Goal: Information Seeking & Learning: Check status

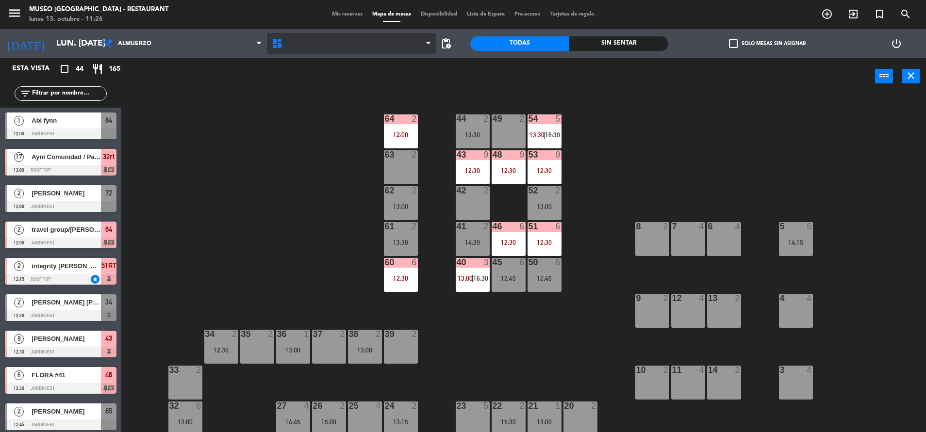
click at [327, 35] on span "Restaurante" at bounding box center [352, 43] width 170 height 21
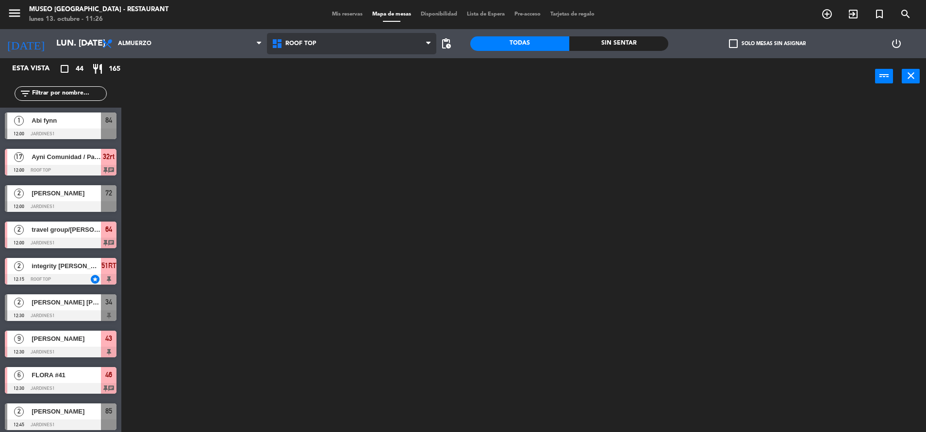
click at [296, 86] on ng-component "menu Museo Larco Café - Restaurant lunes 13. octubre - 11:26 Mis reservas Mapa …" at bounding box center [463, 217] width 926 height 435
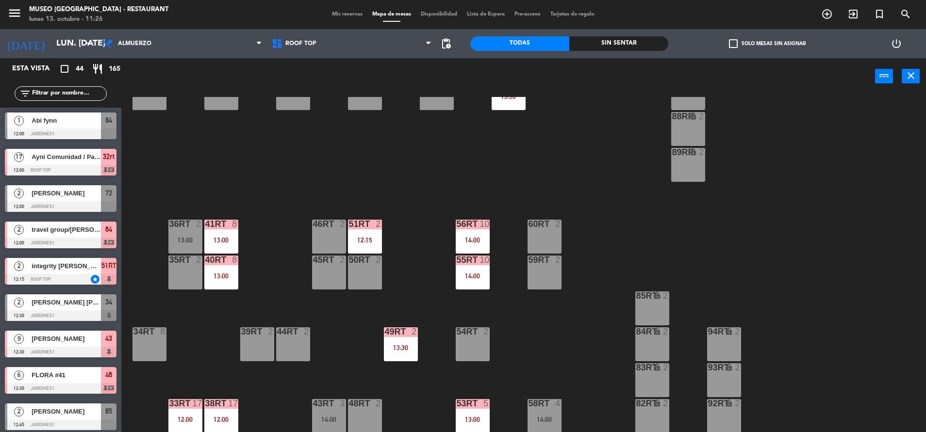
scroll to position [396, 0]
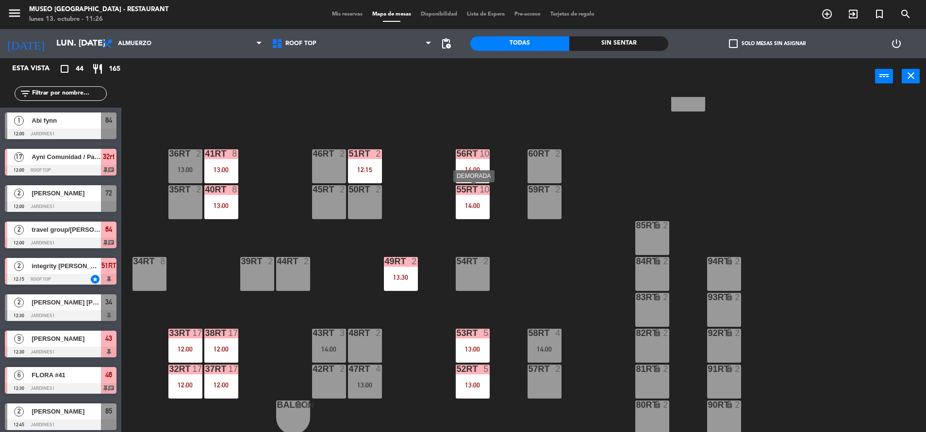
click at [471, 204] on div "14:00" at bounding box center [472, 205] width 34 height 7
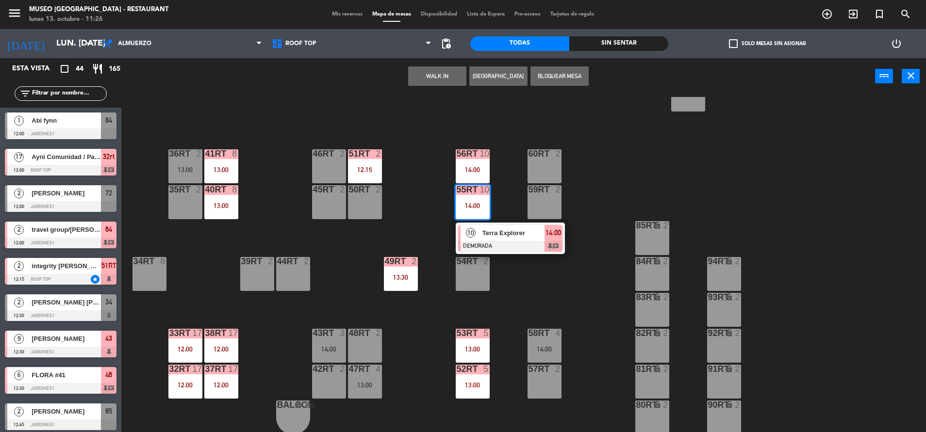
click at [409, 188] on div "18RT 4 16RT 4 28RT 2 80RR lock 2 27RT 5 7RT 5 S1RT lock 2 17RT 5 81RR lock 2 29…" at bounding box center [527, 266] width 795 height 338
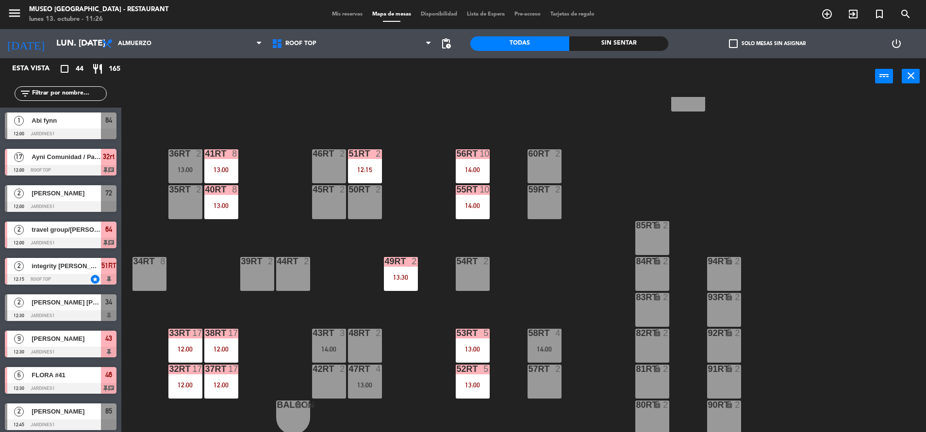
click at [390, 272] on div "49RT 2 13:30" at bounding box center [401, 274] width 34 height 34
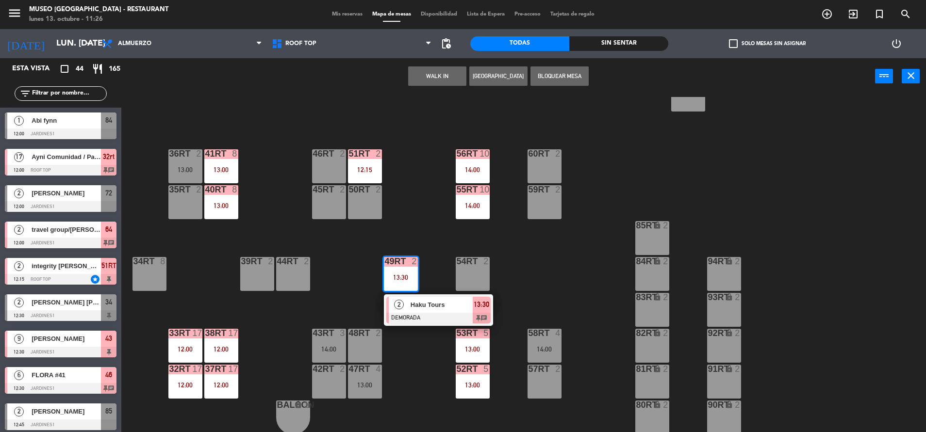
click at [412, 305] on span "Haku Tours" at bounding box center [441, 305] width 62 height 10
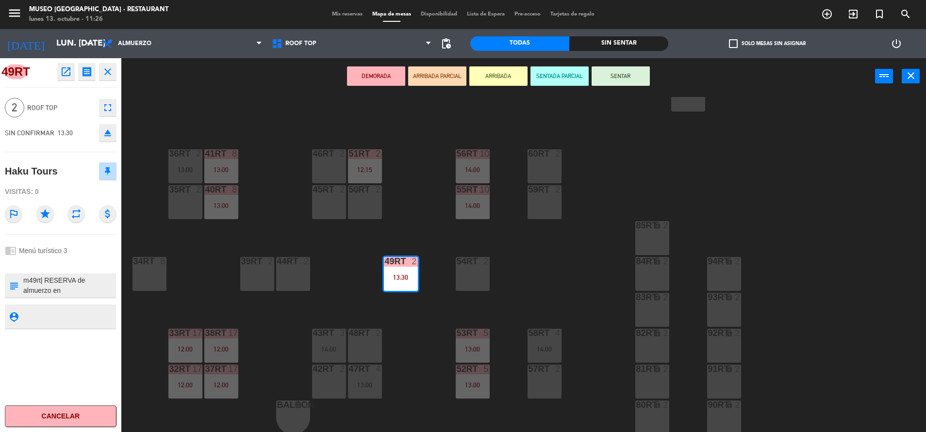
click at [350, 276] on div "18RT 4 16RT 4 28RT 2 80RR lock 2 27RT 5 7RT 5 S1RT lock 2 17RT 5 81RR lock 2 29…" at bounding box center [527, 266] width 795 height 338
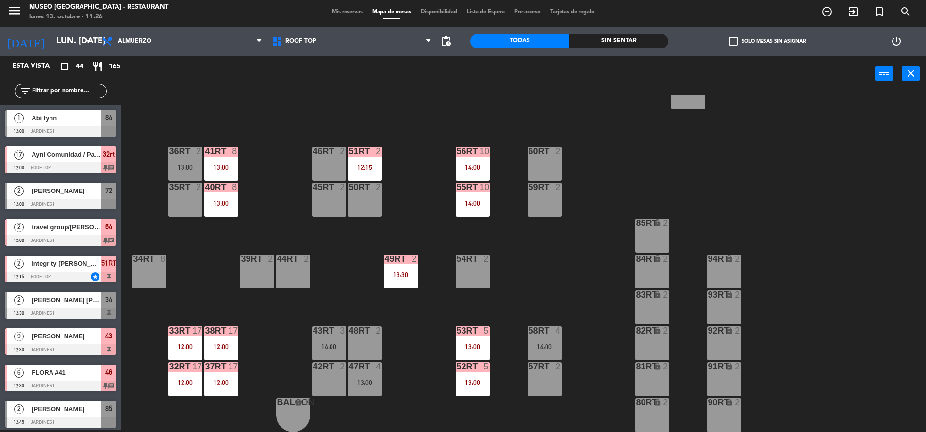
scroll to position [19, 0]
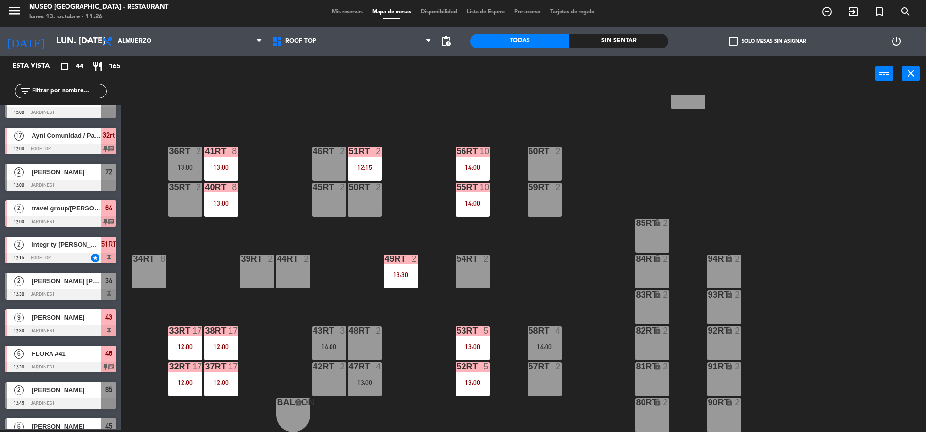
click at [76, 94] on input "text" at bounding box center [68, 91] width 75 height 11
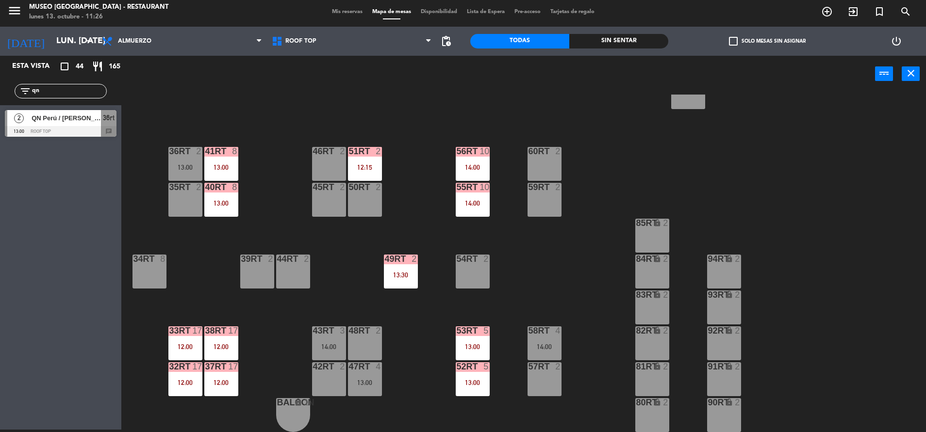
type input "qn"
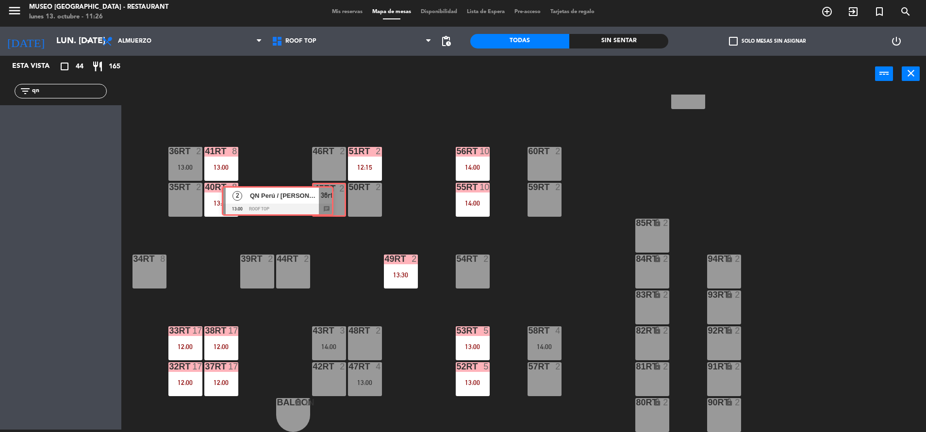
drag, startPoint x: 105, startPoint y: 126, endPoint x: 322, endPoint y: 201, distance: 229.6
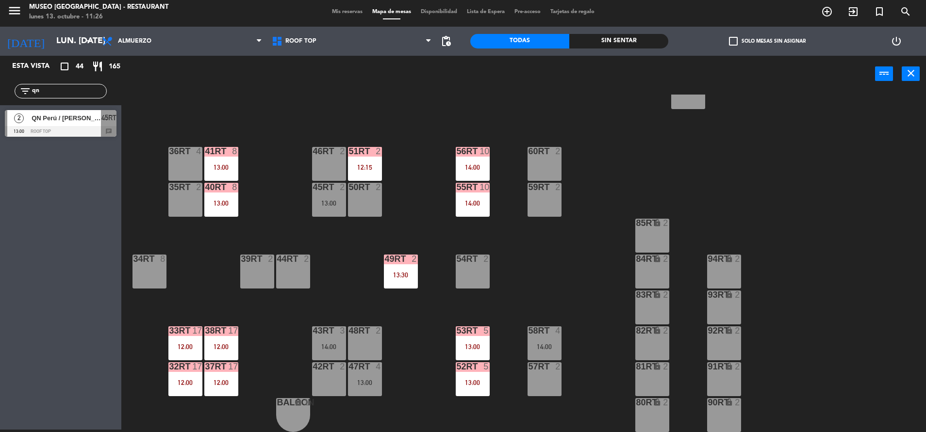
click at [322, 201] on div "13:00" at bounding box center [329, 203] width 34 height 7
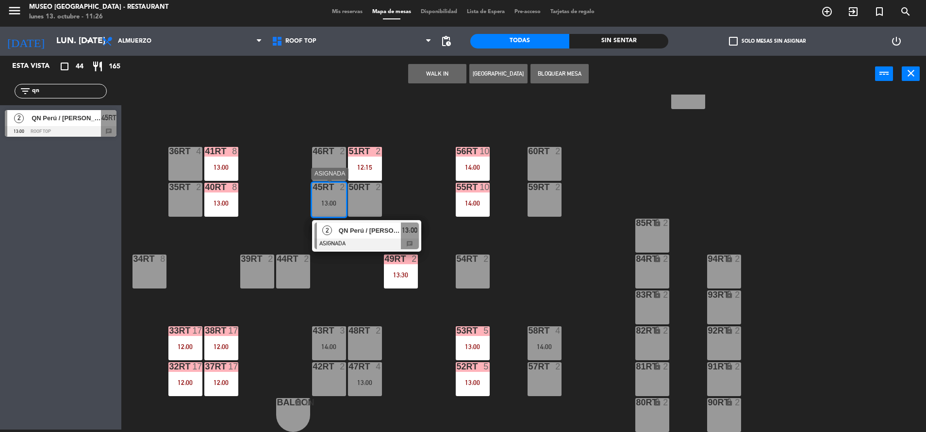
click at [353, 239] on div at bounding box center [366, 244] width 104 height 11
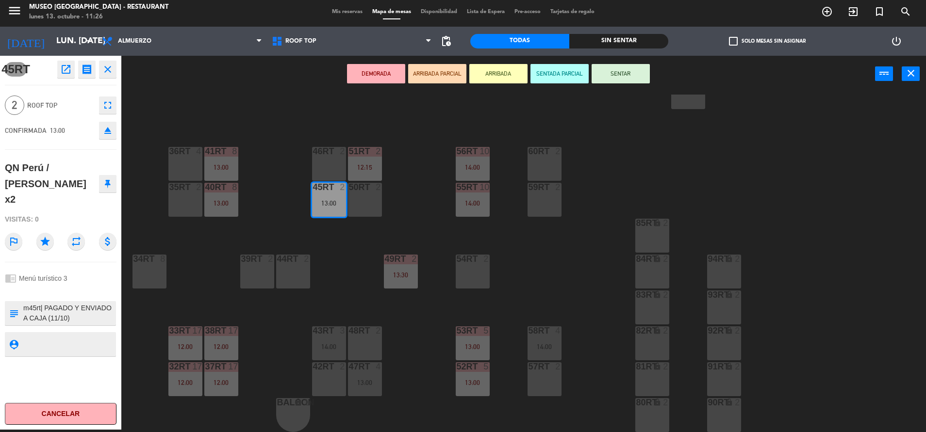
click at [64, 303] on textarea at bounding box center [68, 313] width 93 height 20
click at [328, 272] on div "18RT 4 16RT 4 28RT 2 80RR lock 2 27RT 5 7RT 5 S1RT lock 2 17RT 5 81RR lock 2 29…" at bounding box center [527, 264] width 795 height 338
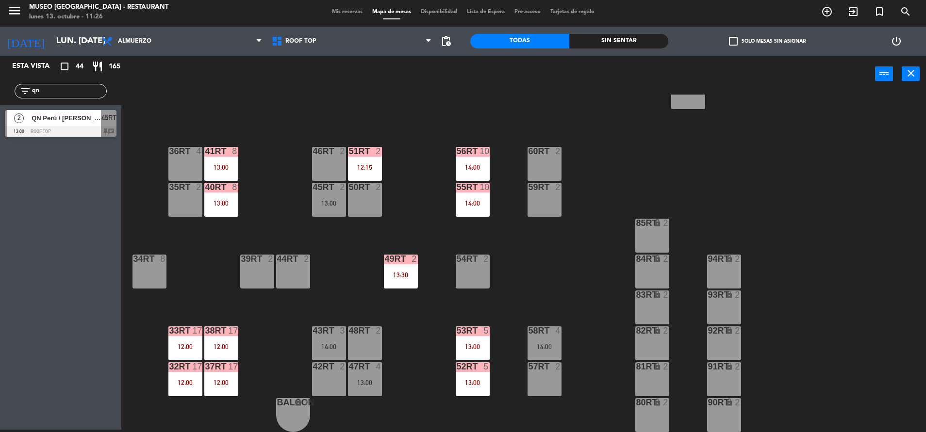
click at [329, 209] on div "45RT 2 13:00" at bounding box center [329, 200] width 34 height 34
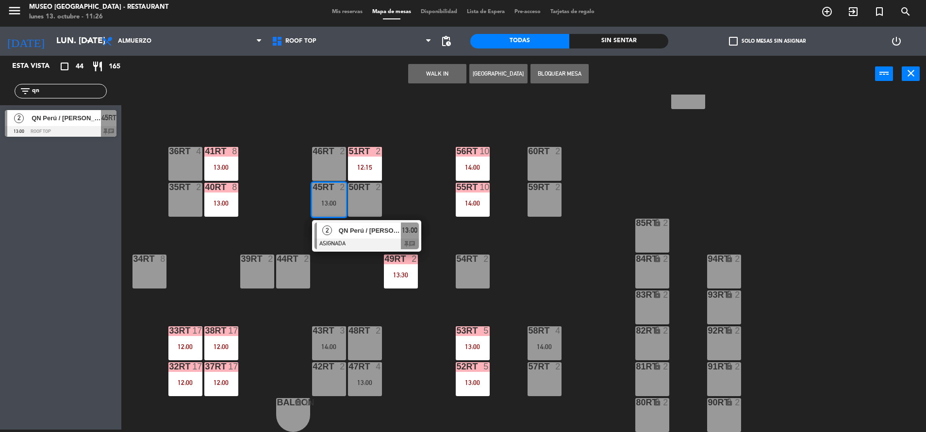
click at [349, 232] on span "QN Perú / [PERSON_NAME] x2" at bounding box center [370, 231] width 62 height 10
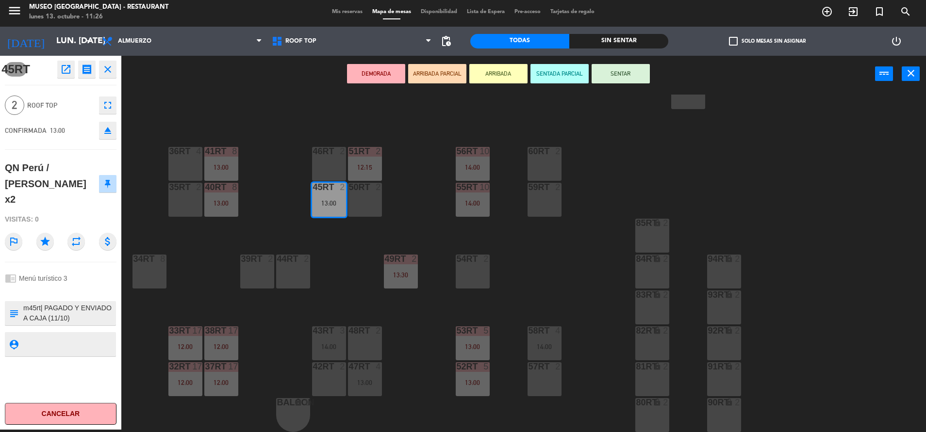
click at [375, 83] on button "DEMORADA" at bounding box center [376, 73] width 58 height 19
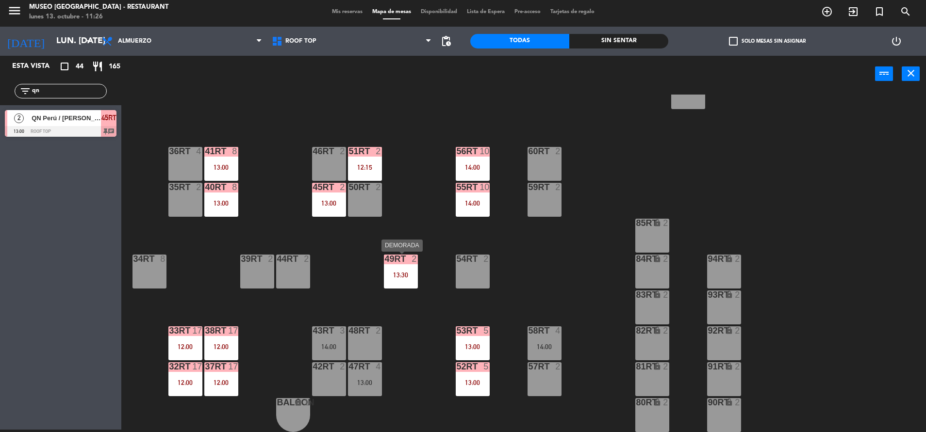
click at [397, 282] on div "49RT 2 13:30" at bounding box center [401, 272] width 34 height 34
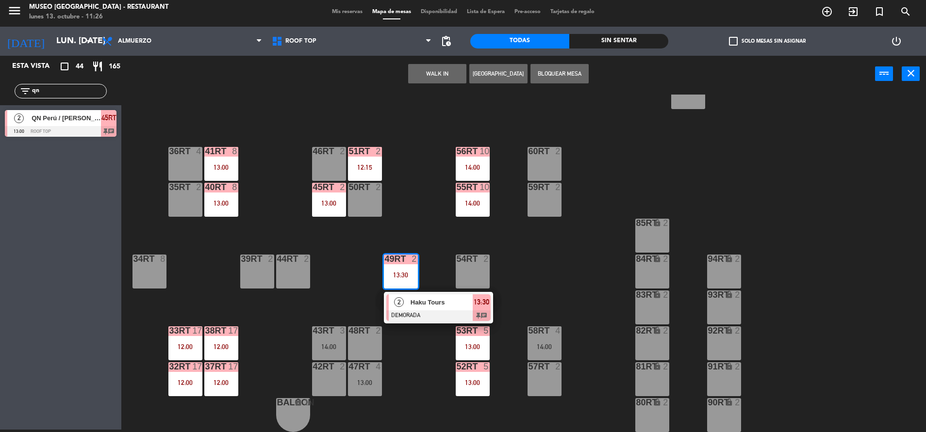
click at [428, 308] on div "Haku Tours" at bounding box center [440, 302] width 63 height 16
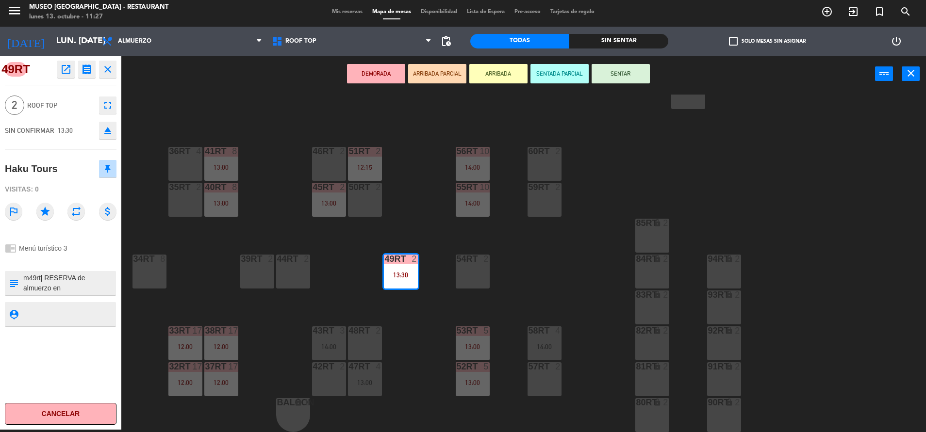
click at [357, 282] on div "18RT 4 16RT 4 28RT 2 80RR lock 2 27RT 5 7RT 5 S1RT lock 2 17RT 5 81RR lock 2 29…" at bounding box center [527, 264] width 795 height 338
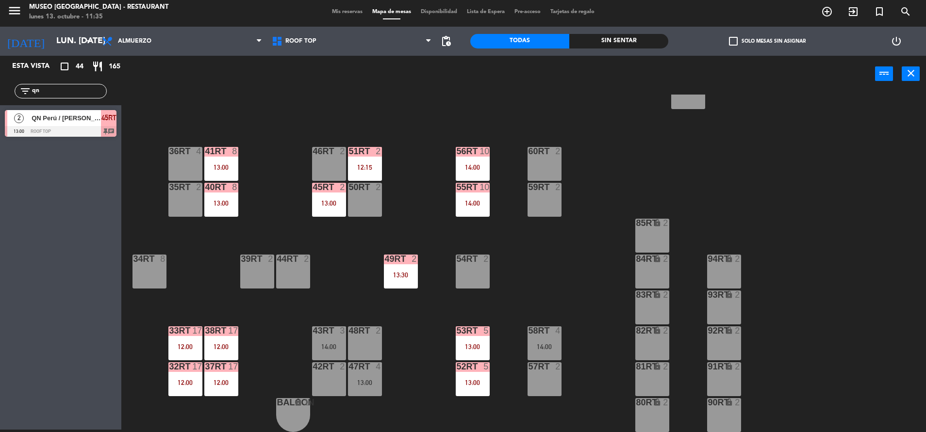
scroll to position [0, 0]
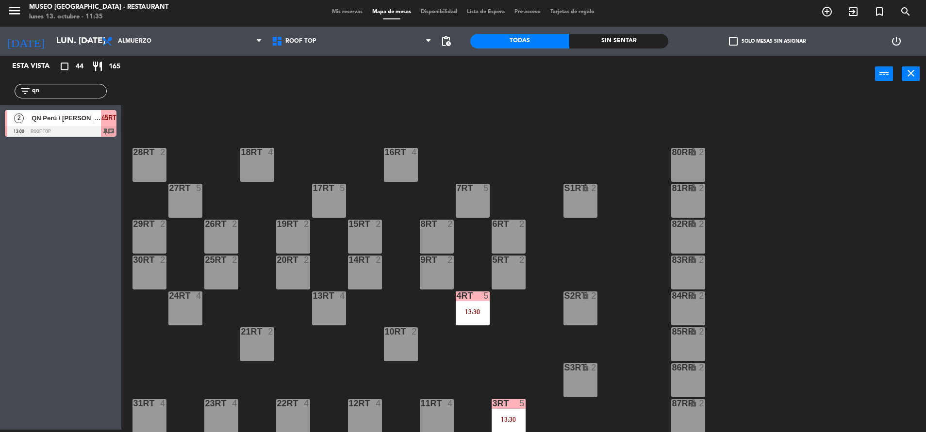
drag, startPoint x: 78, startPoint y: 92, endPoint x: 0, endPoint y: 86, distance: 77.8
click at [0, 87] on html "close × Museo Larco Café - Restaurant × chrome_reader_mode Listado de Reservas …" at bounding box center [463, 216] width 926 height 432
type input "ojed"
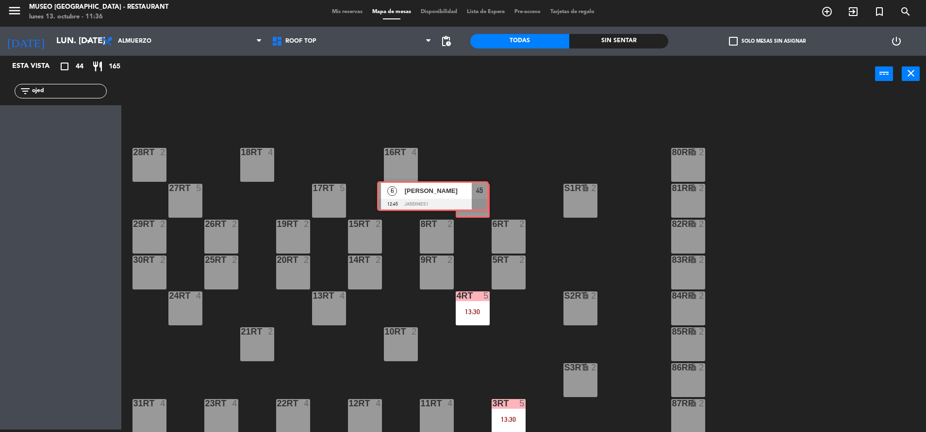
drag, startPoint x: 94, startPoint y: 129, endPoint x: 467, endPoint y: 200, distance: 379.9
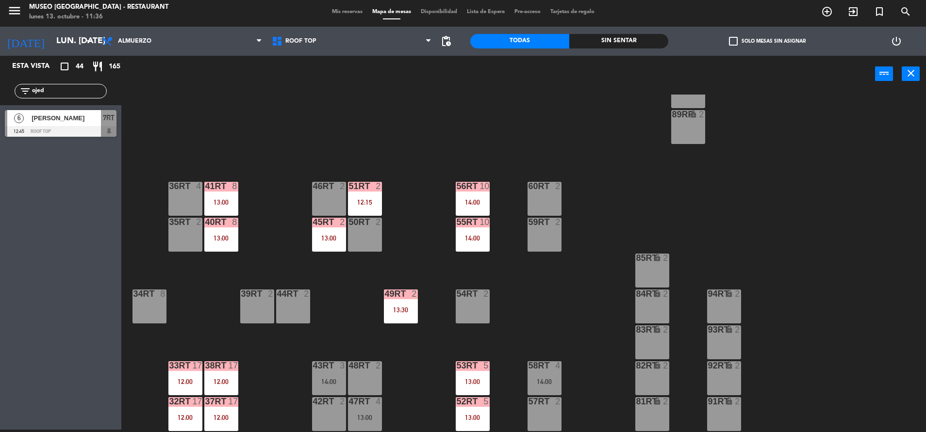
scroll to position [396, 0]
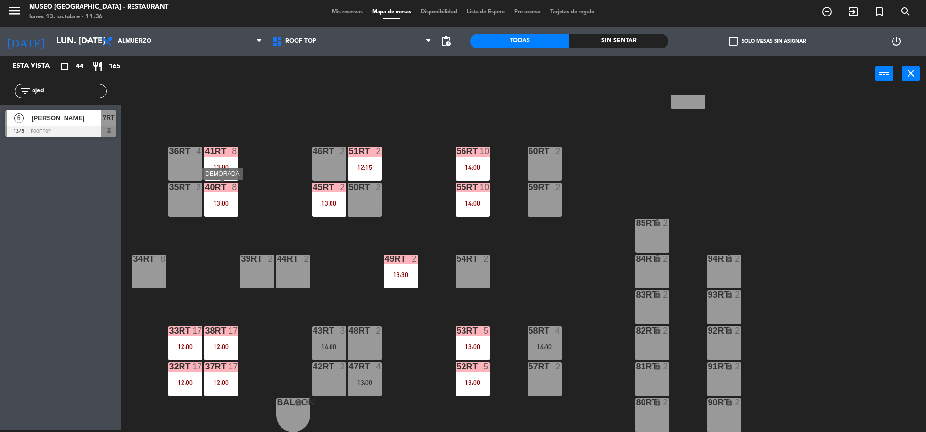
click at [228, 199] on div "40RT 8 13:00" at bounding box center [221, 200] width 34 height 34
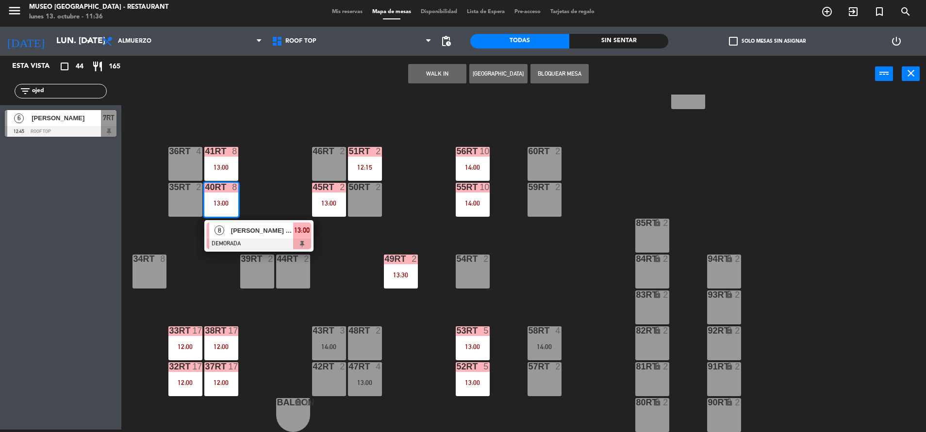
click at [270, 160] on div "18RT 4 16RT 4 28RT 2 80RR lock 2 27RT 5 7RT 6 12:45 S1RT lock 2 17RT 5 81RR loc…" at bounding box center [527, 264] width 795 height 338
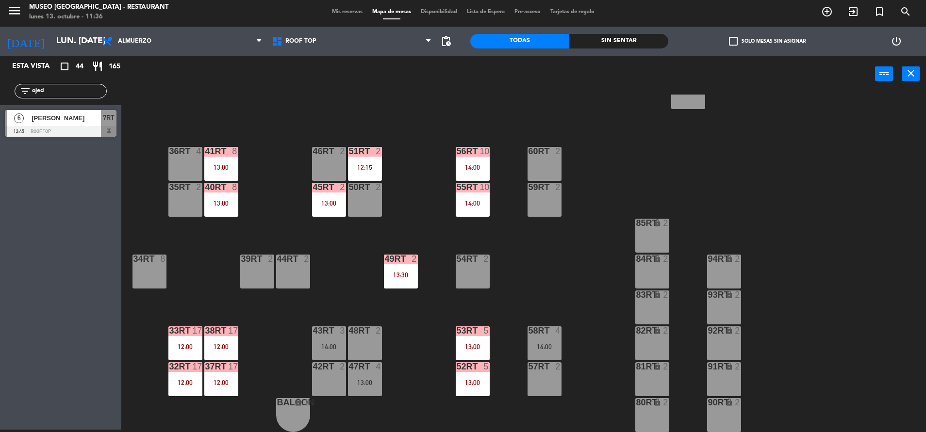
click at [223, 201] on div "13:00" at bounding box center [221, 203] width 34 height 7
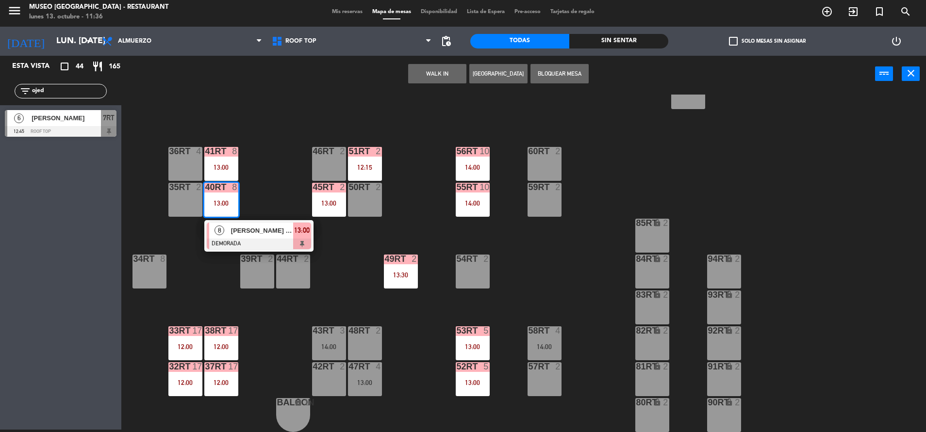
click at [249, 239] on div at bounding box center [259, 244] width 104 height 11
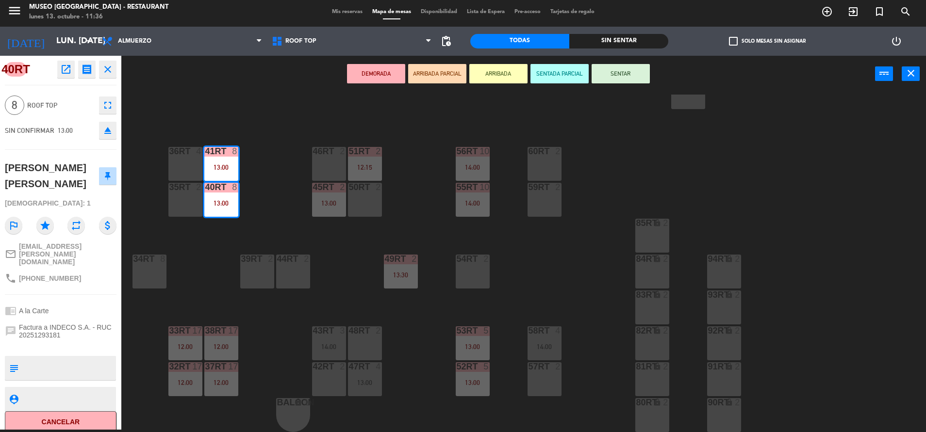
click at [271, 224] on div "18RT 4 16RT 4 28RT 2 80RR lock 2 27RT 5 7RT 6 12:45 S1RT lock 2 17RT 5 81RR loc…" at bounding box center [527, 264] width 795 height 338
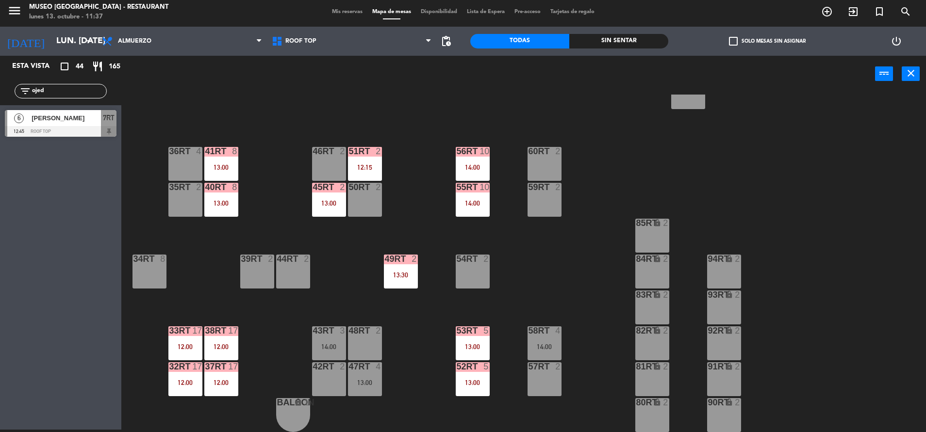
click at [332, 197] on div "45RT 2 13:00" at bounding box center [329, 200] width 34 height 34
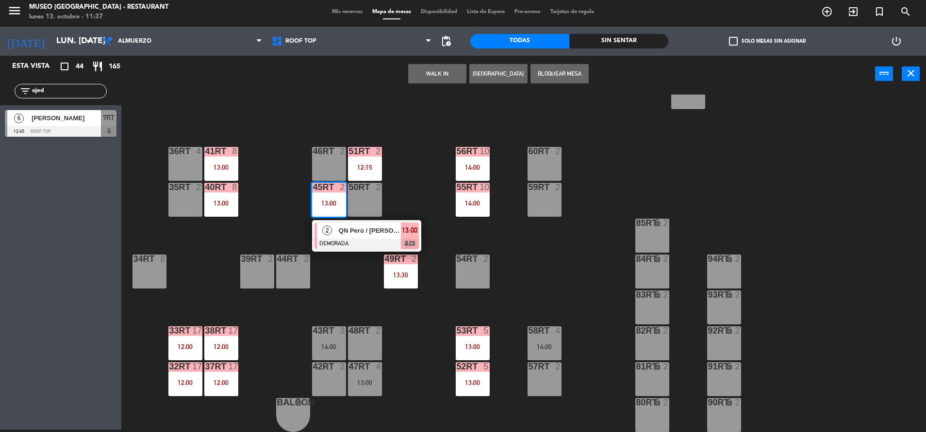
click at [356, 239] on div at bounding box center [366, 244] width 104 height 11
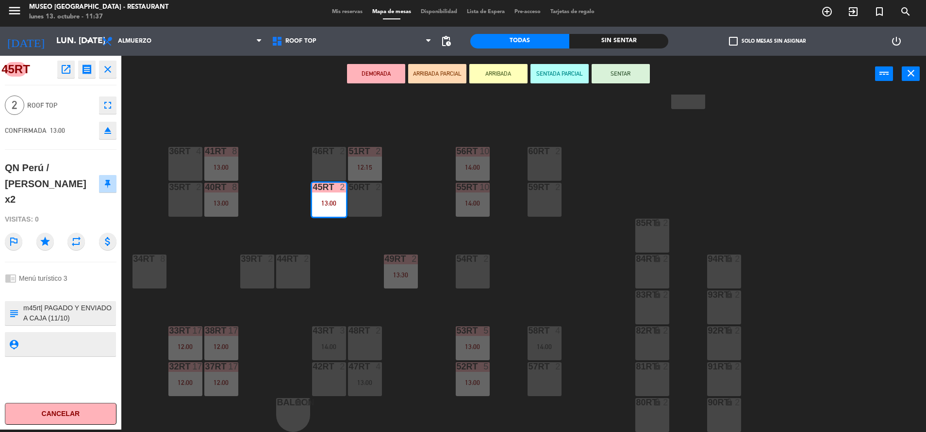
click at [343, 281] on div "18RT 4 16RT 4 28RT 2 80RR lock 2 27RT 5 7RT 6 12:45 S1RT lock 2 17RT 5 81RR loc…" at bounding box center [527, 264] width 795 height 338
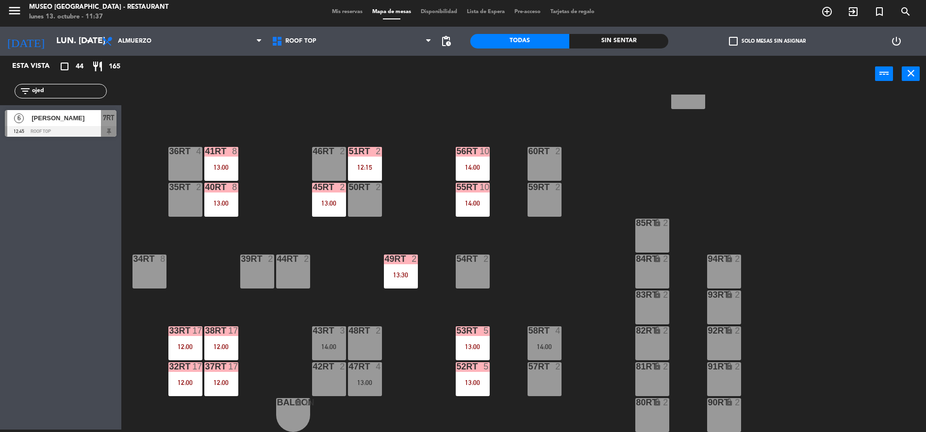
click at [402, 274] on div "13:30" at bounding box center [401, 275] width 34 height 7
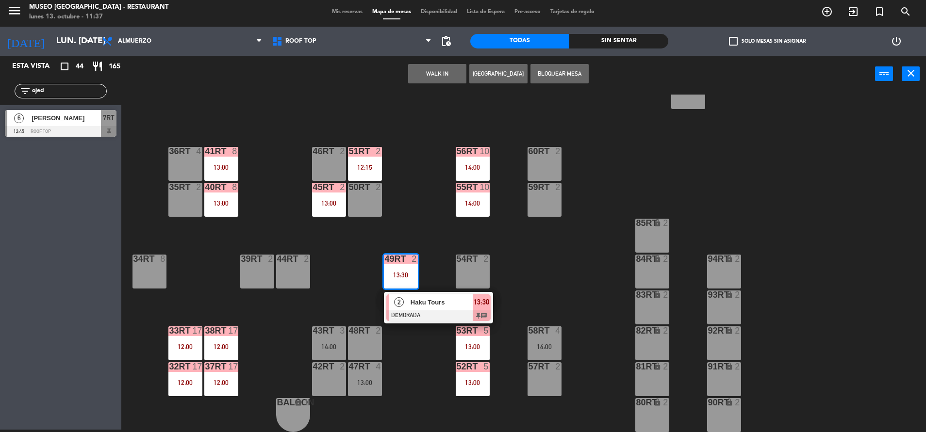
click at [432, 299] on span "Haku Tours" at bounding box center [441, 302] width 62 height 10
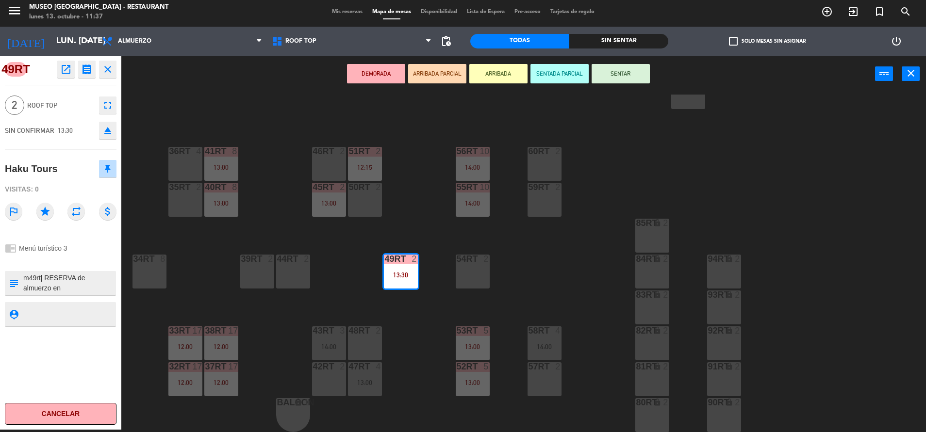
click at [415, 349] on div "18RT 4 16RT 4 28RT 2 80RR lock 2 27RT 5 7RT 6 12:45 S1RT lock 2 17RT 5 81RR loc…" at bounding box center [527, 264] width 795 height 338
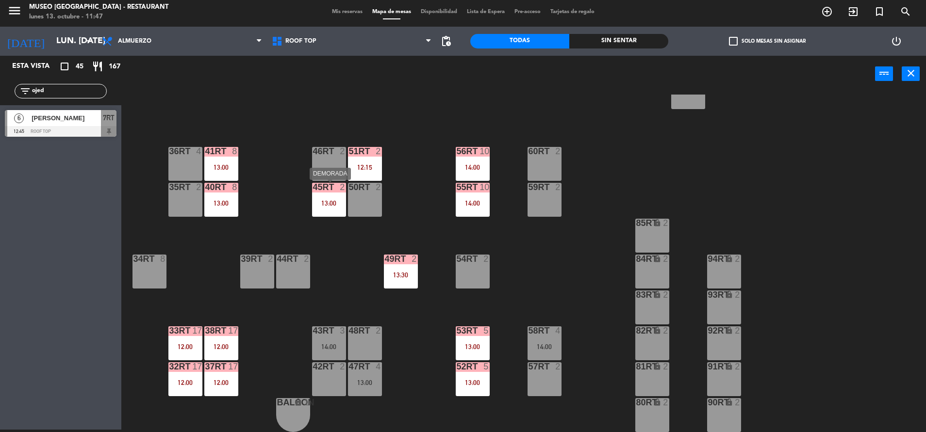
click at [324, 208] on div "45RT 2 13:00" at bounding box center [329, 200] width 34 height 34
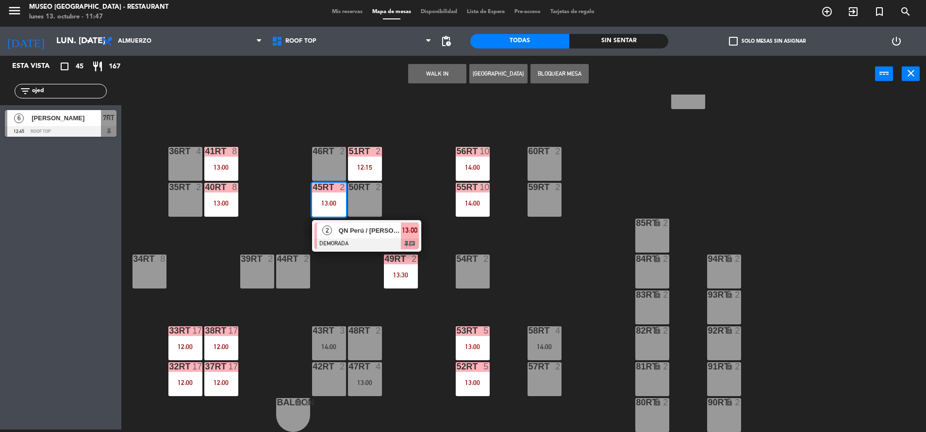
click at [333, 232] on div "2" at bounding box center [327, 231] width 21 height 16
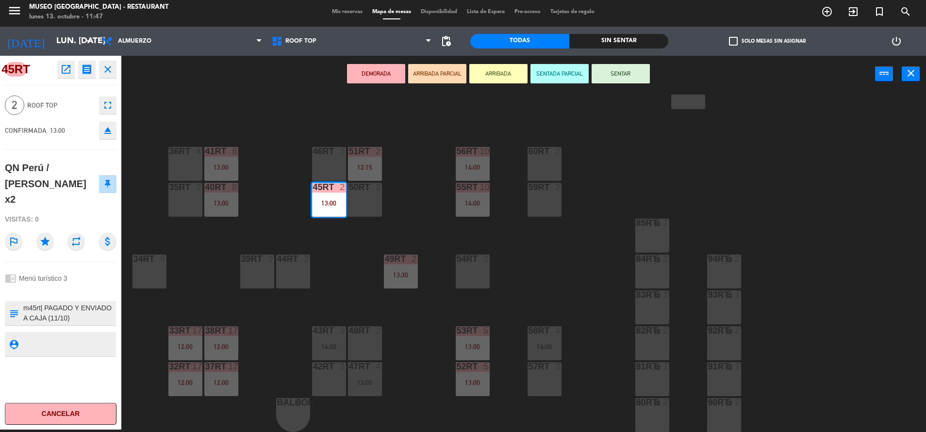
click at [341, 270] on div "18RT 4 16RT 4 28RT 2 80RR lock 2 27RT 5 7RT 6 12:45 S1RT lock 2 17RT 5 81RR loc…" at bounding box center [527, 264] width 795 height 338
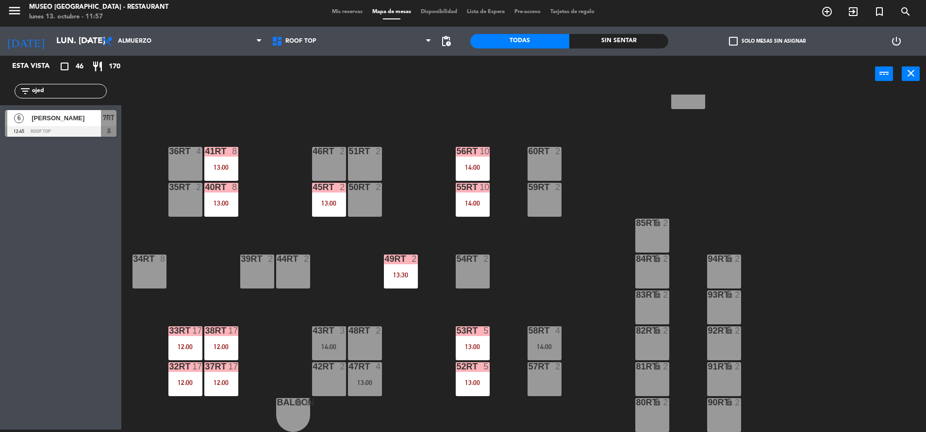
drag, startPoint x: 59, startPoint y: 95, endPoint x: -3, endPoint y: 112, distance: 63.9
click at [0, 112] on html "close × Museo Larco Café - Restaurant × chrome_reader_mode Listado de Reservas …" at bounding box center [463, 216] width 926 height 432
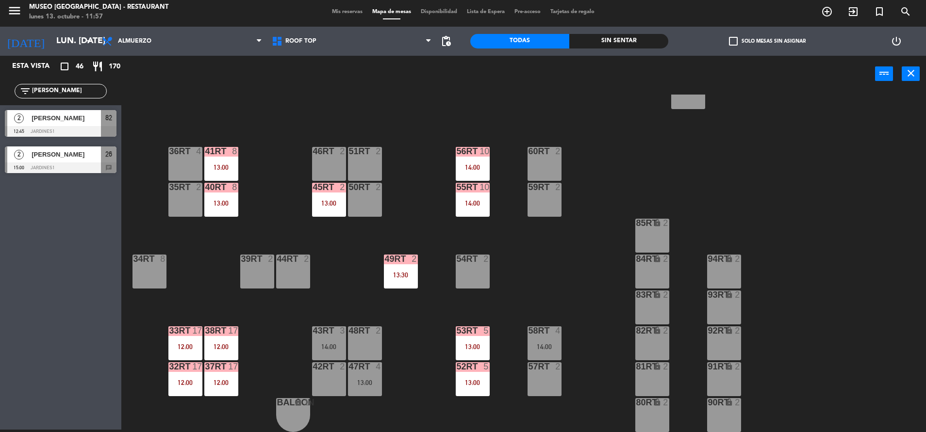
type input "luis"
click at [333, 127] on div "18RT 4 16RT 4 28RT 2 80RR lock 2 27RT 5 7RT 6 12:45 S1RT lock 2 17RT 5 81RR loc…" at bounding box center [527, 264] width 795 height 338
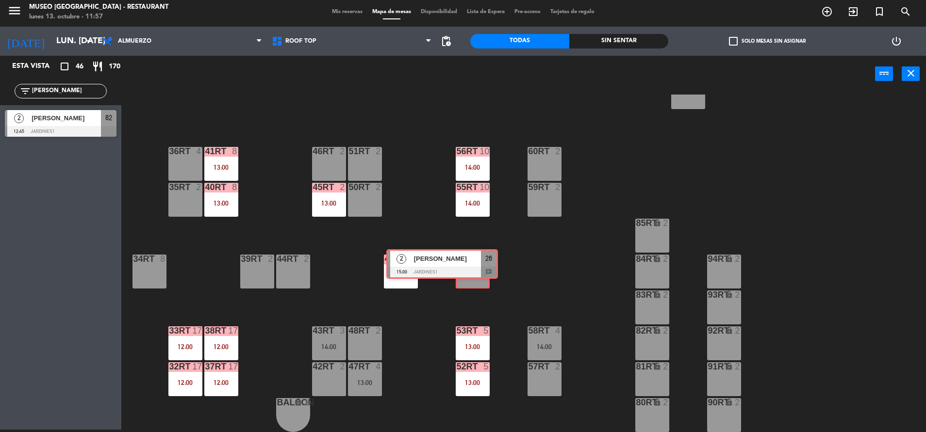
drag, startPoint x: 96, startPoint y: 155, endPoint x: 477, endPoint y: 259, distance: 394.7
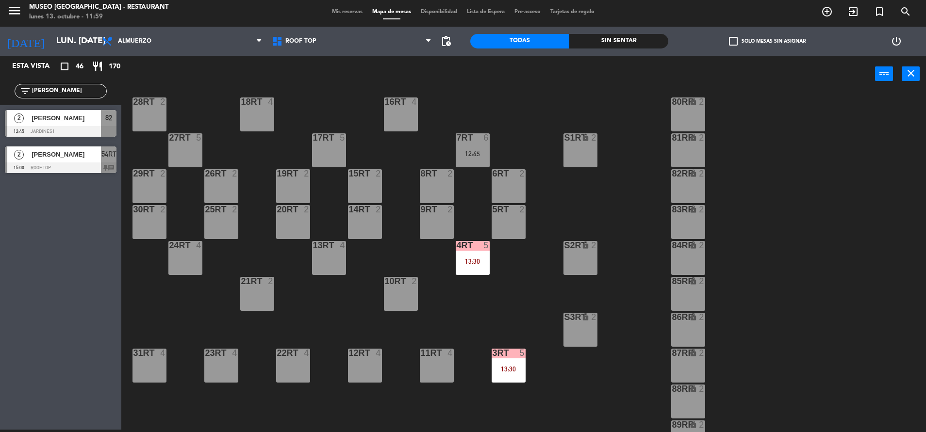
scroll to position [0, 0]
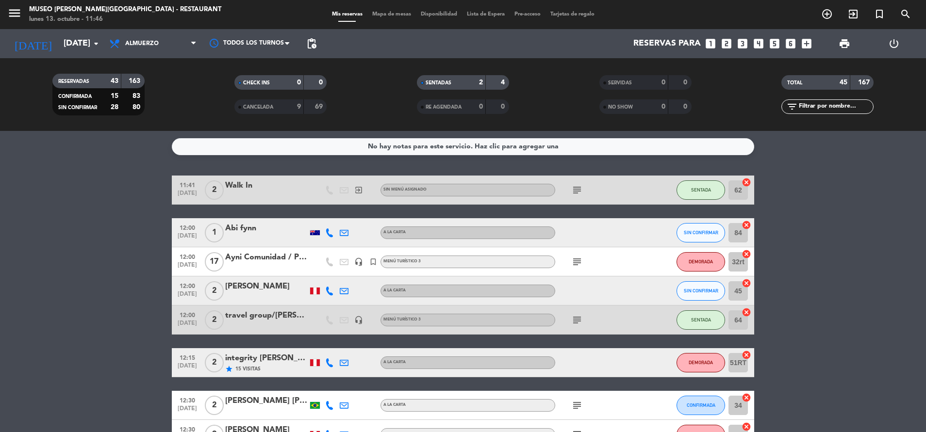
click at [571, 258] on icon "subject" at bounding box center [577, 262] width 12 height 12
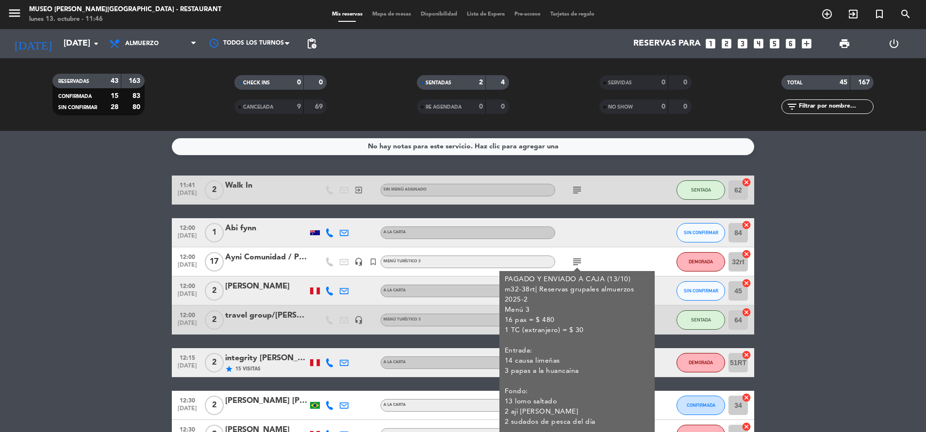
click at [597, 238] on div at bounding box center [598, 232] width 87 height 29
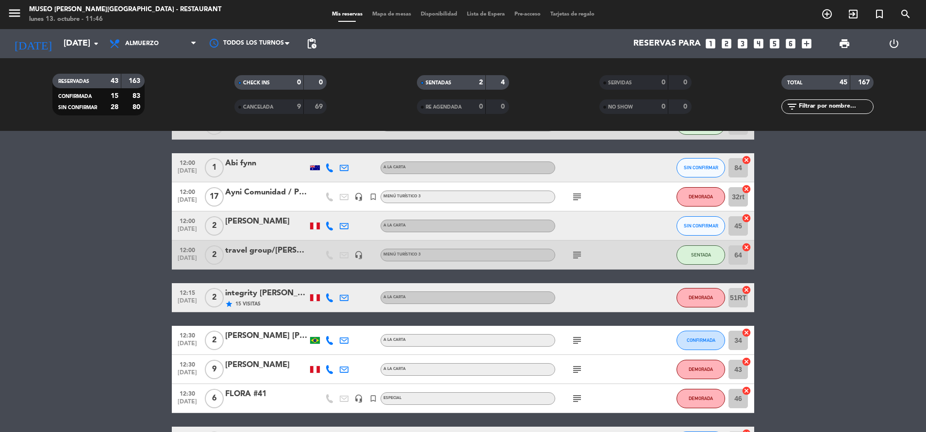
scroll to position [61, 0]
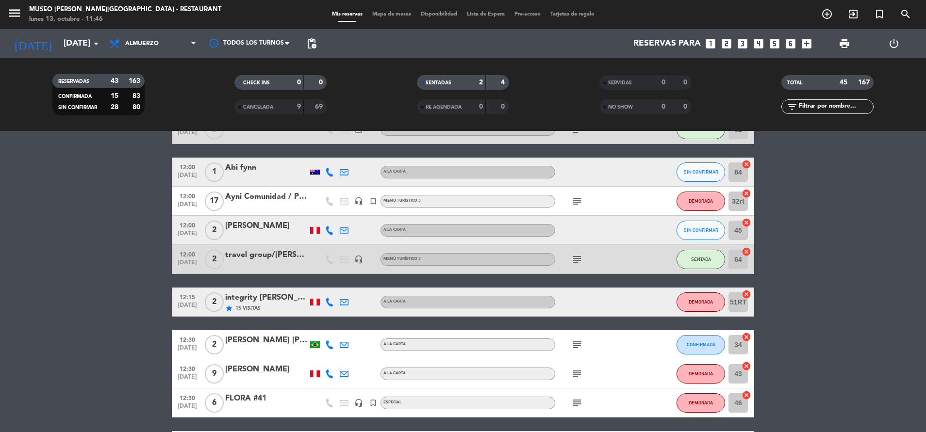
click at [575, 257] on icon "subject" at bounding box center [577, 260] width 12 height 12
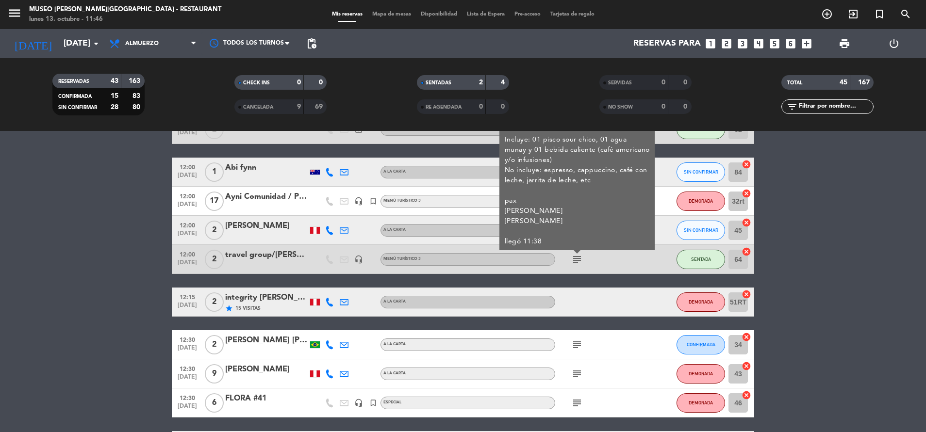
scroll to position [81, 0]
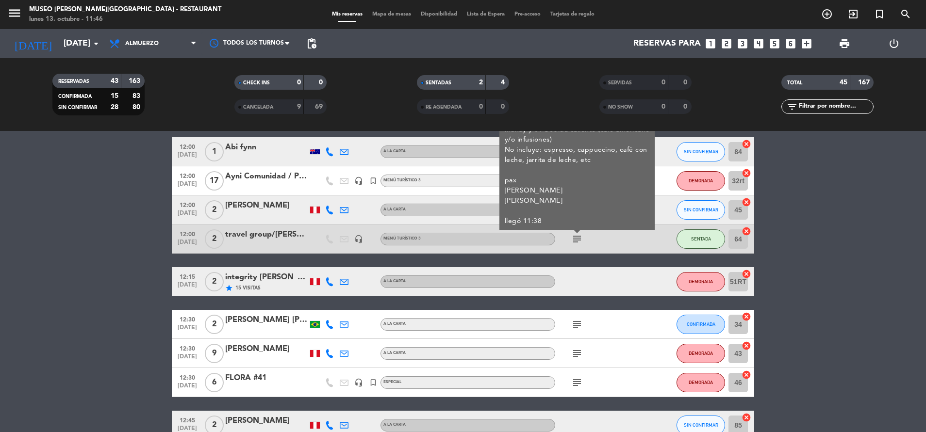
click at [575, 332] on div "subject" at bounding box center [598, 324] width 87 height 29
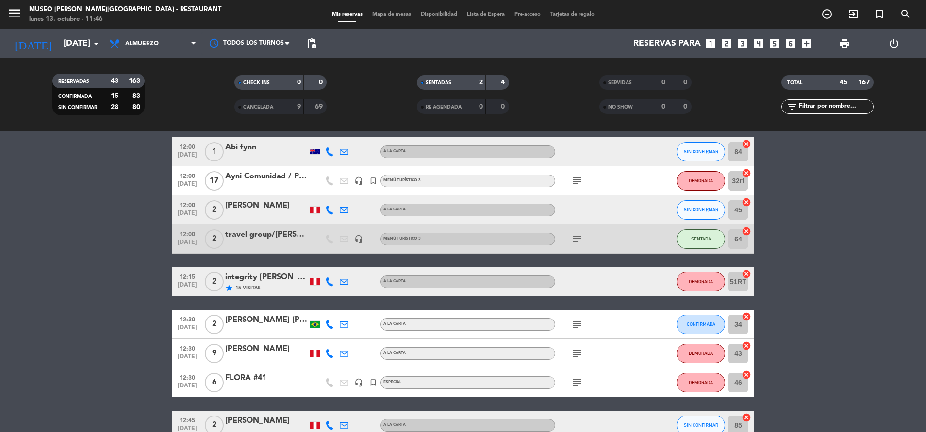
click at [579, 332] on div "subject" at bounding box center [598, 324] width 87 height 29
click at [577, 331] on div "subject" at bounding box center [598, 324] width 87 height 29
click at [572, 321] on icon "subject" at bounding box center [577, 325] width 12 height 12
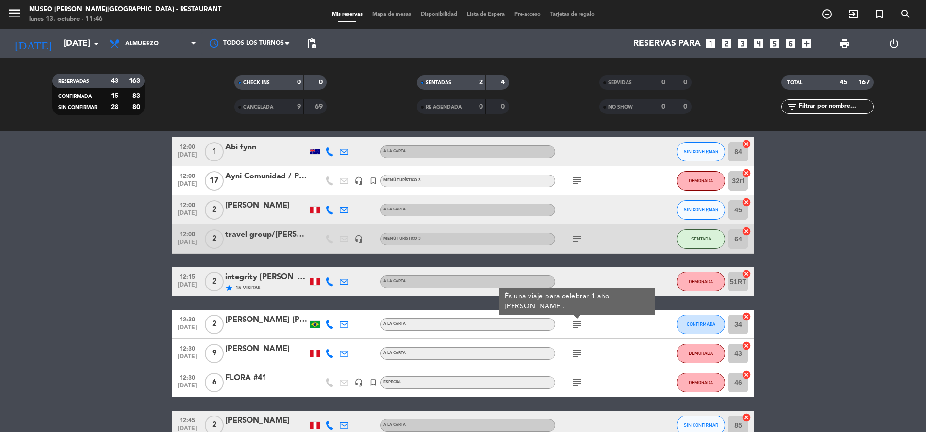
click at [574, 352] on icon "subject" at bounding box center [577, 354] width 12 height 12
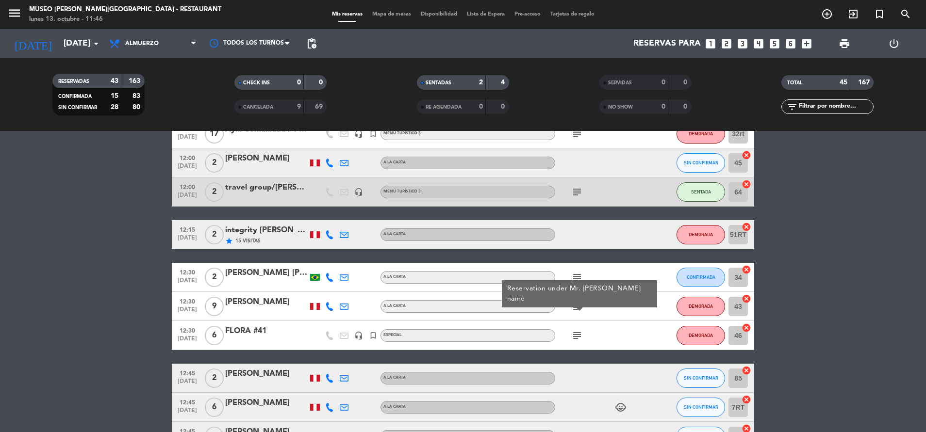
scroll to position [129, 0]
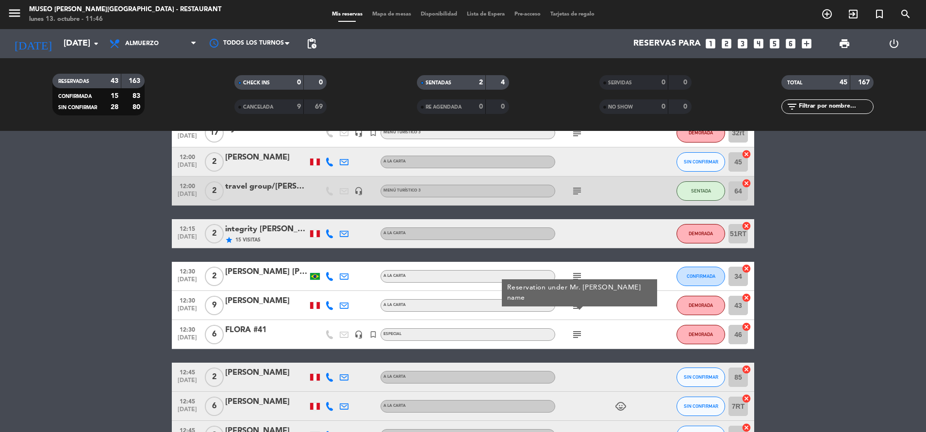
click at [570, 331] on span "subject" at bounding box center [576, 335] width 15 height 12
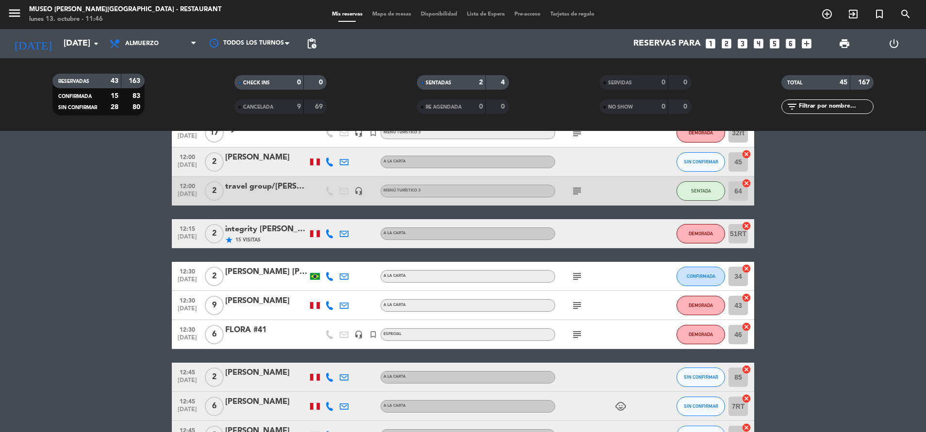
click at [573, 337] on icon "subject" at bounding box center [577, 335] width 12 height 12
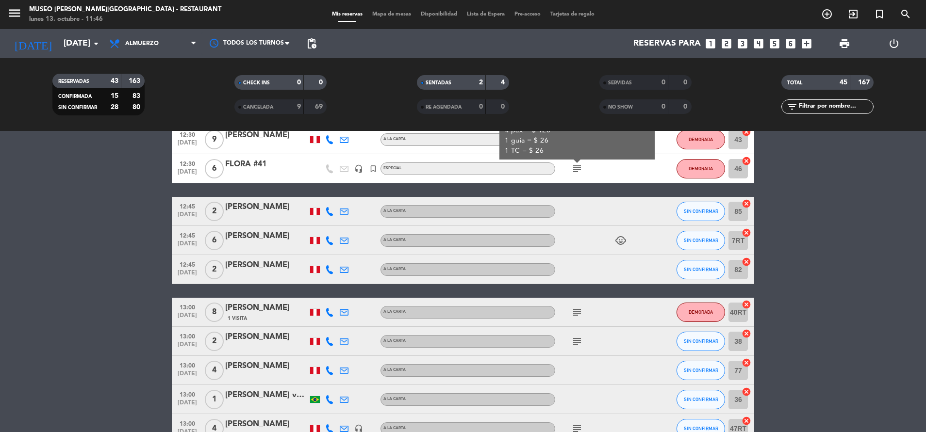
scroll to position [295, 0]
click at [574, 309] on icon "subject" at bounding box center [577, 312] width 12 height 12
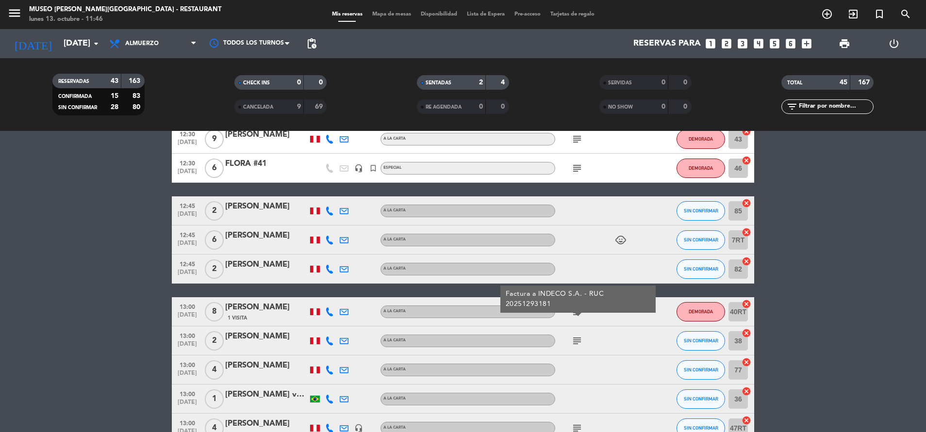
click at [572, 346] on icon "subject" at bounding box center [577, 341] width 12 height 12
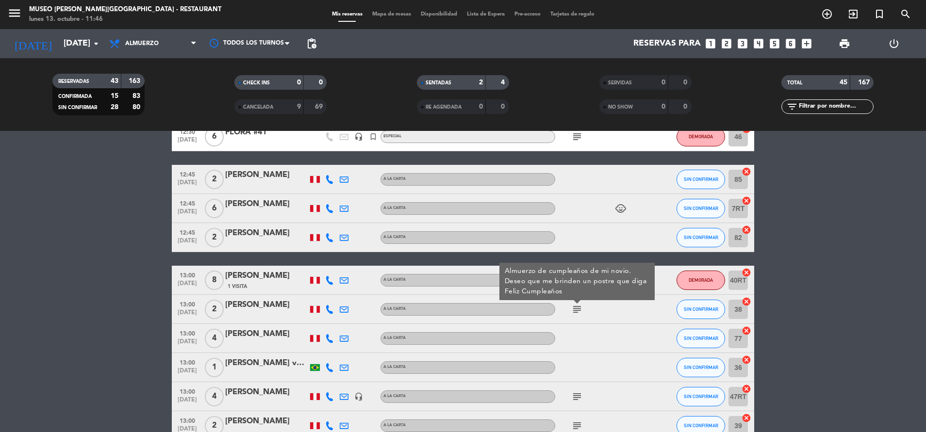
scroll to position [384, 0]
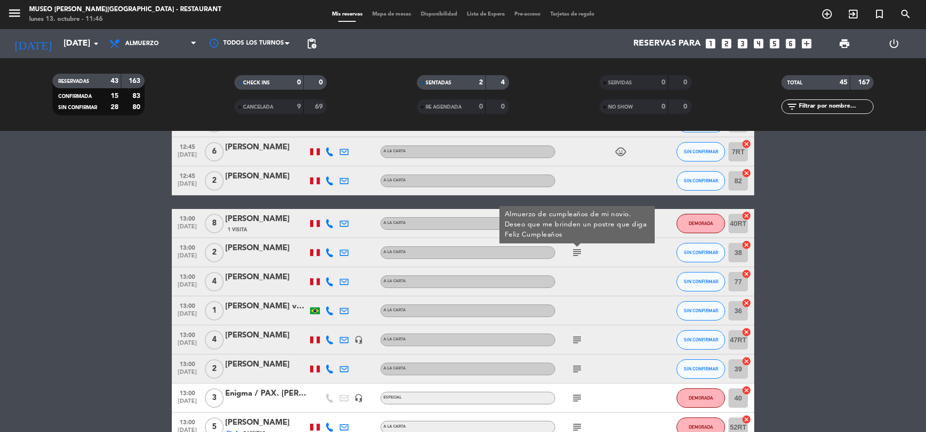
click at [577, 340] on icon "subject" at bounding box center [577, 340] width 12 height 12
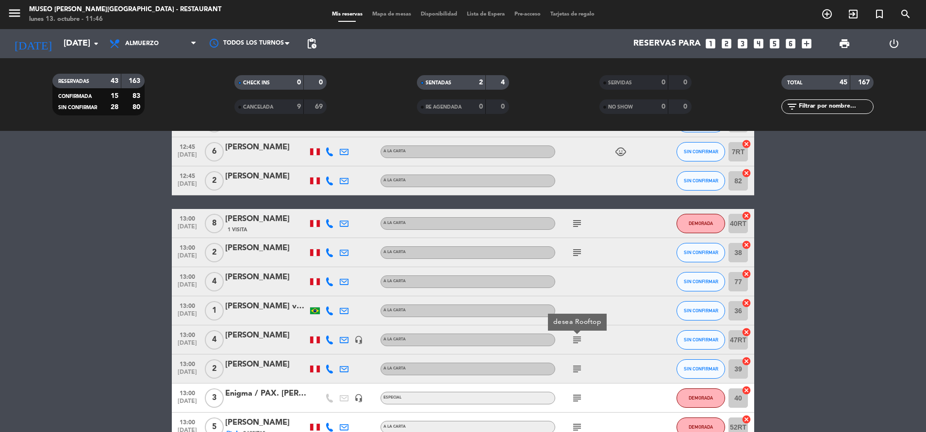
click at [577, 374] on icon "subject" at bounding box center [577, 369] width 12 height 12
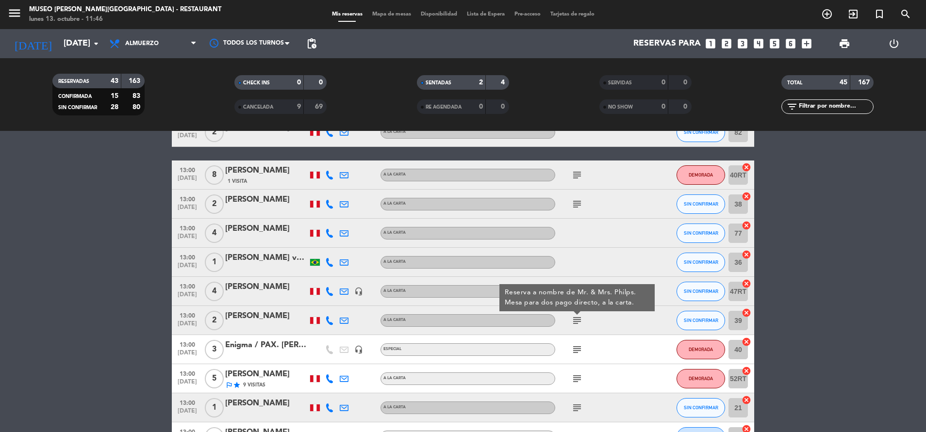
scroll to position [435, 0]
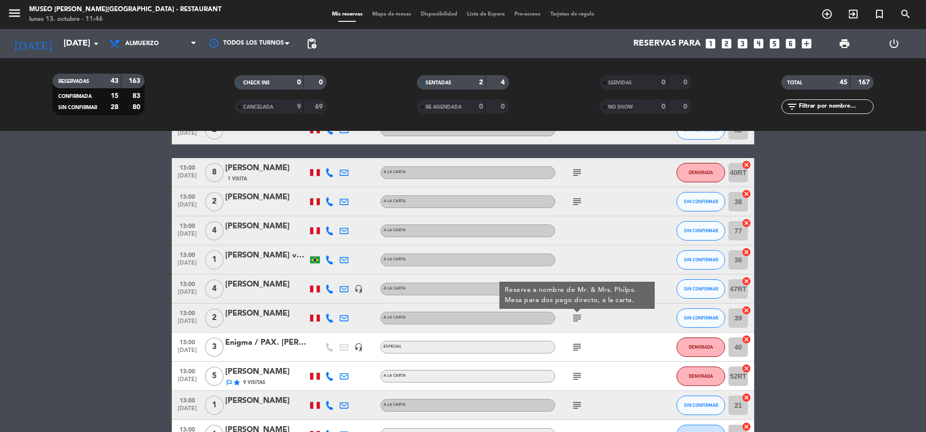
click at [576, 336] on div "subject" at bounding box center [598, 347] width 87 height 29
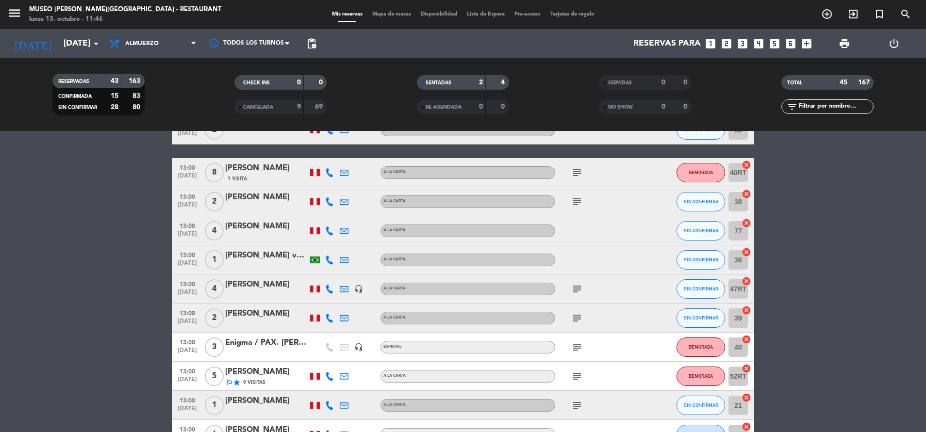
click at [576, 341] on icon "subject" at bounding box center [577, 347] width 12 height 12
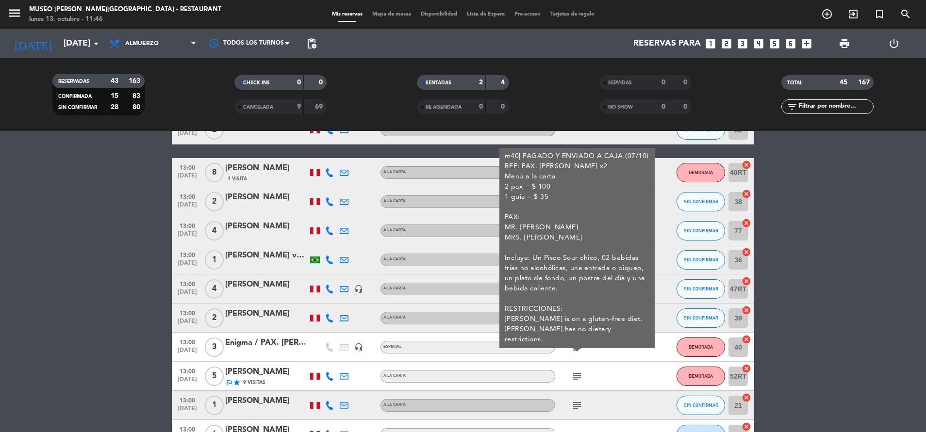
click at [577, 372] on icon "subject" at bounding box center [577, 377] width 12 height 12
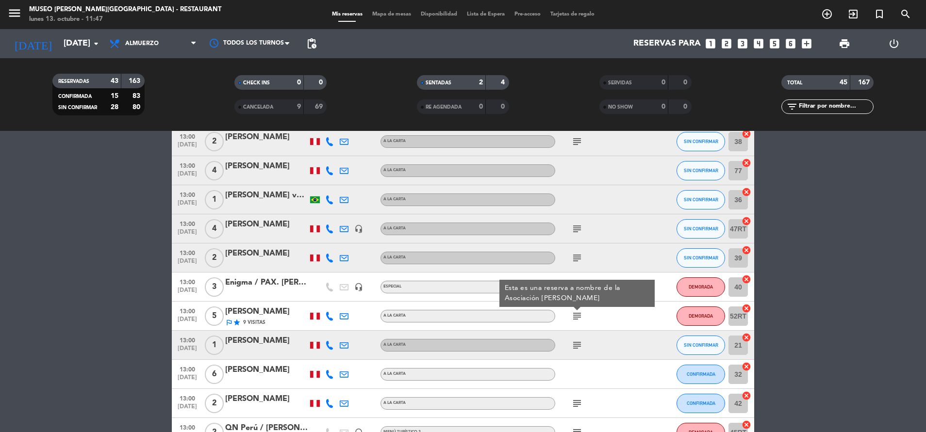
scroll to position [497, 0]
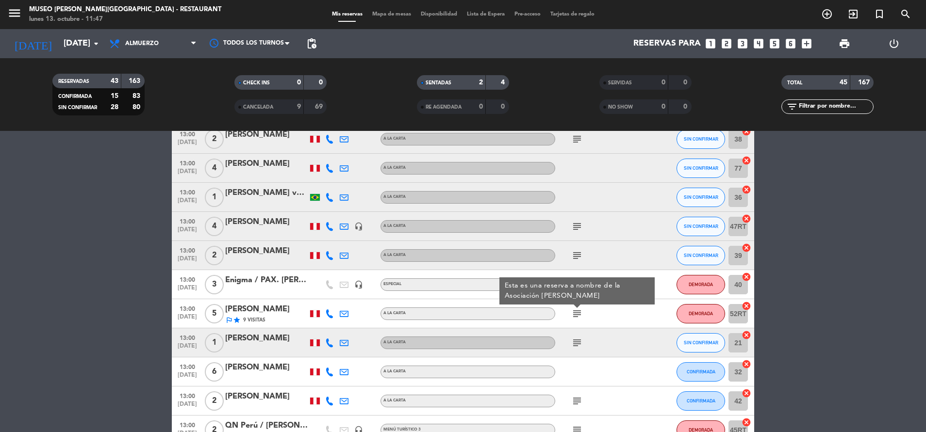
click at [576, 341] on icon "subject" at bounding box center [577, 343] width 12 height 12
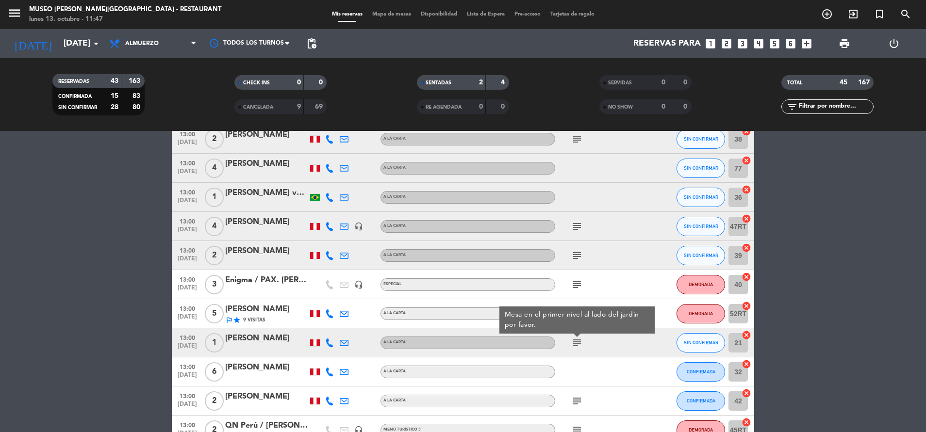
click at [576, 405] on icon "subject" at bounding box center [577, 401] width 12 height 12
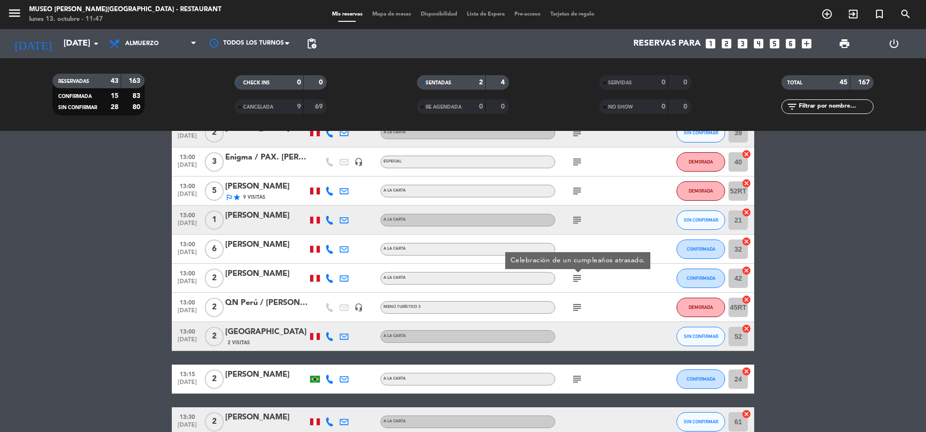
scroll to position [627, 0]
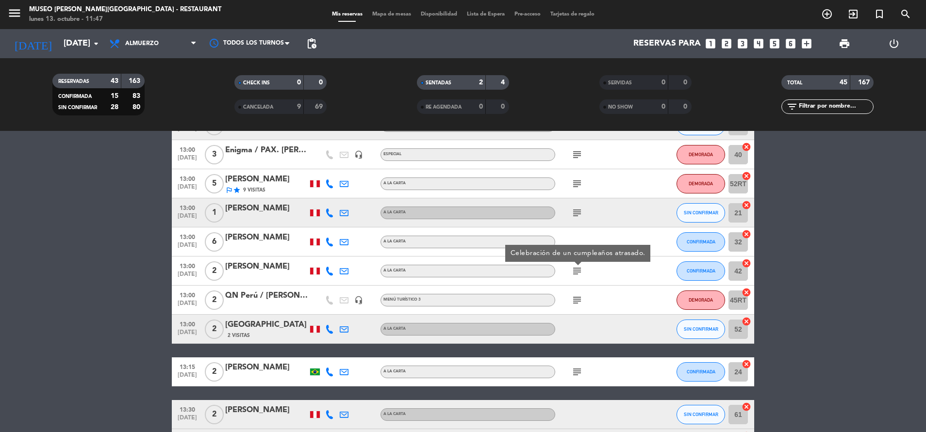
click at [578, 297] on icon "subject" at bounding box center [577, 300] width 12 height 12
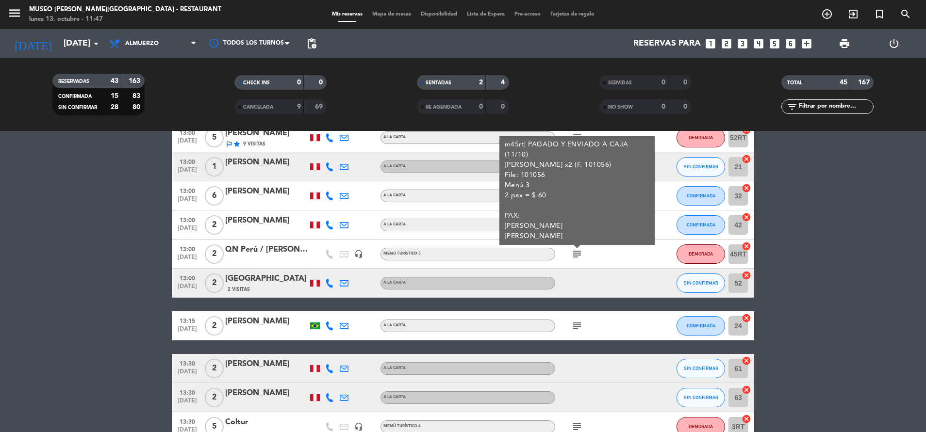
scroll to position [674, 0]
click at [577, 330] on icon "subject" at bounding box center [577, 326] width 12 height 12
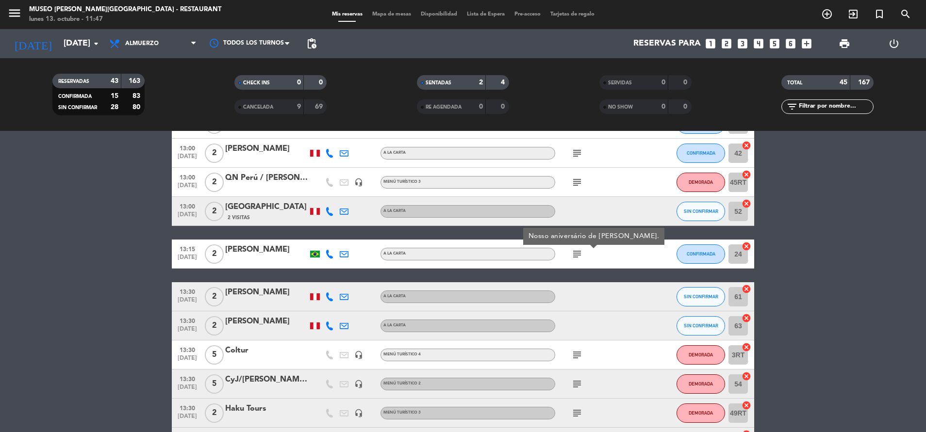
scroll to position [755, 0]
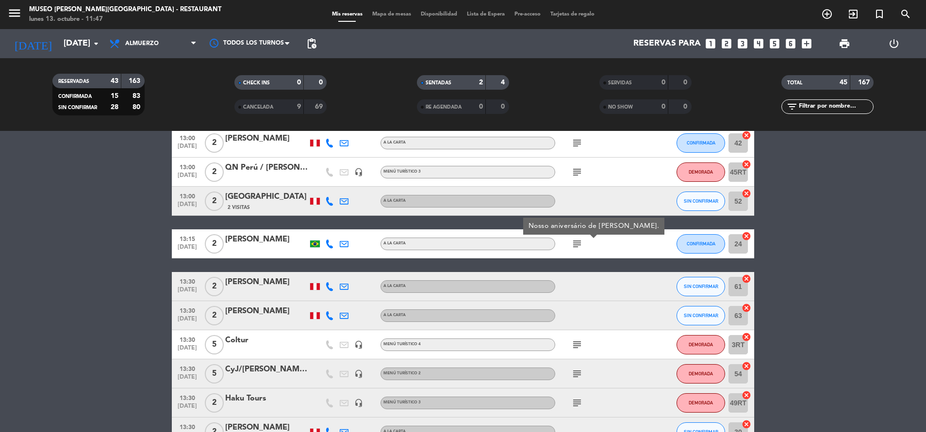
click at [577, 350] on icon "subject" at bounding box center [577, 345] width 12 height 12
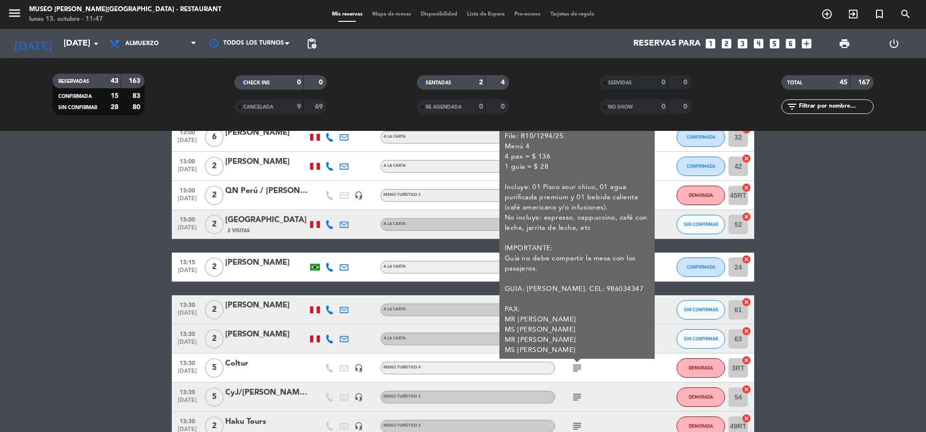
scroll to position [773, 0]
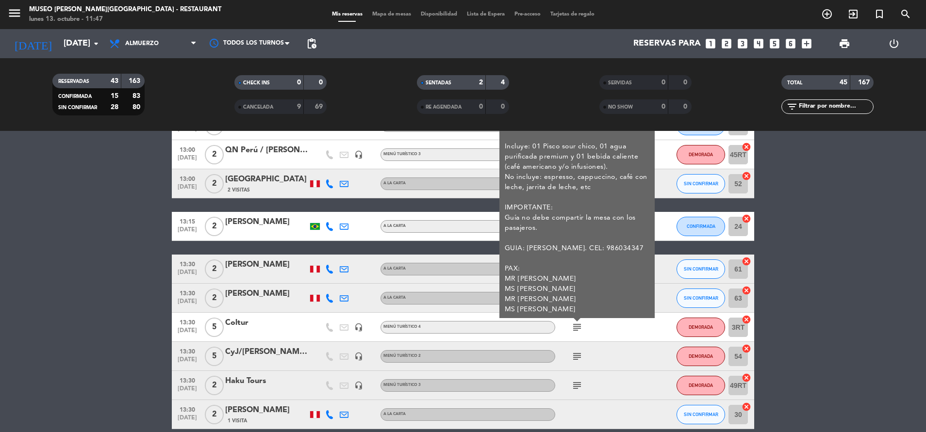
click at [574, 359] on icon "subject" at bounding box center [577, 357] width 12 height 12
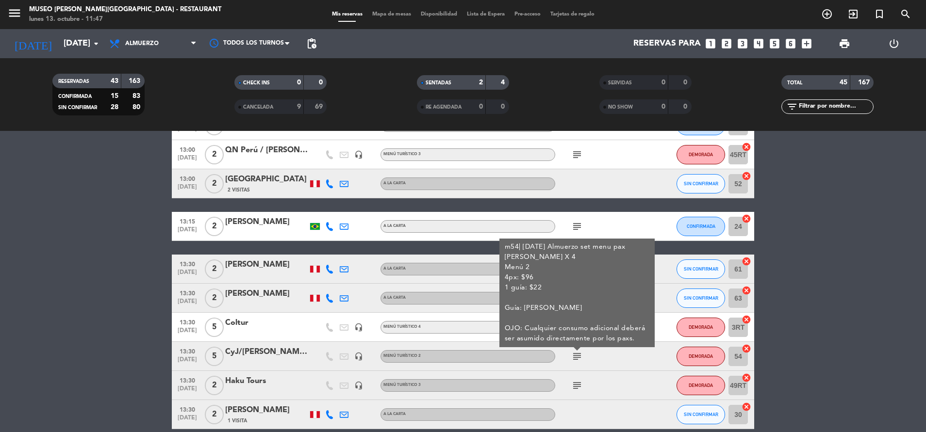
click at [573, 390] on icon "subject" at bounding box center [577, 386] width 12 height 12
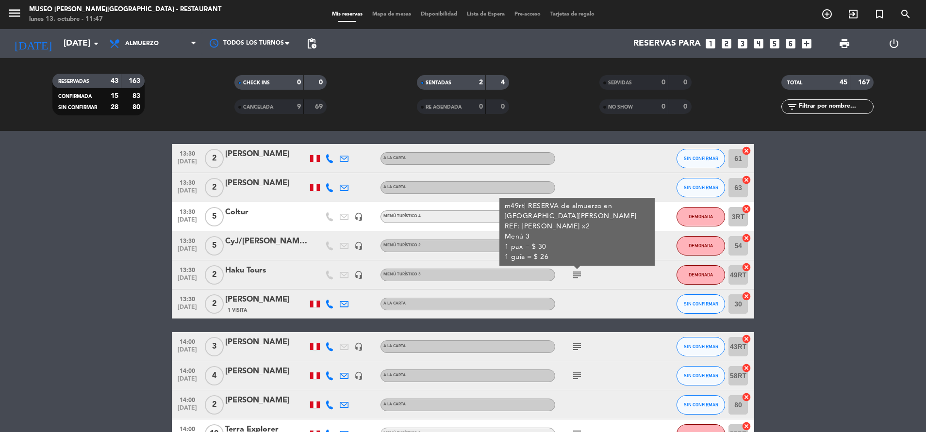
scroll to position [889, 0]
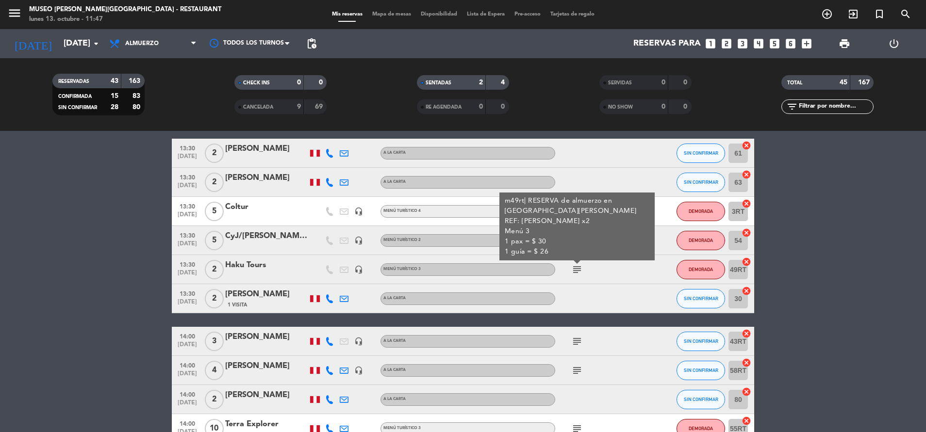
click at [578, 339] on icon "subject" at bounding box center [577, 342] width 12 height 12
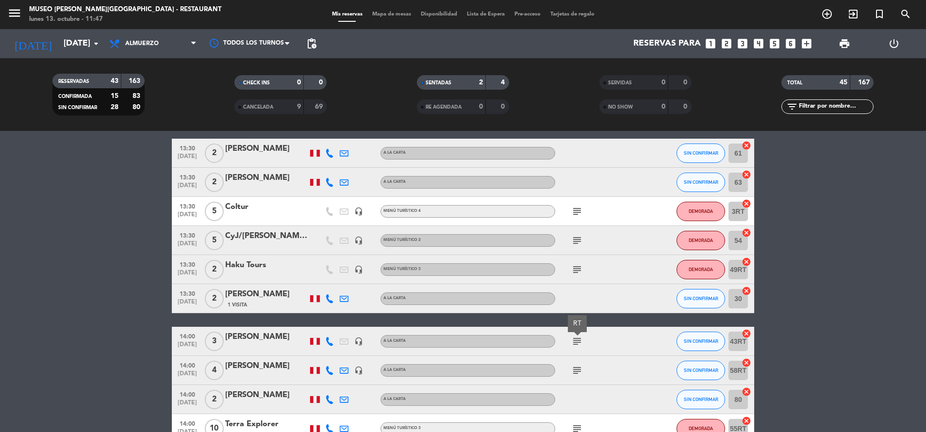
click at [578, 370] on icon "subject" at bounding box center [577, 371] width 12 height 12
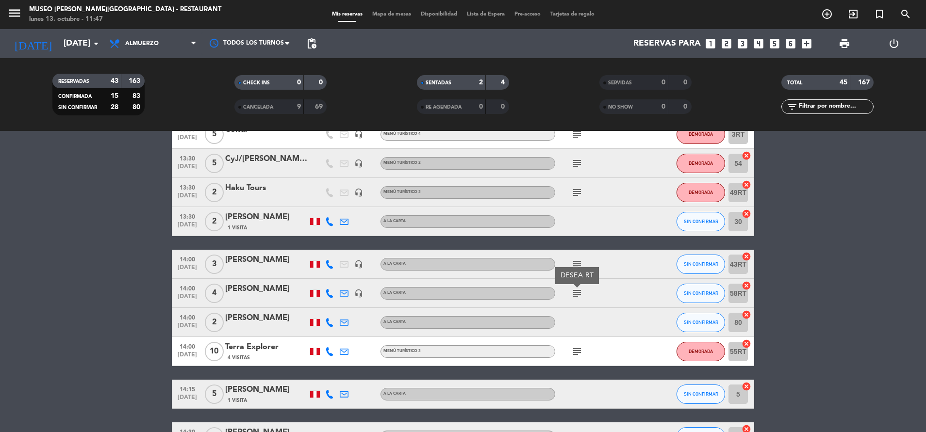
scroll to position [971, 0]
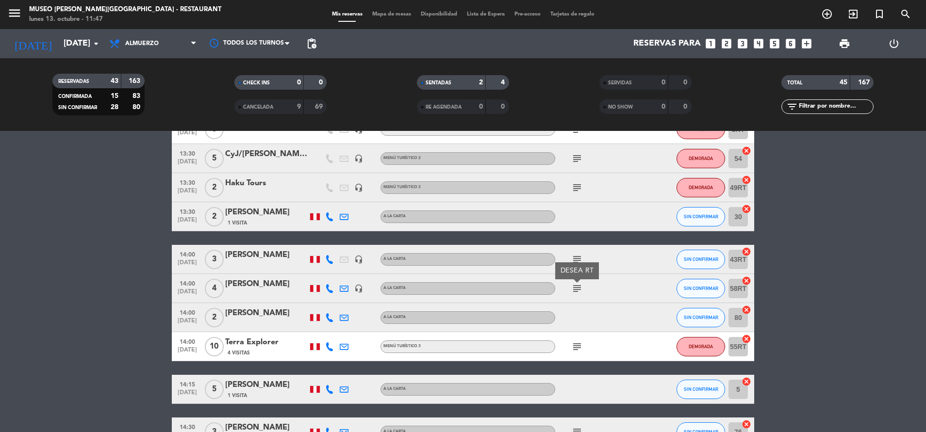
click at [578, 353] on div "subject" at bounding box center [598, 346] width 87 height 29
click at [578, 345] on icon "subject" at bounding box center [577, 347] width 12 height 12
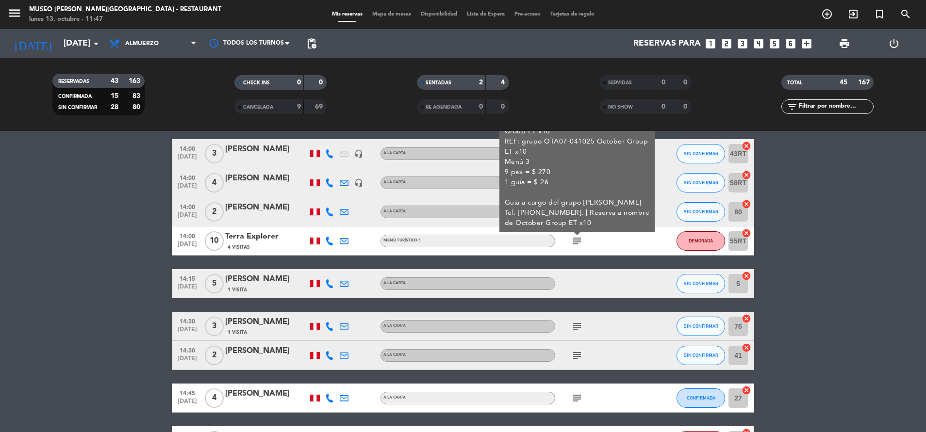
scroll to position [1077, 0]
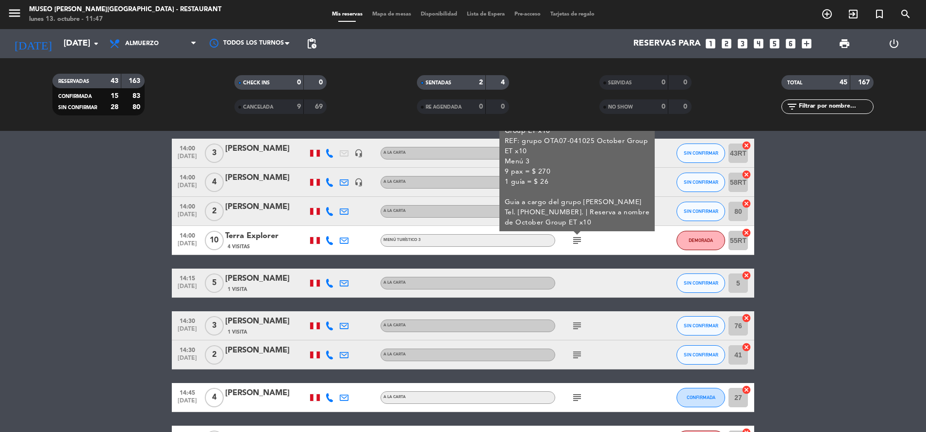
click at [578, 331] on icon "subject" at bounding box center [577, 326] width 12 height 12
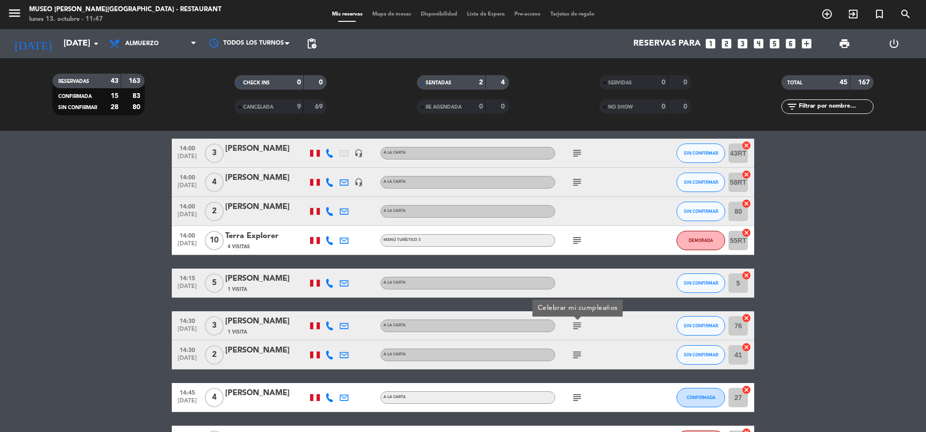
click at [569, 361] on div "subject" at bounding box center [598, 355] width 87 height 29
click at [573, 356] on icon "subject" at bounding box center [577, 355] width 12 height 12
click at [576, 397] on icon "subject" at bounding box center [577, 398] width 12 height 12
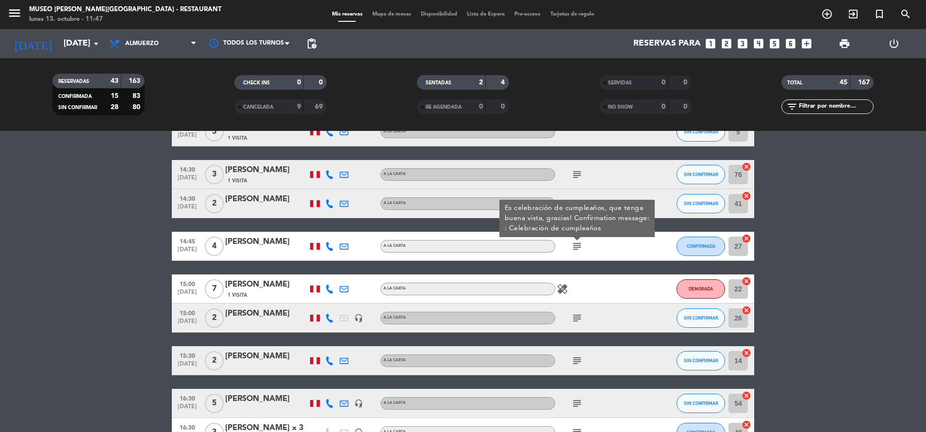
scroll to position [1251, 0]
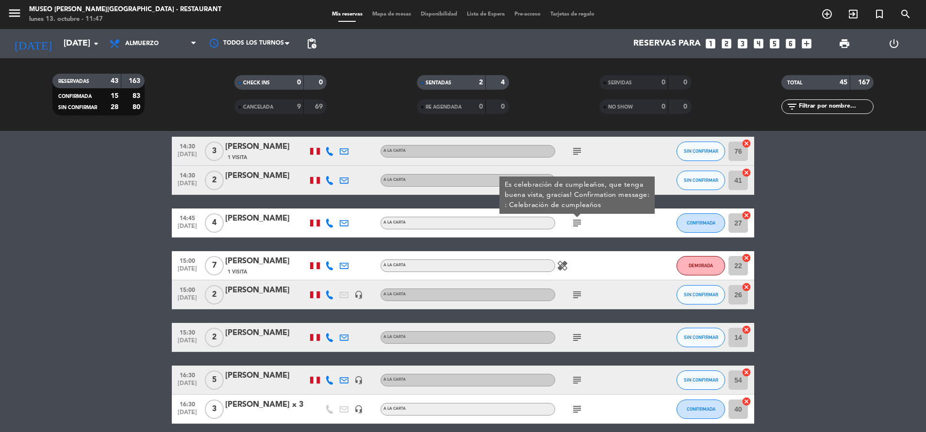
click at [576, 298] on icon "subject" at bounding box center [577, 295] width 12 height 12
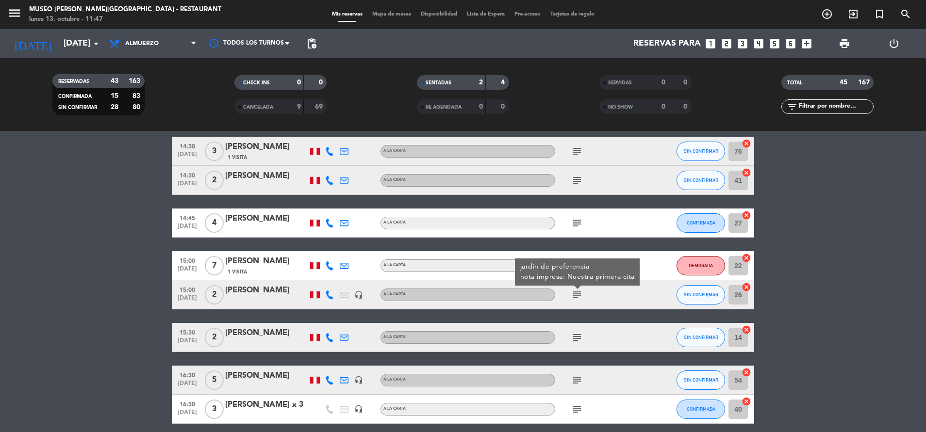
click at [576, 297] on icon "subject" at bounding box center [577, 295] width 12 height 12
click at [577, 339] on icon "subject" at bounding box center [577, 338] width 12 height 12
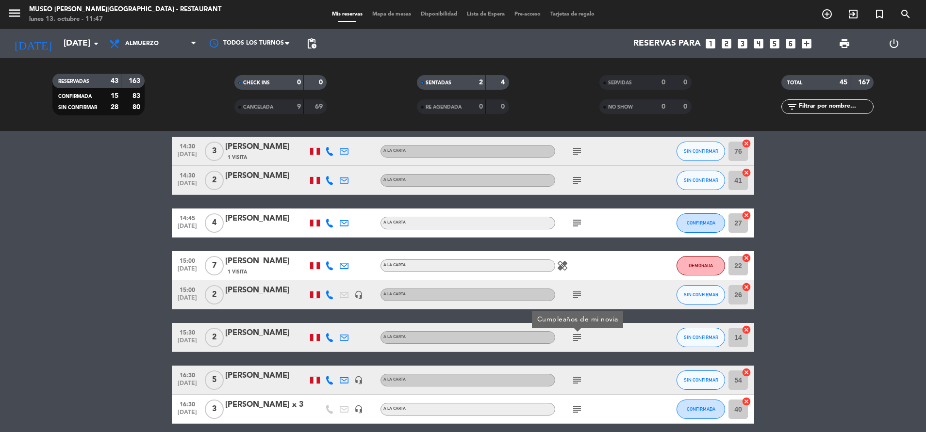
click at [575, 378] on icon "subject" at bounding box center [577, 380] width 12 height 12
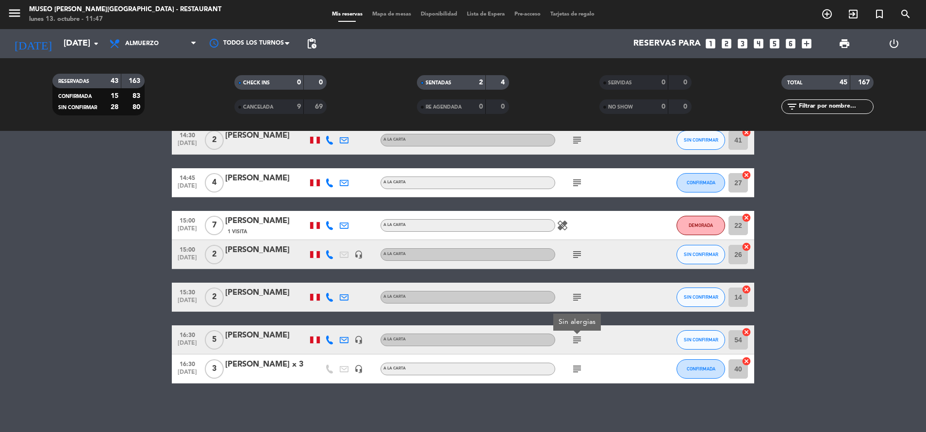
click at [576, 373] on icon "subject" at bounding box center [577, 369] width 12 height 12
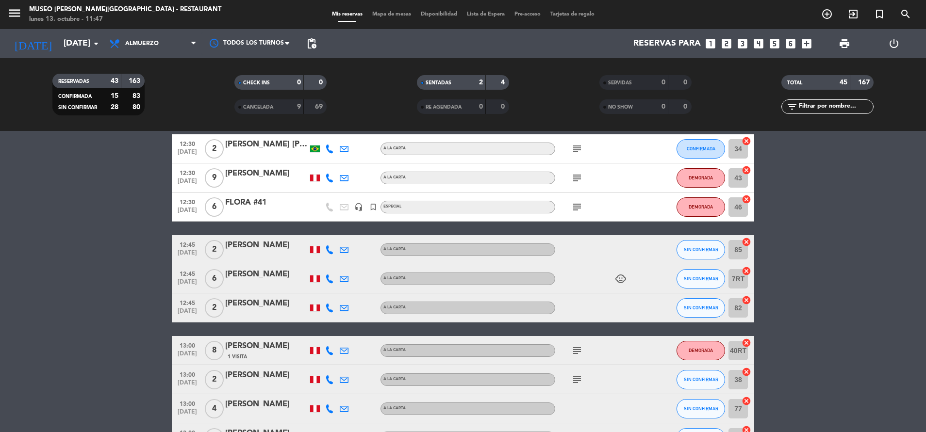
scroll to position [0, 0]
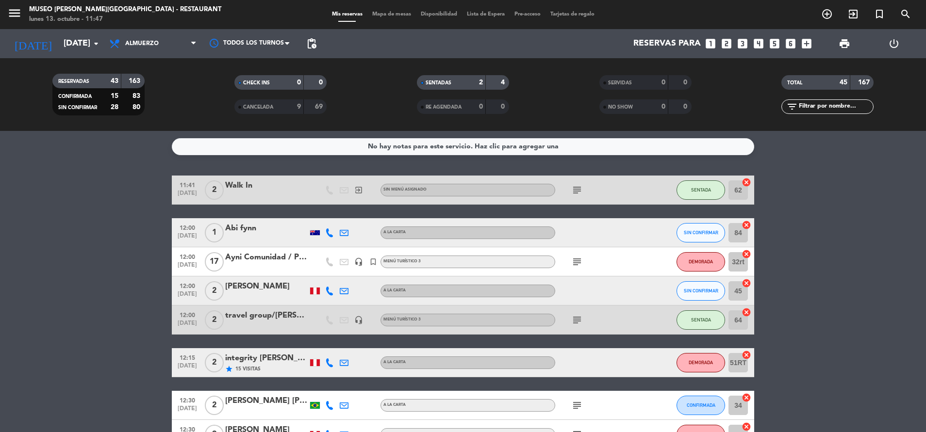
click at [580, 194] on icon "subject" at bounding box center [577, 190] width 12 height 12
click at [570, 260] on span "subject" at bounding box center [576, 262] width 15 height 12
click at [573, 260] on icon "subject" at bounding box center [577, 262] width 12 height 12
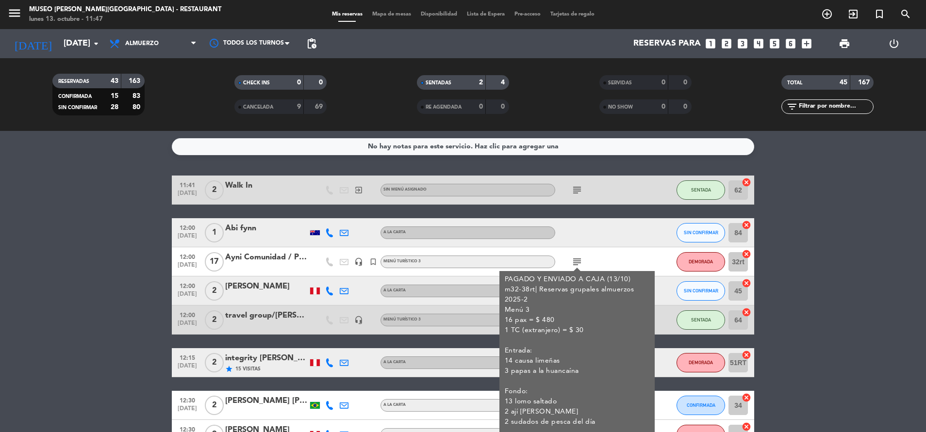
click at [584, 285] on div "PAGADO Y ENVIADO A CAJA (13/10) m32-38rt| Reservas grupales almuerzos 2025-2 Me…" at bounding box center [576, 417] width 145 height 285
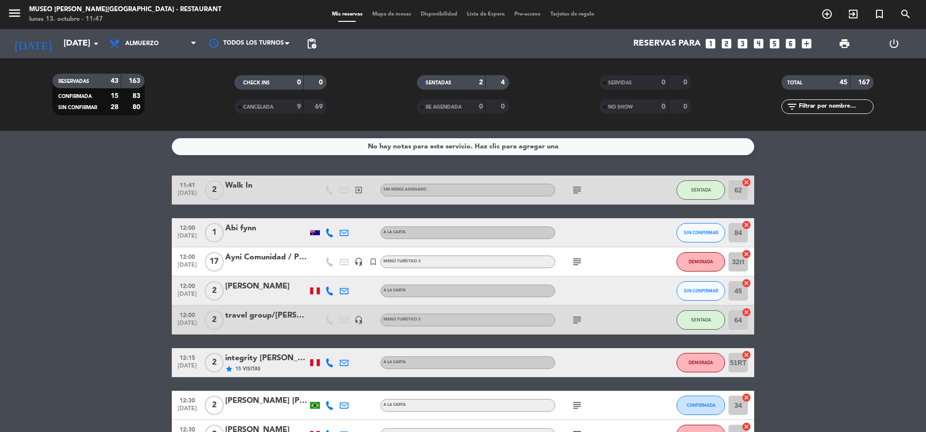
click at [573, 322] on icon "subject" at bounding box center [577, 320] width 12 height 12
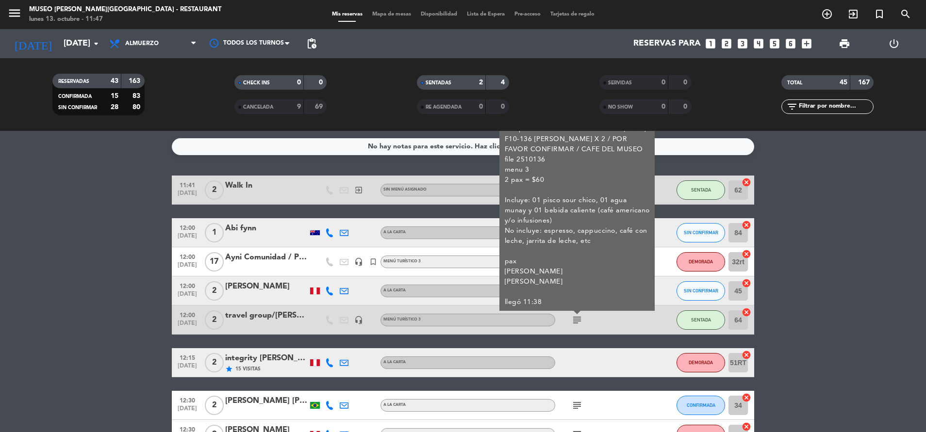
scroll to position [22, 0]
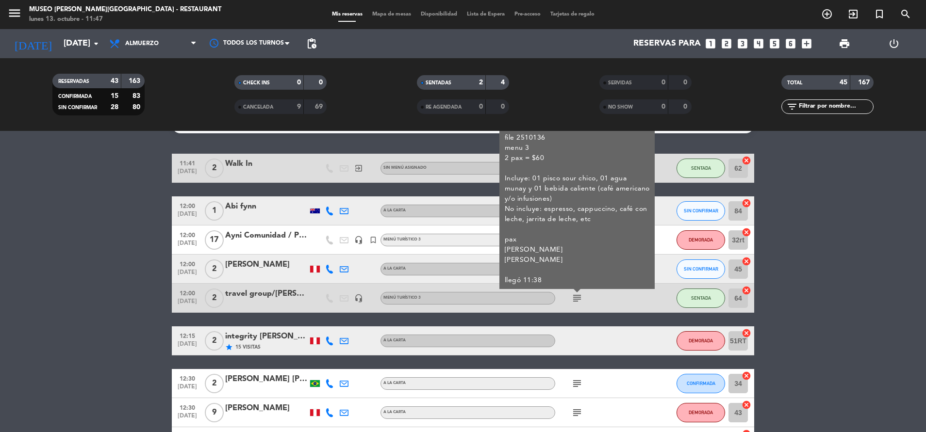
click at [580, 381] on icon "subject" at bounding box center [577, 384] width 12 height 12
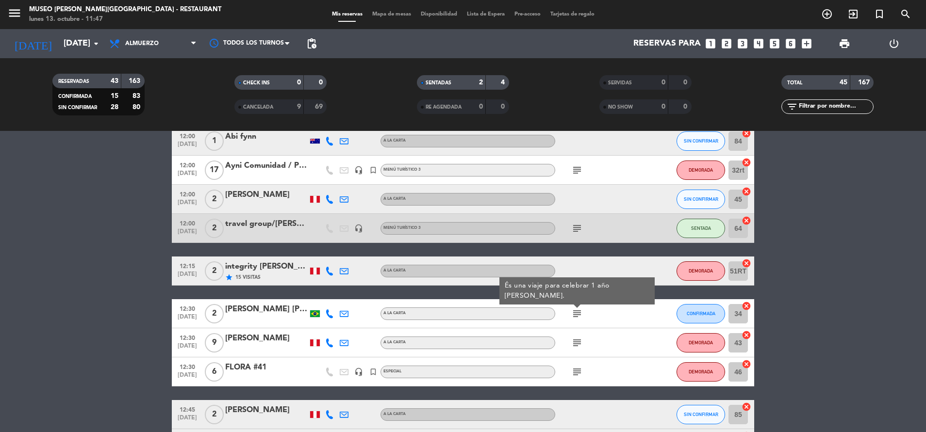
scroll to position [96, 0]
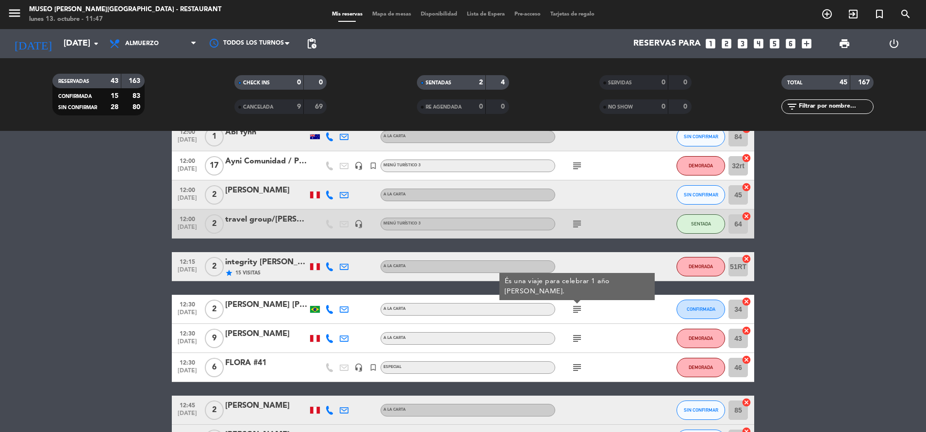
click at [573, 337] on icon "subject" at bounding box center [577, 339] width 12 height 12
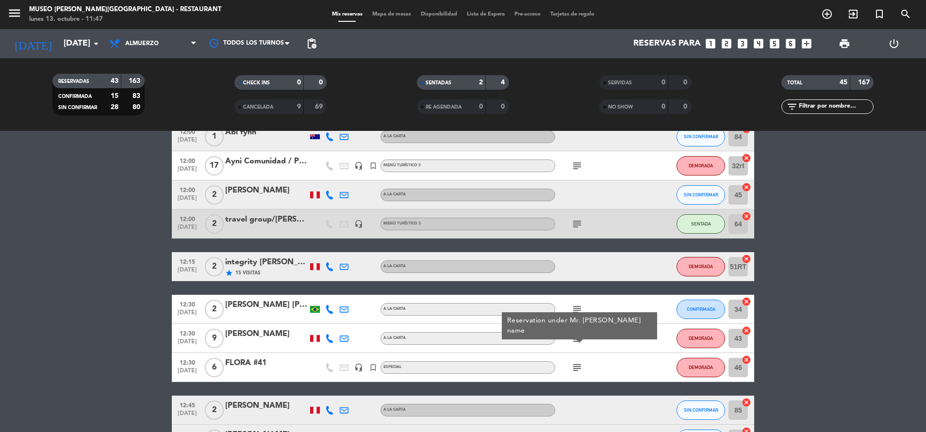
click at [250, 335] on div "[PERSON_NAME]" at bounding box center [266, 334] width 82 height 13
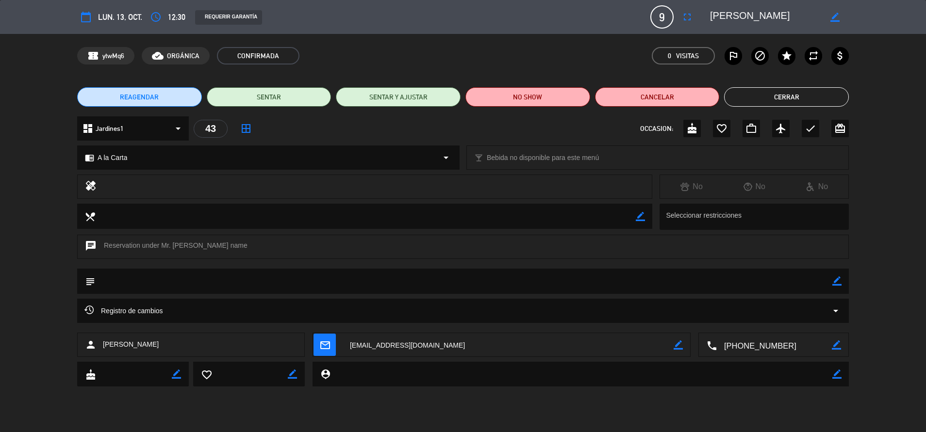
click at [806, 109] on div "REAGENDAR SENTAR SENTAR Y AJUSTAR NO SHOW Cancelar Cerrar" at bounding box center [463, 97] width 926 height 39
click at [794, 102] on button "Cerrar" at bounding box center [786, 96] width 125 height 19
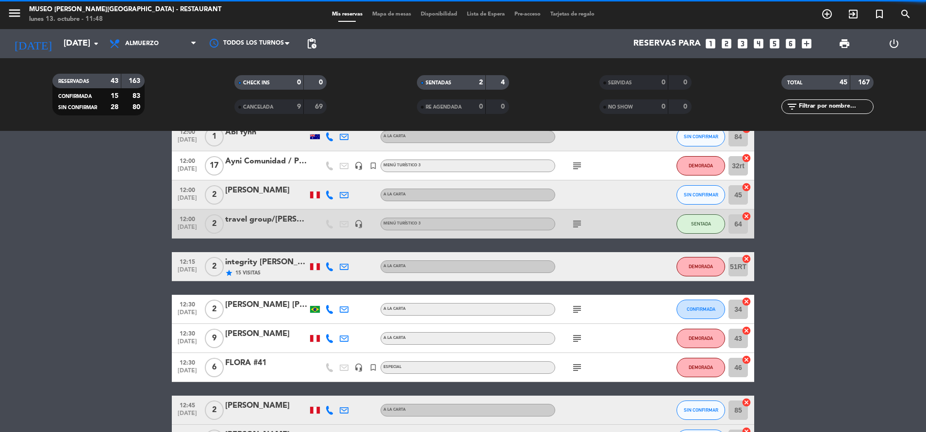
click at [581, 365] on icon "subject" at bounding box center [577, 368] width 12 height 12
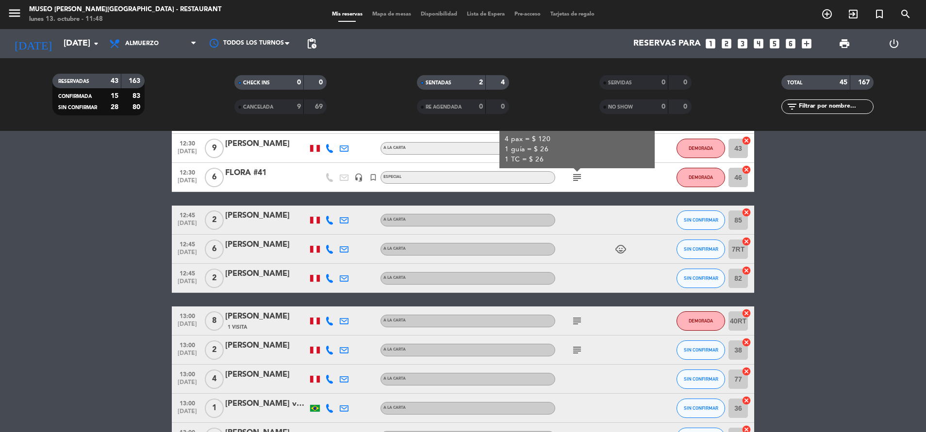
scroll to position [287, 0]
click at [575, 316] on icon "subject" at bounding box center [577, 321] width 12 height 12
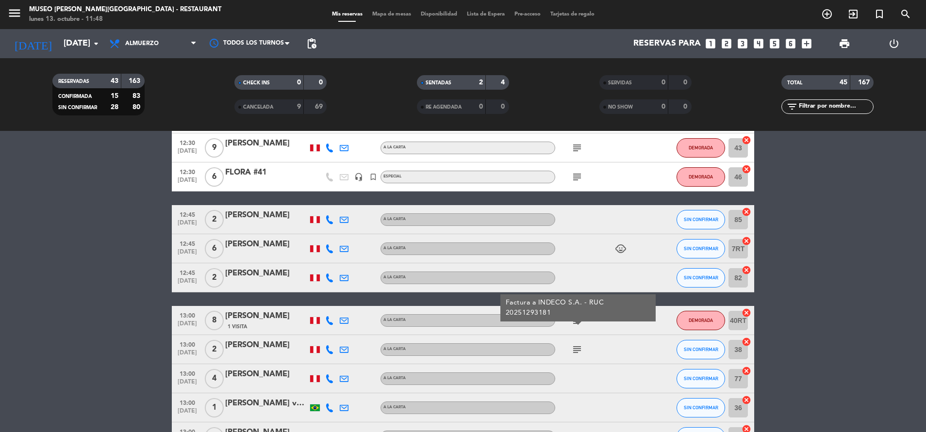
click at [577, 353] on icon "subject" at bounding box center [577, 350] width 12 height 12
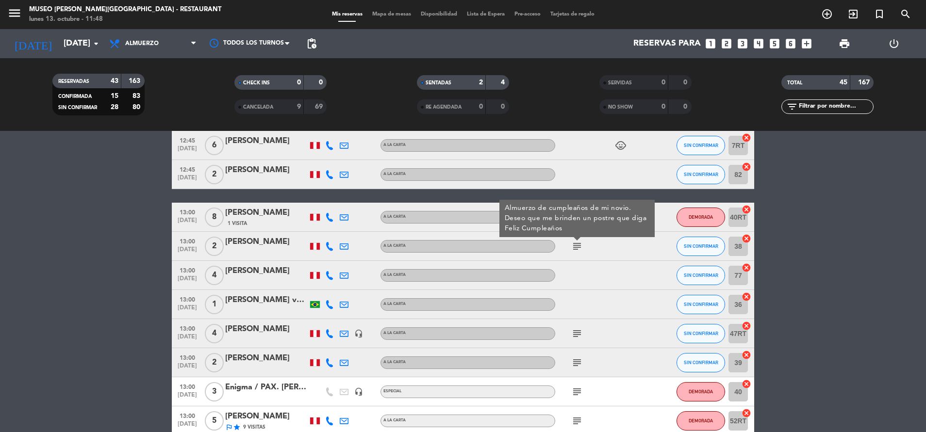
scroll to position [407, 0]
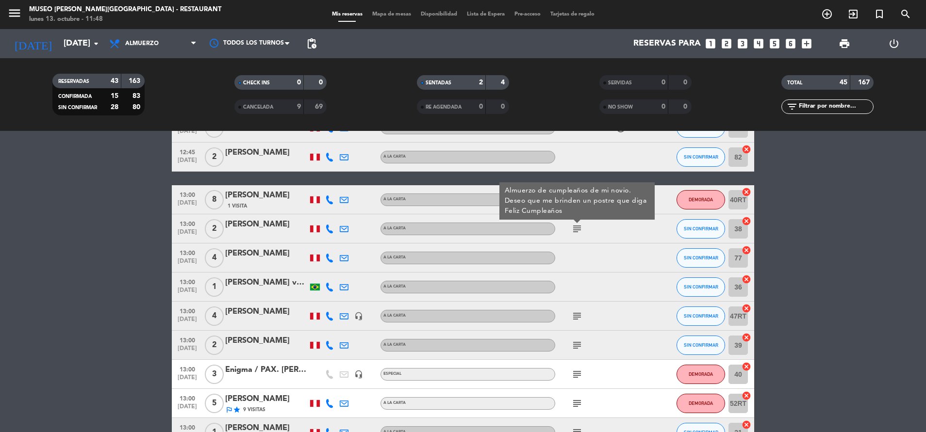
click at [578, 319] on icon "subject" at bounding box center [577, 316] width 12 height 12
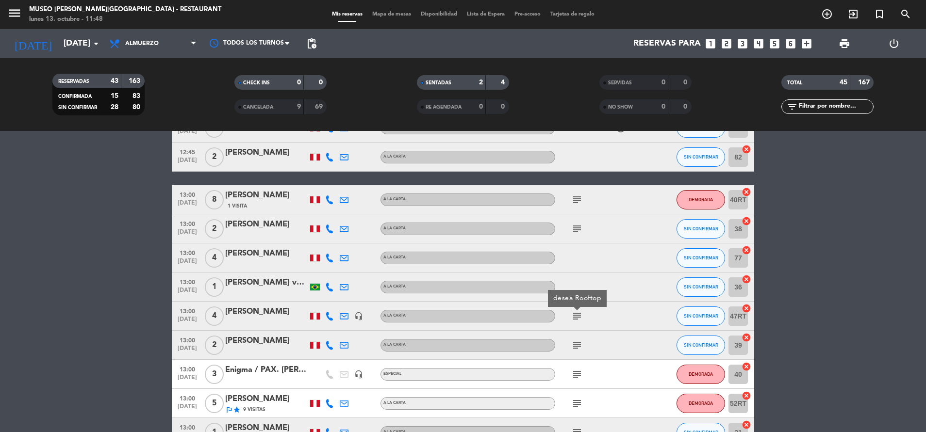
click at [580, 343] on icon "subject" at bounding box center [577, 346] width 12 height 12
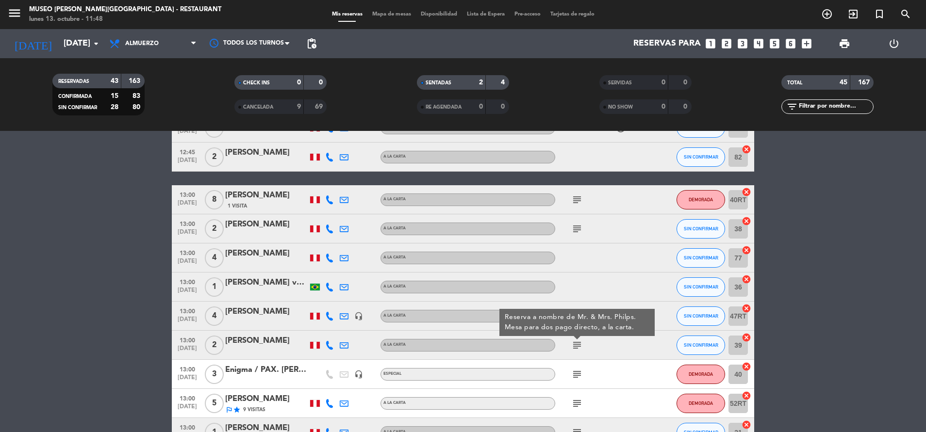
click at [579, 372] on icon "subject" at bounding box center [577, 375] width 12 height 12
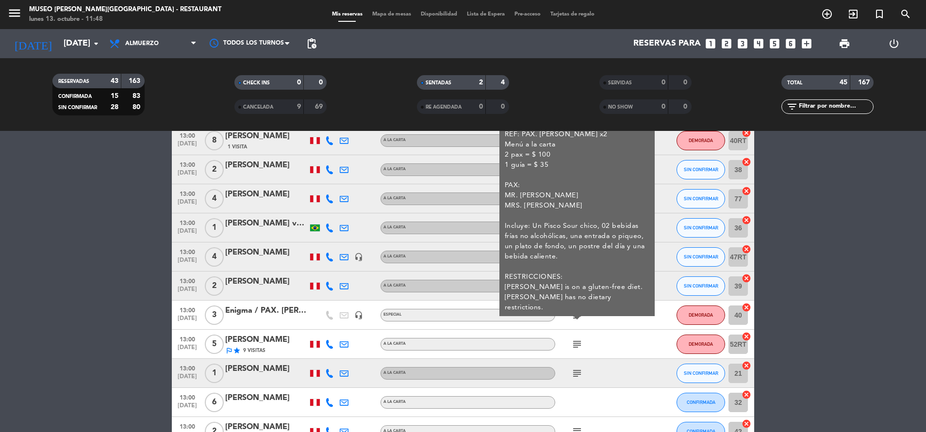
scroll to position [467, 0]
click at [579, 349] on icon "subject" at bounding box center [577, 344] width 12 height 12
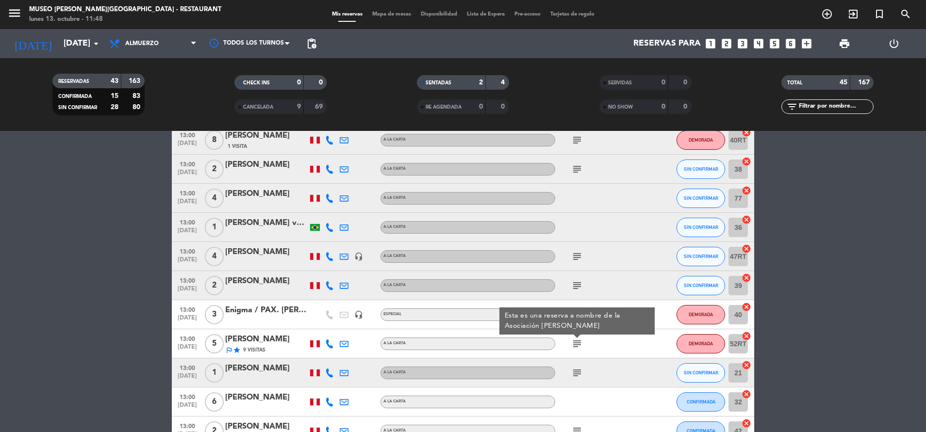
click at [577, 375] on icon "subject" at bounding box center [577, 373] width 12 height 12
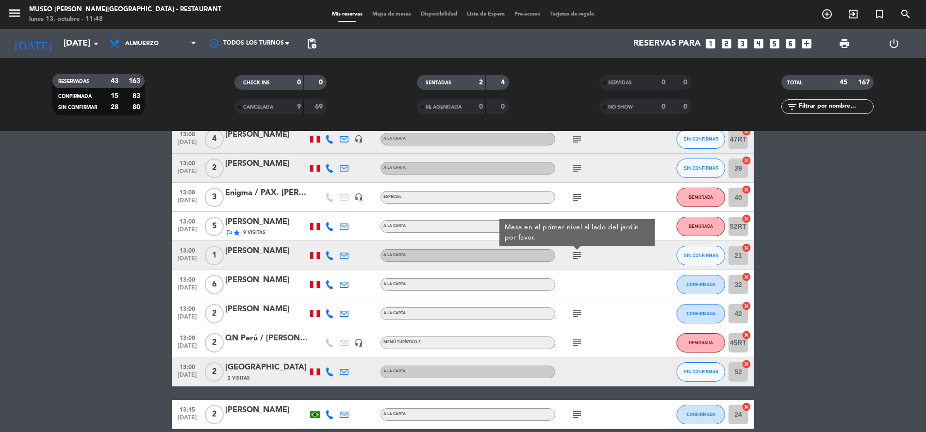
scroll to position [588, 0]
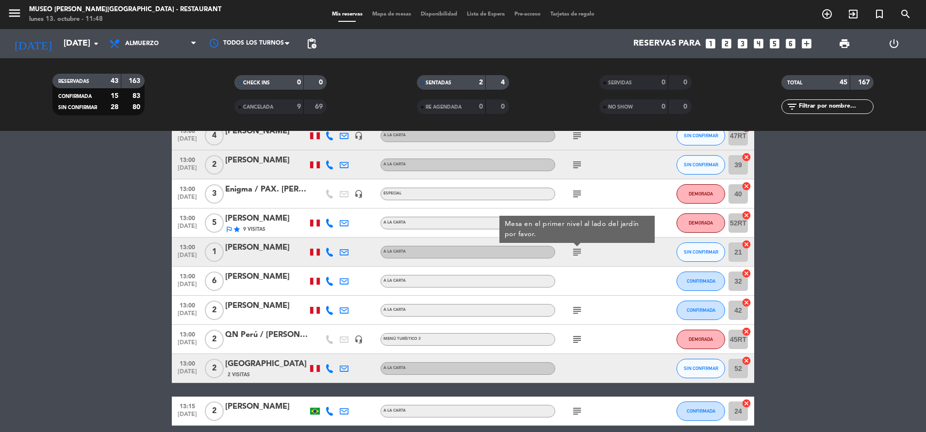
click at [575, 313] on icon "subject" at bounding box center [577, 311] width 12 height 12
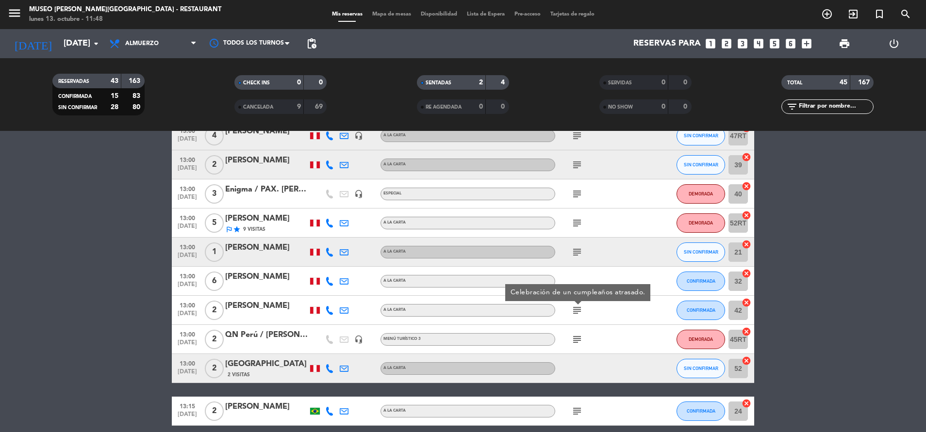
scroll to position [640, 0]
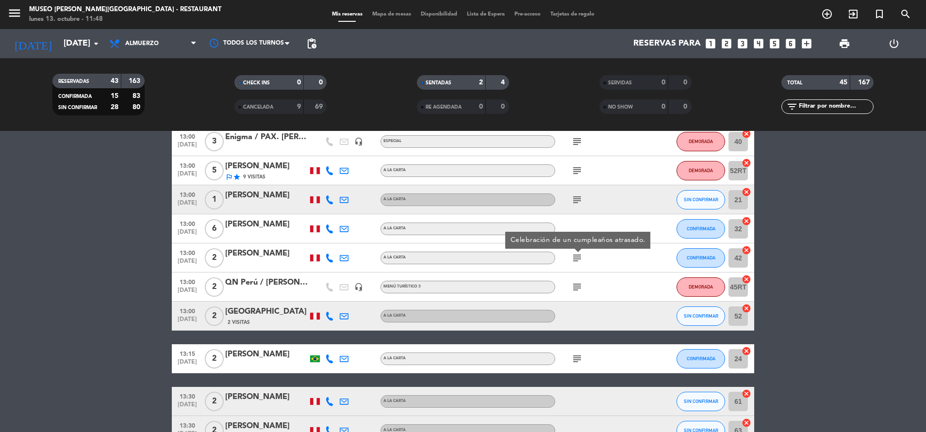
click at [570, 363] on span "subject" at bounding box center [576, 359] width 15 height 12
click at [573, 361] on icon "subject" at bounding box center [577, 359] width 12 height 12
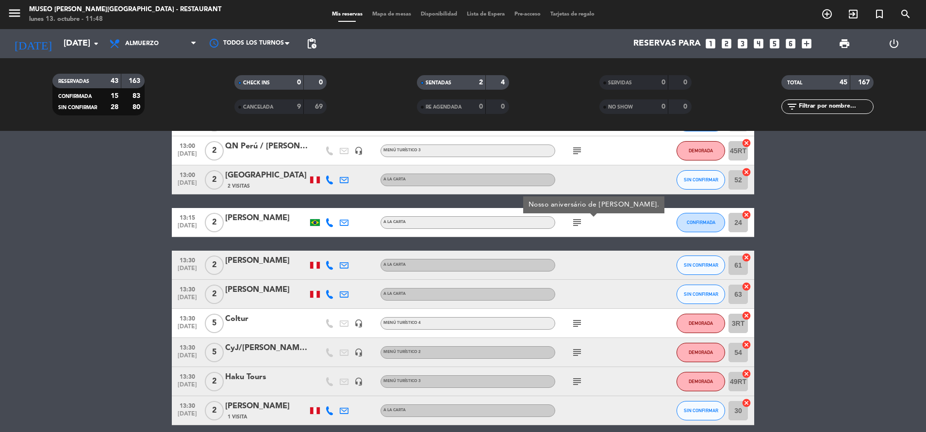
scroll to position [786, 0]
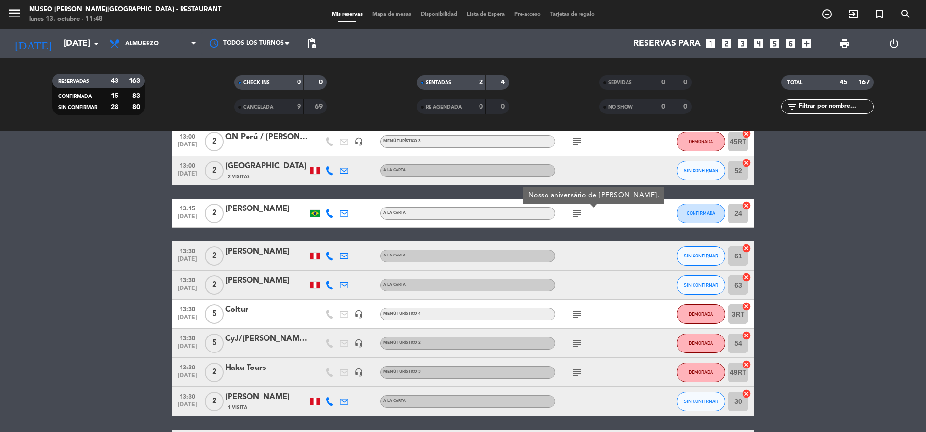
click at [580, 371] on icon "subject" at bounding box center [577, 373] width 12 height 12
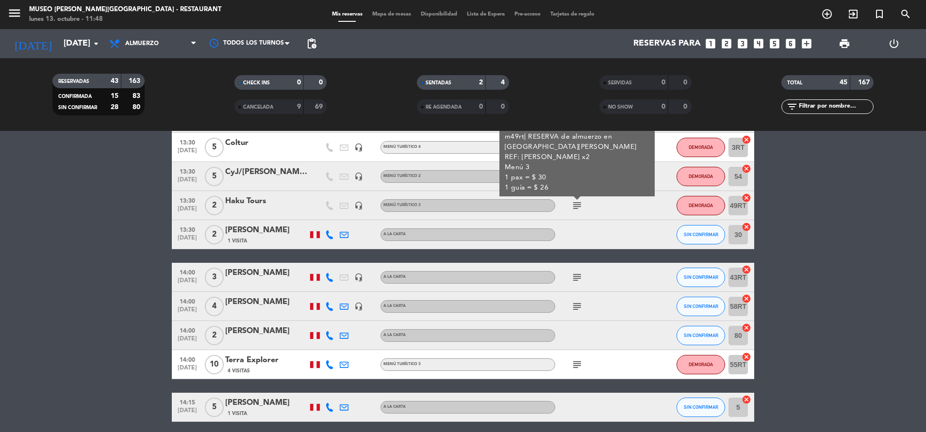
scroll to position [953, 0]
click at [577, 272] on icon "subject" at bounding box center [577, 277] width 12 height 12
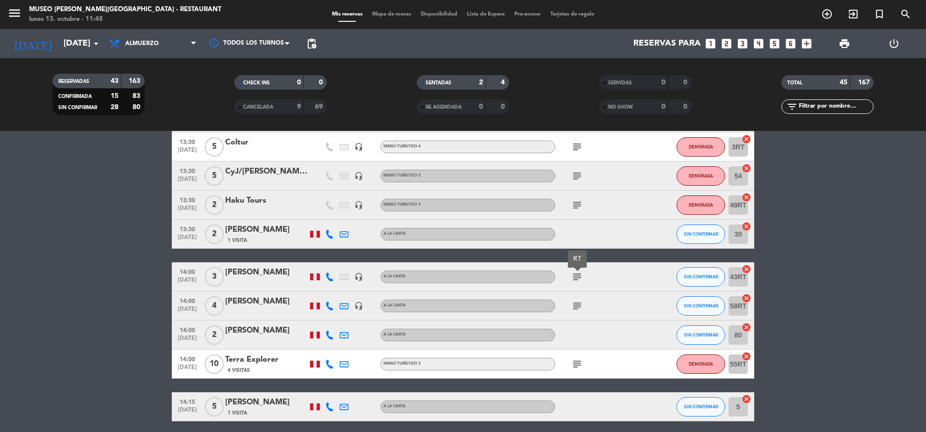
click at [577, 308] on icon "subject" at bounding box center [577, 306] width 12 height 12
click at [574, 361] on icon "subject" at bounding box center [577, 364] width 12 height 12
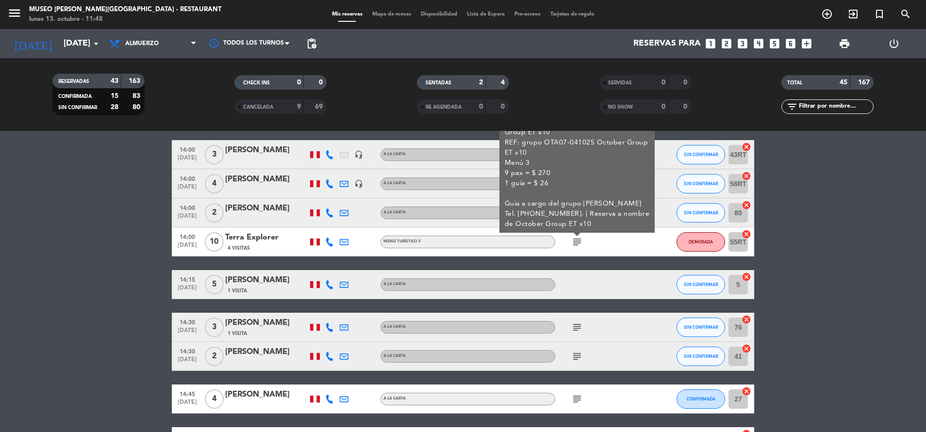
scroll to position [1076, 0]
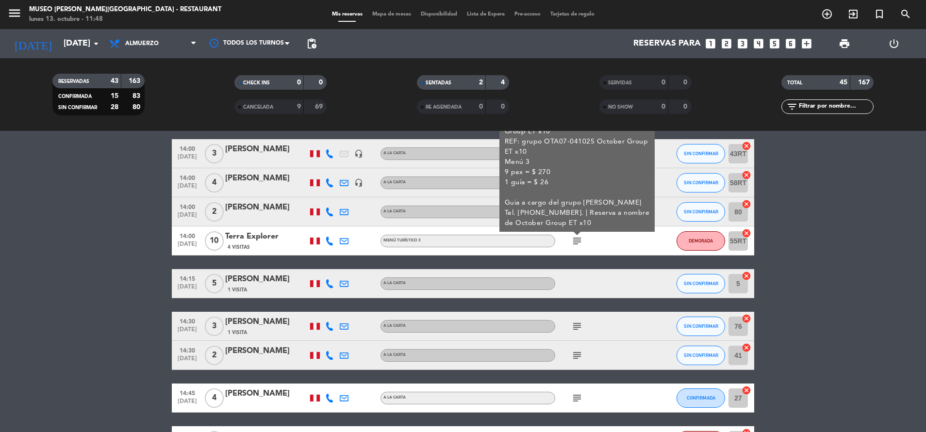
click at [576, 328] on icon "subject" at bounding box center [577, 327] width 12 height 12
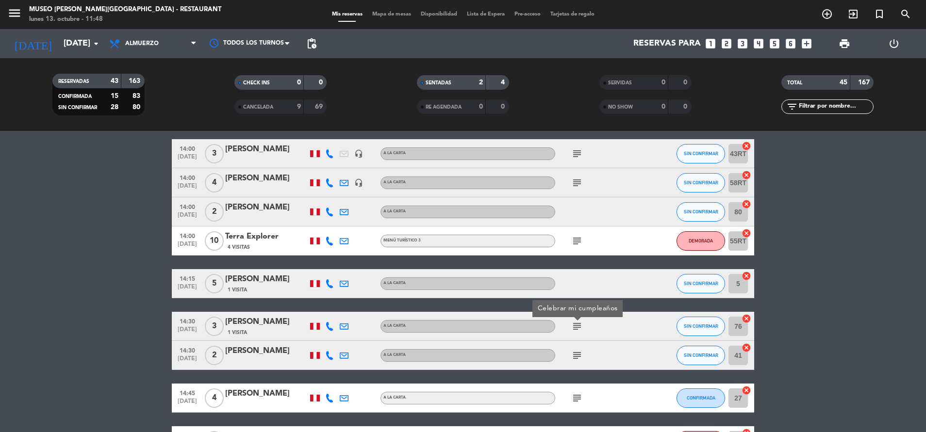
click at [576, 357] on icon "subject" at bounding box center [577, 356] width 12 height 12
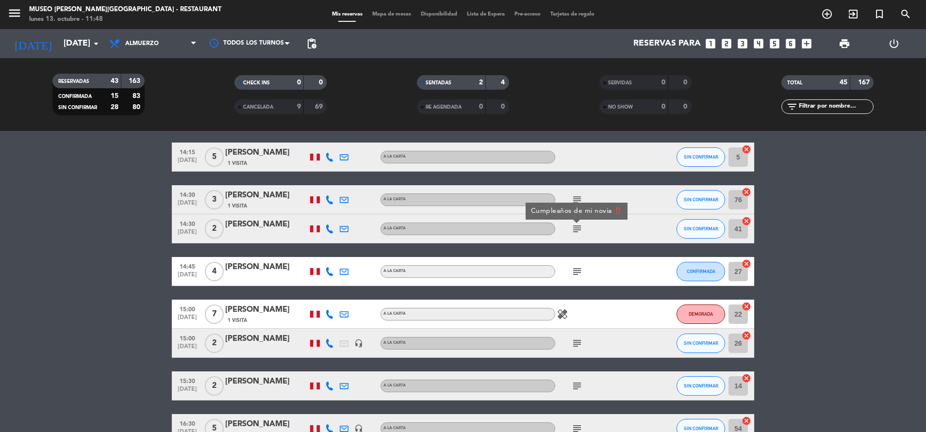
scroll to position [1212, 0]
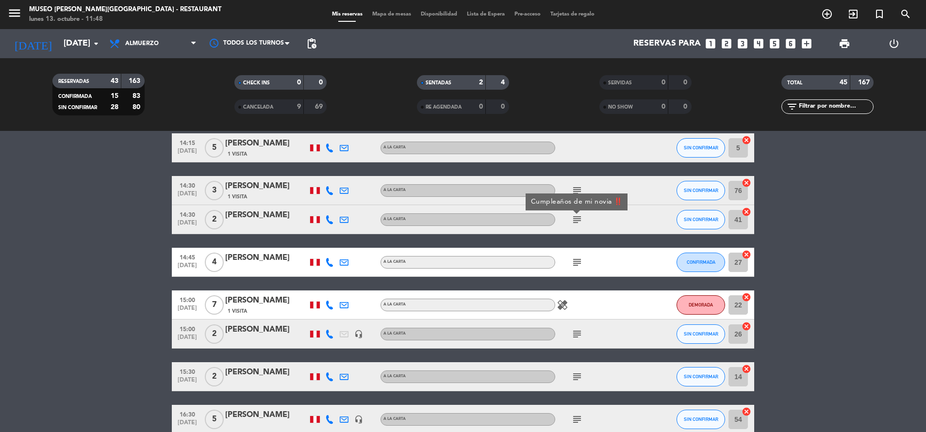
click at [577, 268] on icon "subject" at bounding box center [577, 263] width 12 height 12
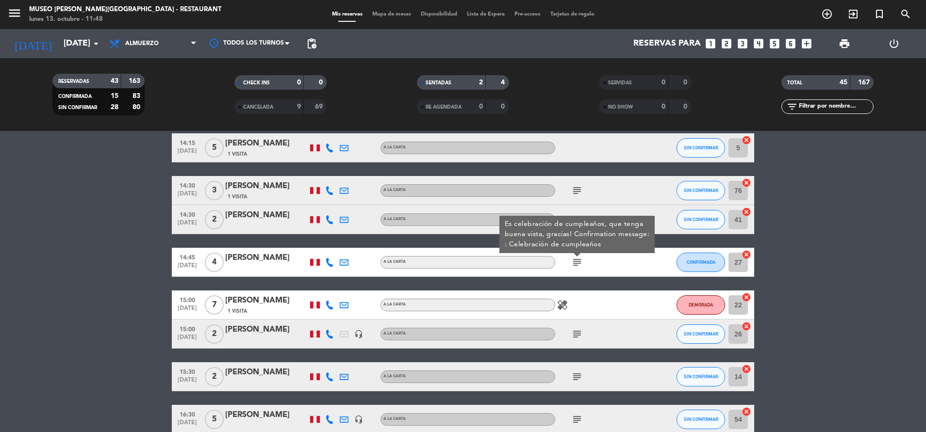
click at [577, 268] on icon "subject" at bounding box center [577, 263] width 12 height 12
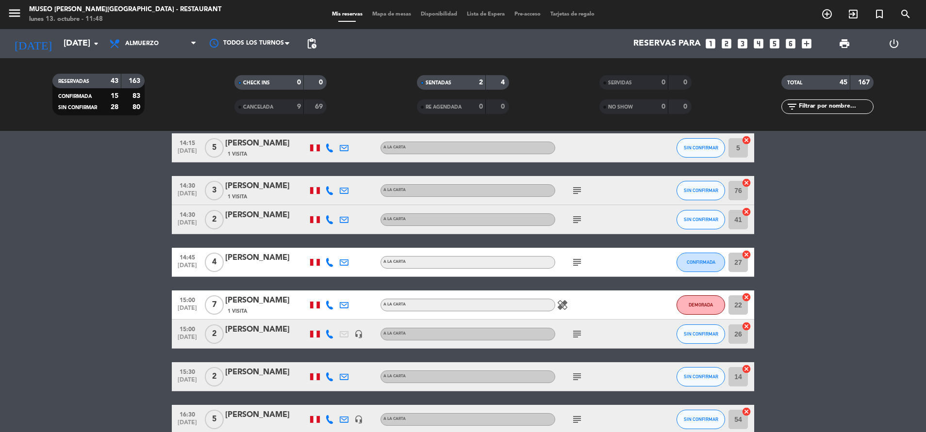
click at [266, 259] on div "[PERSON_NAME]" at bounding box center [266, 258] width 82 height 13
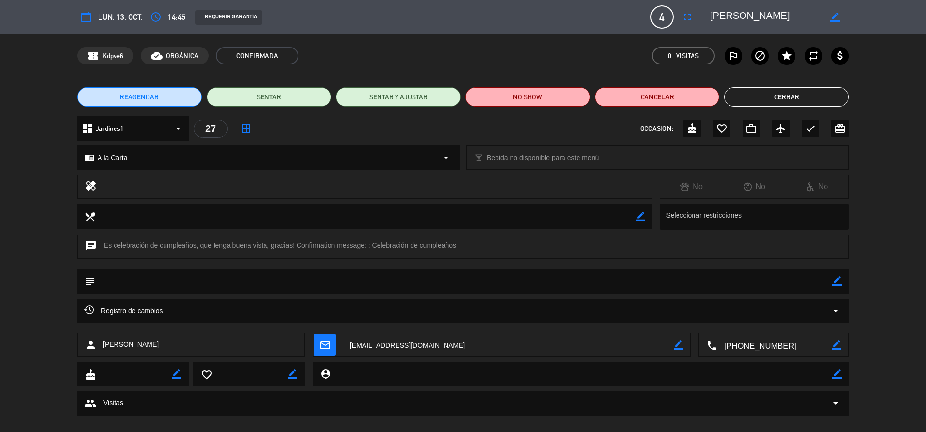
click at [750, 91] on button "Cerrar" at bounding box center [786, 96] width 125 height 19
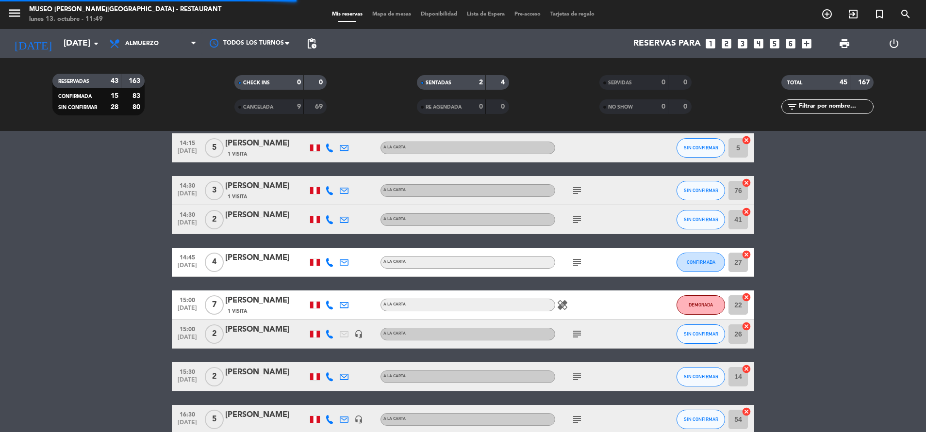
scroll to position [1235, 0]
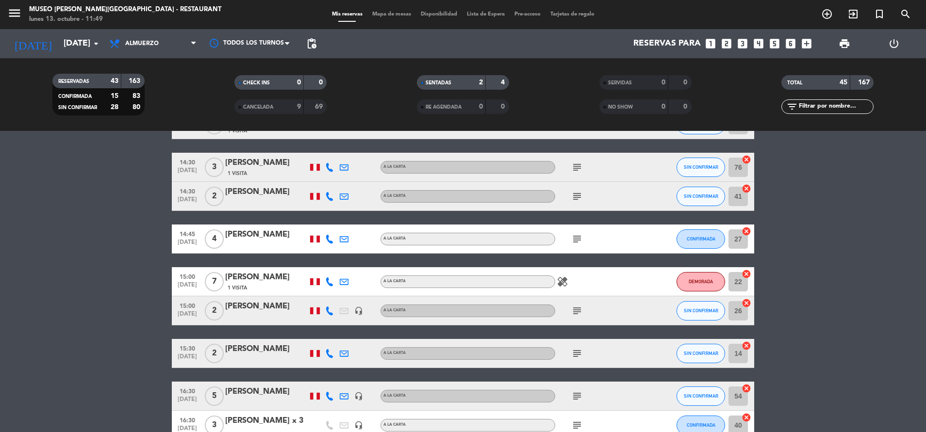
click at [575, 311] on icon "subject" at bounding box center [577, 311] width 12 height 12
click at [280, 308] on div "[PERSON_NAME]" at bounding box center [266, 306] width 82 height 13
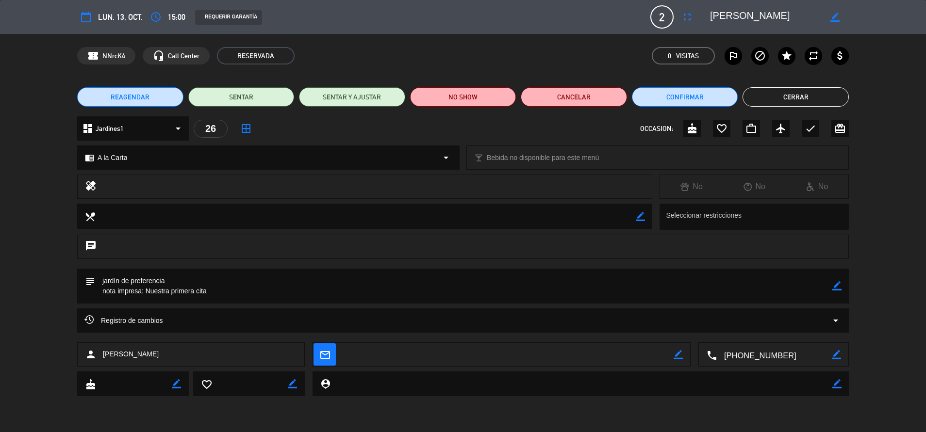
drag, startPoint x: 146, startPoint y: 289, endPoint x: 206, endPoint y: 289, distance: 60.1
click at [206, 289] on textarea at bounding box center [463, 286] width 737 height 35
click at [799, 94] on button "Cerrar" at bounding box center [795, 96] width 106 height 19
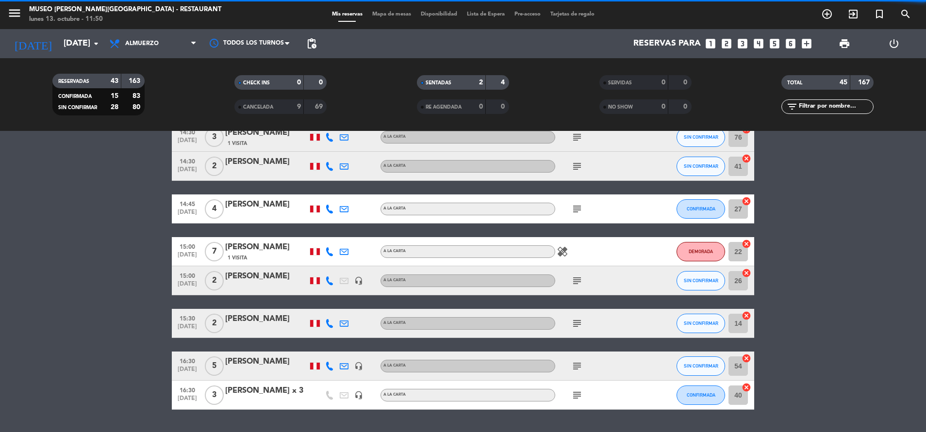
scroll to position [1266, 0]
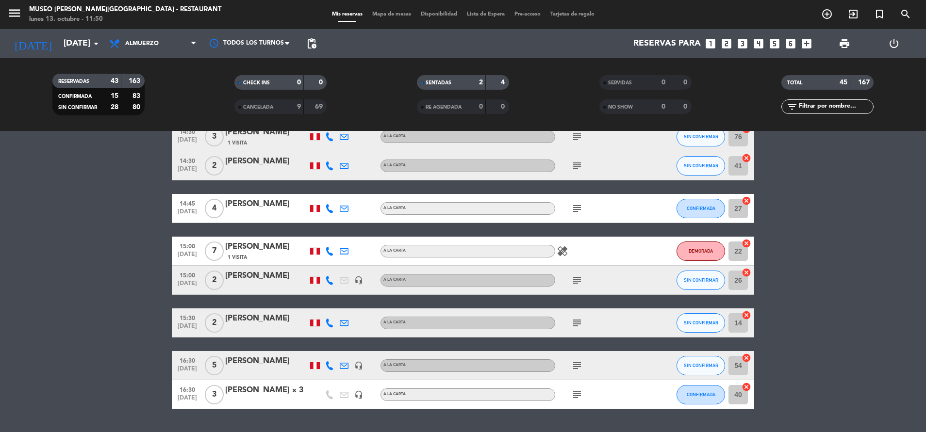
click at [579, 329] on div "subject" at bounding box center [598, 323] width 87 height 29
click at [577, 326] on icon "subject" at bounding box center [577, 323] width 12 height 12
click at [576, 361] on icon "subject" at bounding box center [577, 366] width 12 height 12
click at [577, 396] on icon "subject" at bounding box center [577, 395] width 12 height 12
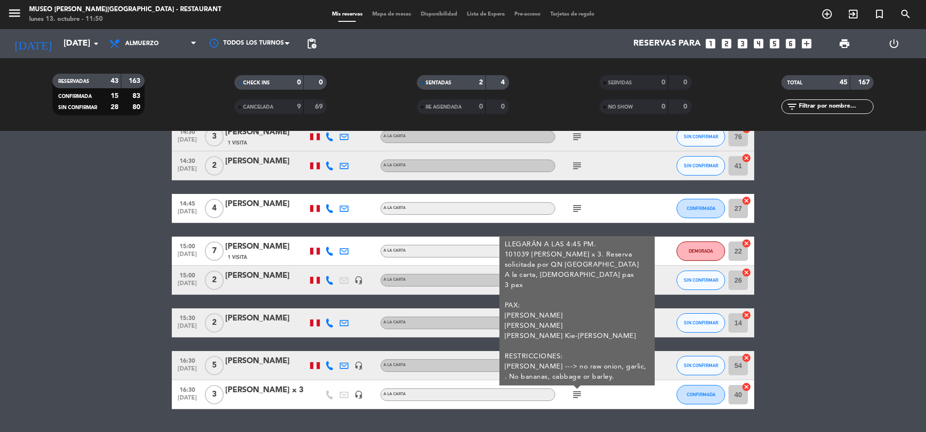
scroll to position [1292, 0]
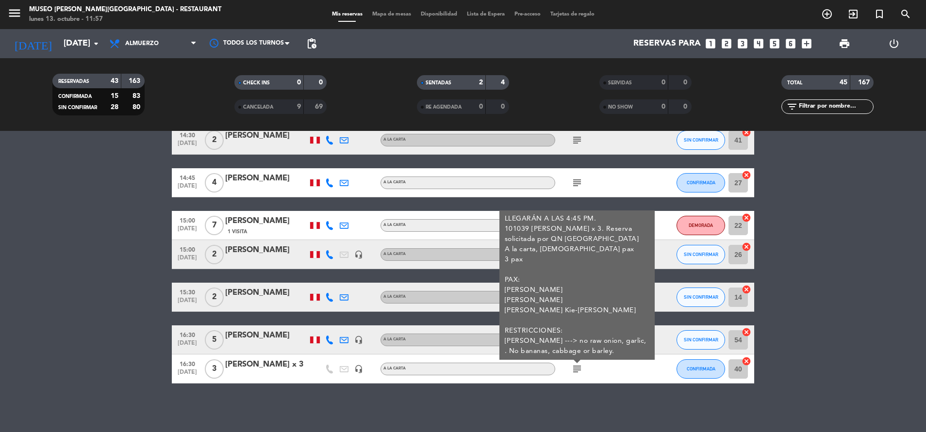
click at [653, 263] on div "LLEGARÁN A LAS 4:45 PM. 101039 [PERSON_NAME] x 3. Reserva solicitada por QN Per…" at bounding box center [576, 285] width 155 height 149
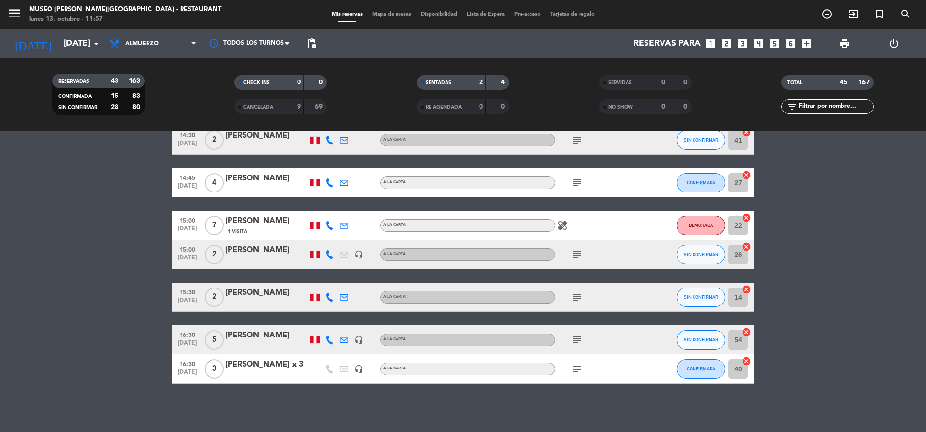
click at [574, 181] on icon "subject" at bounding box center [577, 183] width 12 height 12
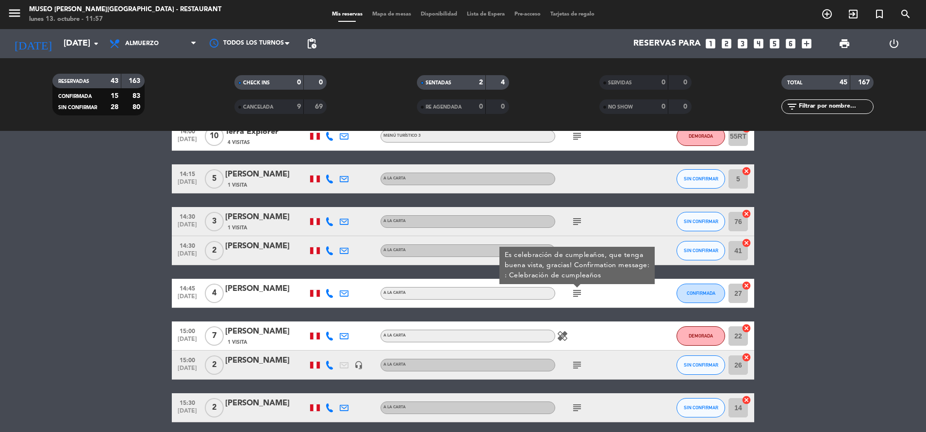
scroll to position [1180, 0]
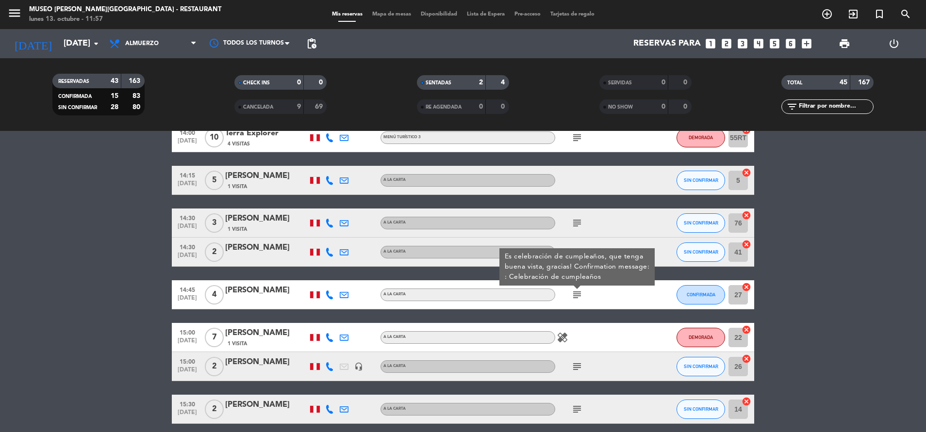
click at [609, 296] on div "subject Es celebración de cumpleaños, que tenga buena vista, gracias! Confirmat…" at bounding box center [598, 294] width 87 height 29
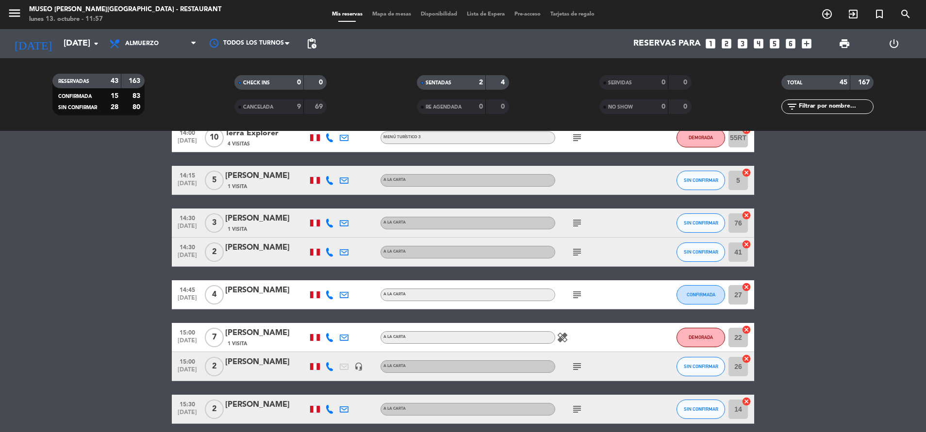
click at [583, 254] on span "subject" at bounding box center [576, 252] width 15 height 12
click at [576, 251] on icon "subject" at bounding box center [577, 252] width 12 height 12
click at [577, 222] on icon "subject" at bounding box center [577, 223] width 12 height 12
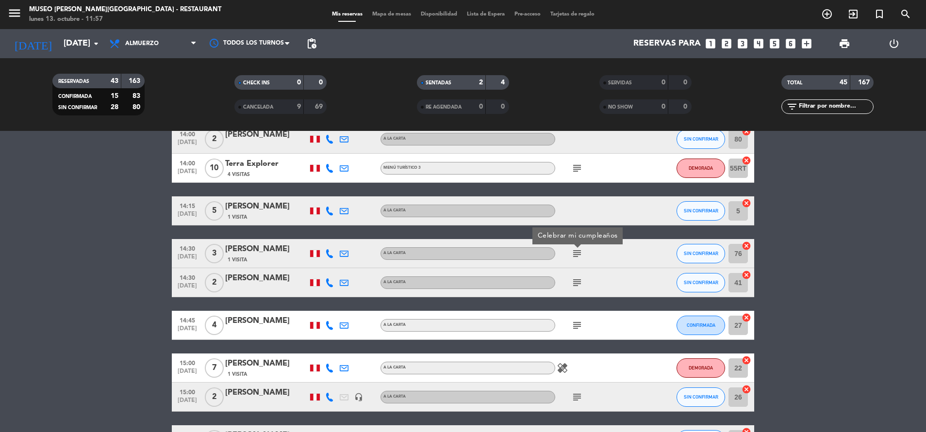
scroll to position [1150, 0]
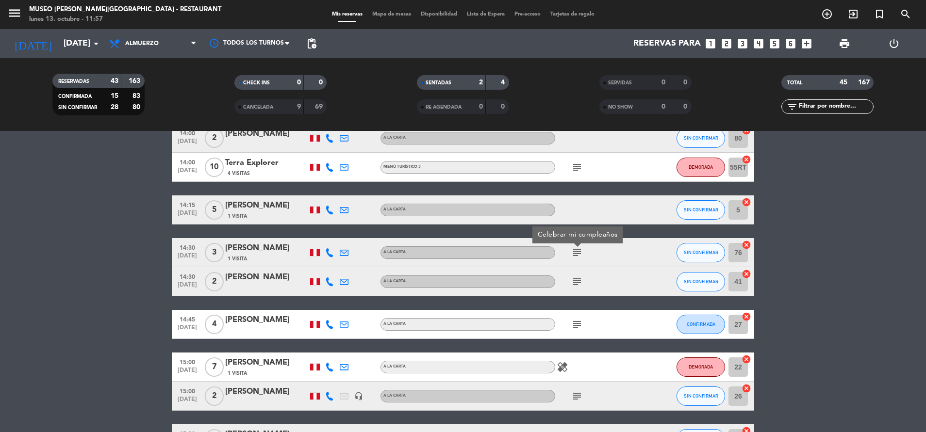
click at [569, 169] on span "subject" at bounding box center [576, 168] width 15 height 12
click at [576, 324] on icon "subject" at bounding box center [577, 325] width 12 height 12
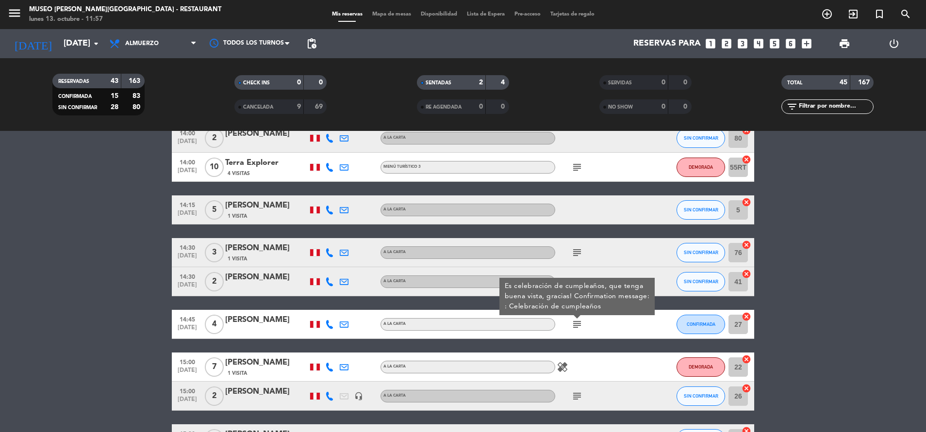
scroll to position [1210, 0]
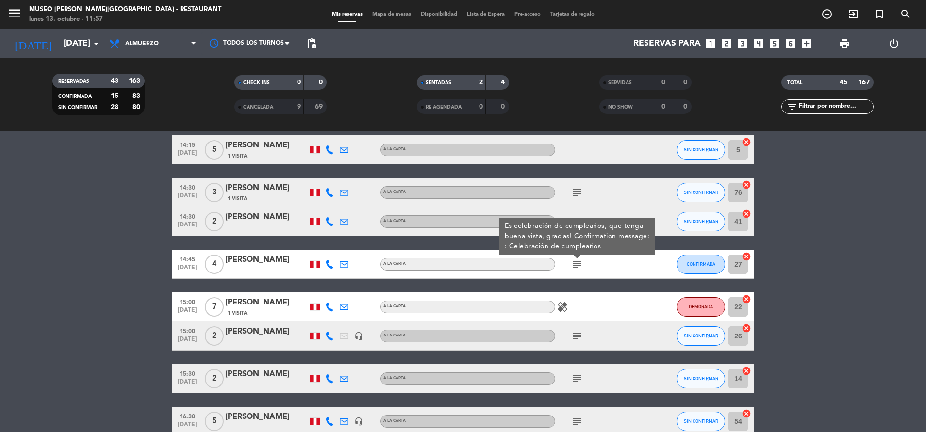
click at [576, 336] on icon "subject" at bounding box center [577, 336] width 12 height 12
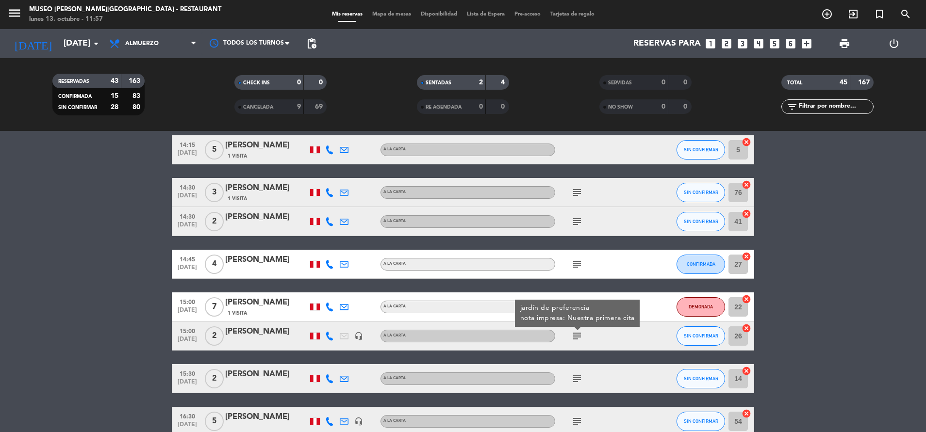
scroll to position [1257, 0]
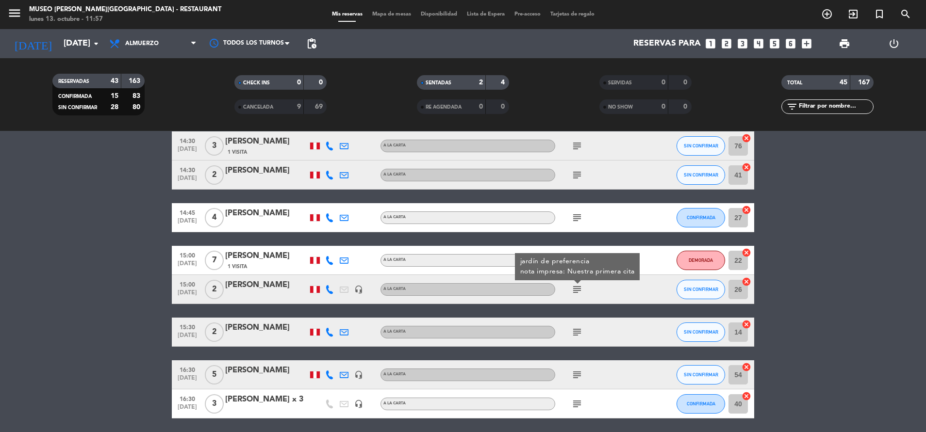
click at [576, 336] on icon "subject" at bounding box center [577, 332] width 12 height 12
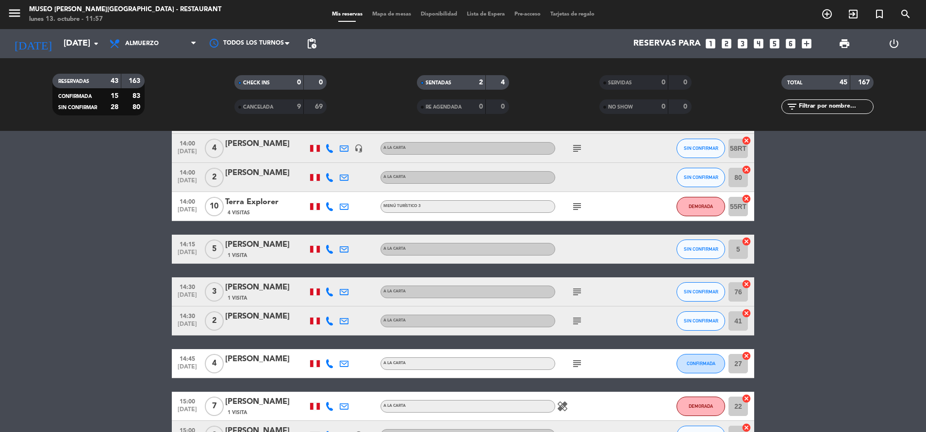
scroll to position [1106, 0]
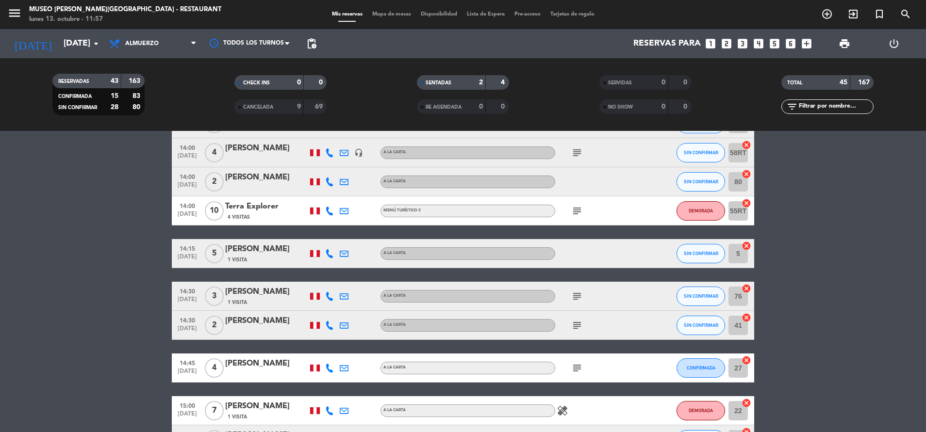
click at [574, 215] on icon "subject" at bounding box center [577, 211] width 12 height 12
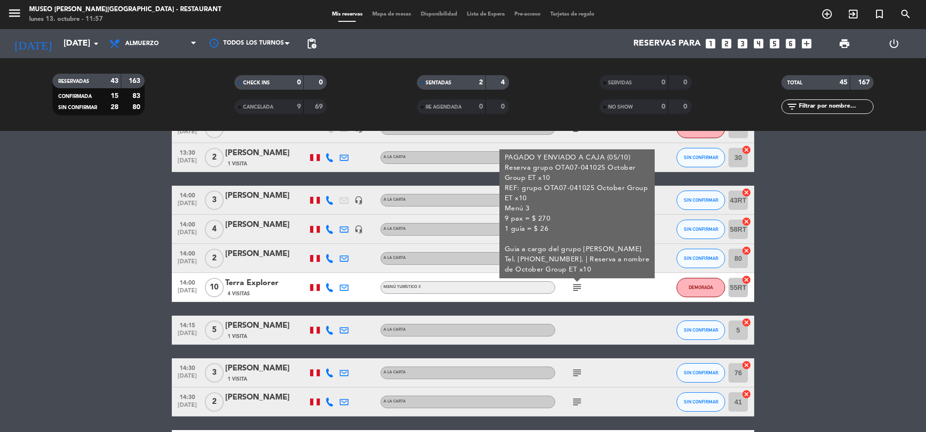
scroll to position [1009, 0]
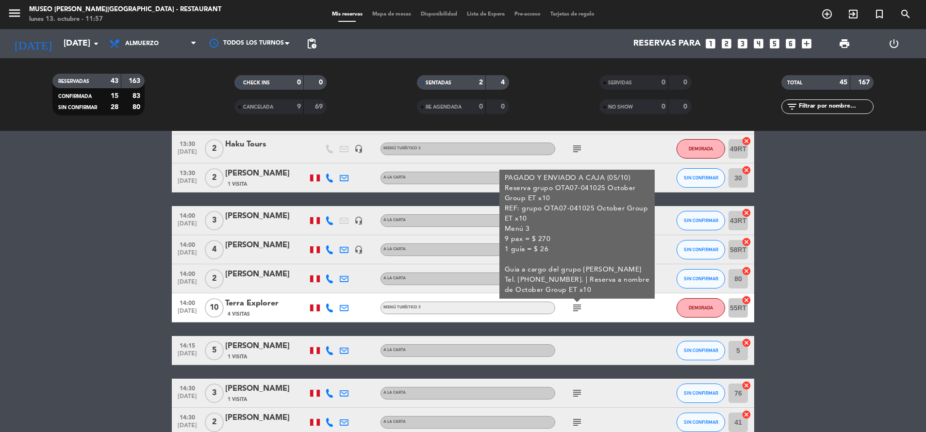
click at [579, 237] on div "PAGADO Y ENVIADO A CAJA (05/10) Reserva grupo OTA07-041025 October Group ET x10…" at bounding box center [576, 234] width 145 height 122
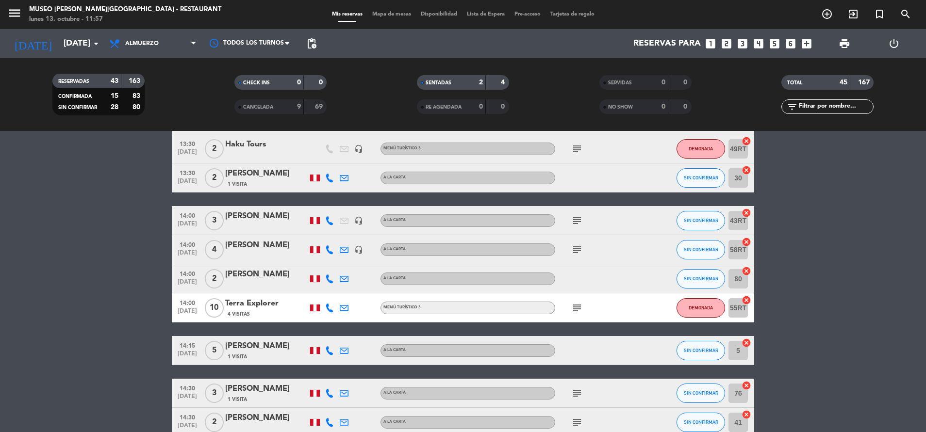
click at [573, 218] on icon "subject" at bounding box center [577, 221] width 12 height 12
click at [576, 260] on div "subject" at bounding box center [598, 249] width 87 height 29
click at [576, 252] on icon "subject" at bounding box center [577, 250] width 12 height 12
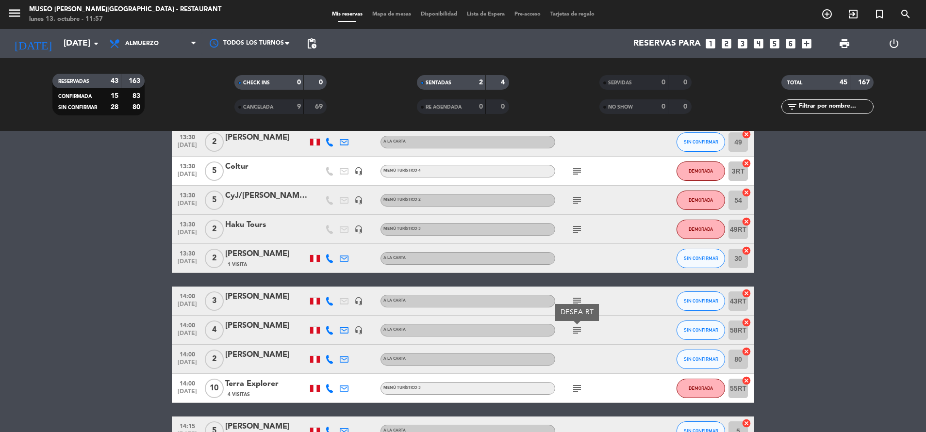
scroll to position [932, 0]
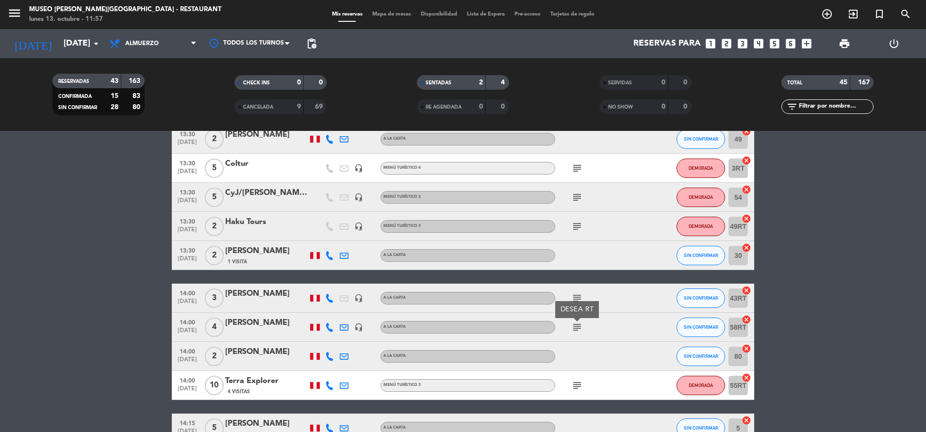
click at [578, 230] on icon "subject" at bounding box center [577, 227] width 12 height 12
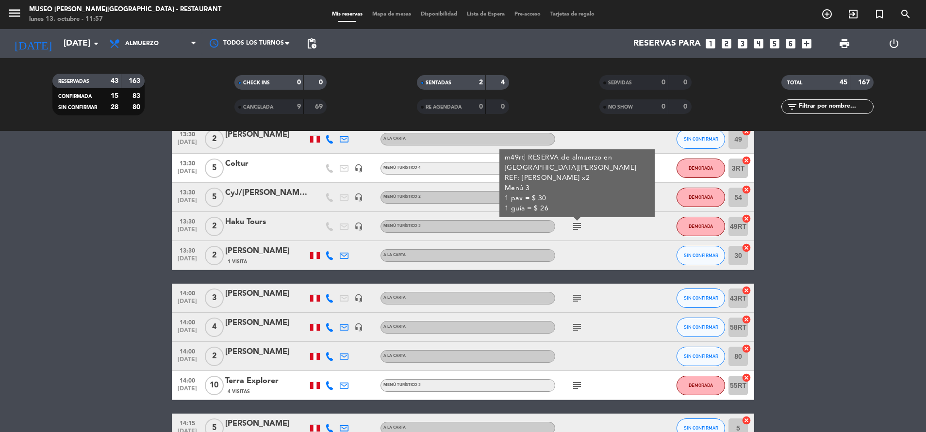
click at [577, 229] on icon "subject" at bounding box center [577, 227] width 12 height 12
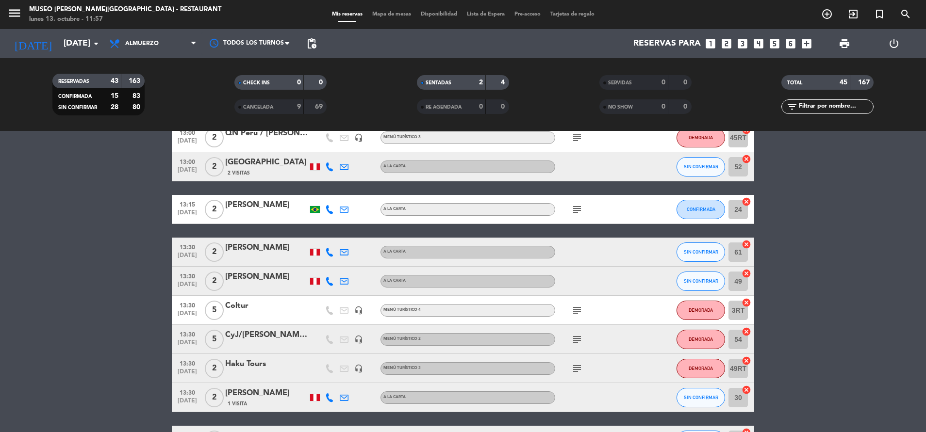
scroll to position [785, 0]
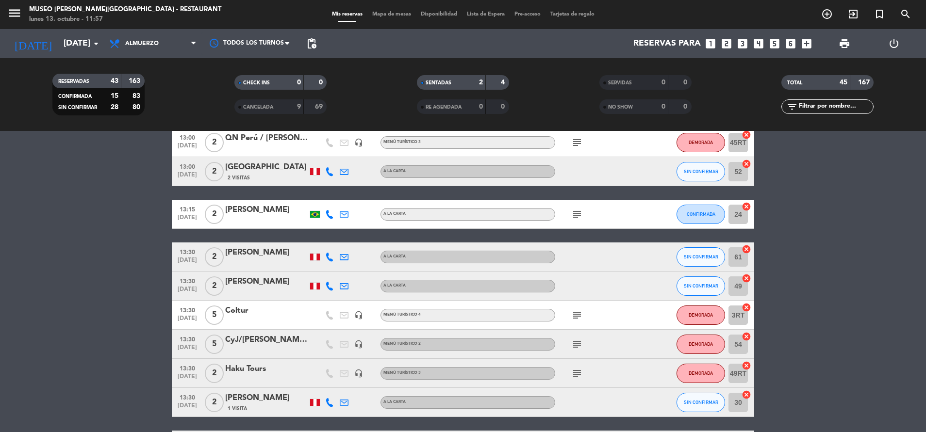
click at [576, 220] on icon "subject" at bounding box center [577, 215] width 12 height 12
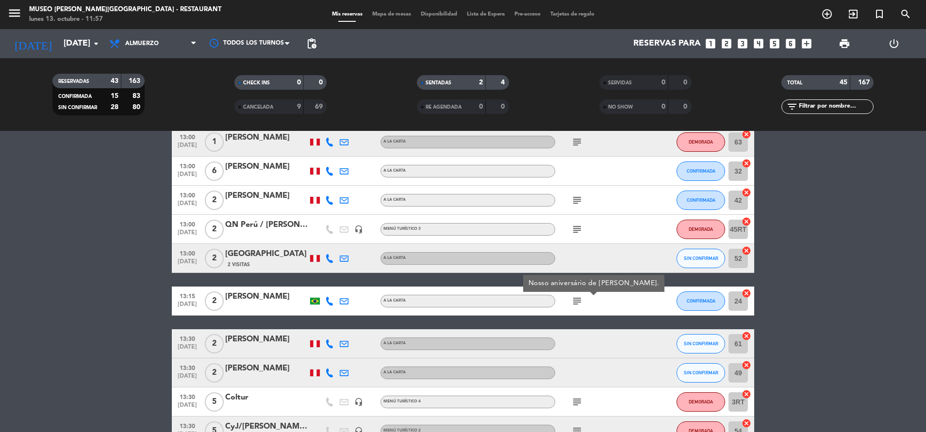
scroll to position [698, 0]
click at [583, 206] on span "subject" at bounding box center [576, 201] width 15 height 12
click at [582, 205] on icon "subject" at bounding box center [577, 201] width 12 height 12
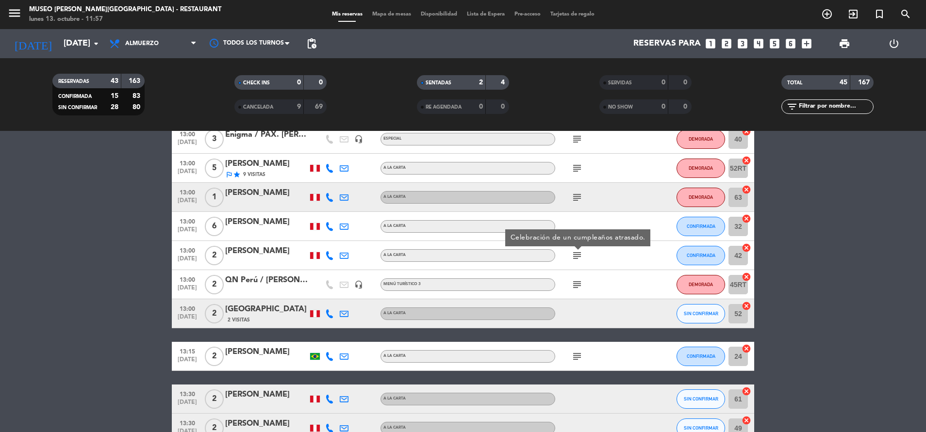
scroll to position [642, 0]
click at [582, 205] on div "subject" at bounding box center [598, 197] width 87 height 29
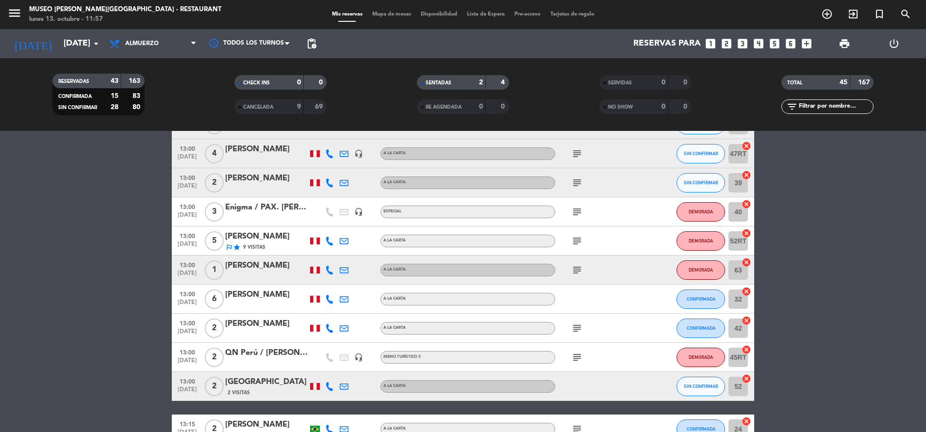
scroll to position [516, 0]
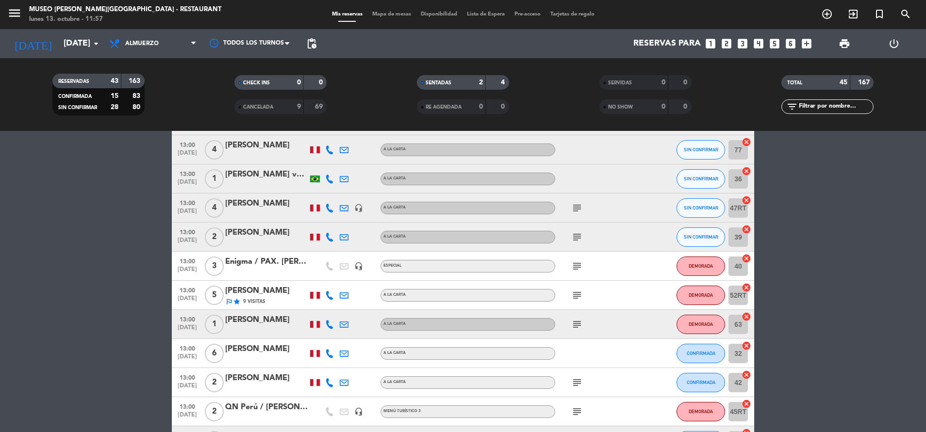
click at [579, 208] on icon "subject" at bounding box center [577, 208] width 12 height 12
click at [579, 247] on div "subject" at bounding box center [598, 237] width 87 height 29
click at [578, 240] on icon "subject" at bounding box center [577, 237] width 12 height 12
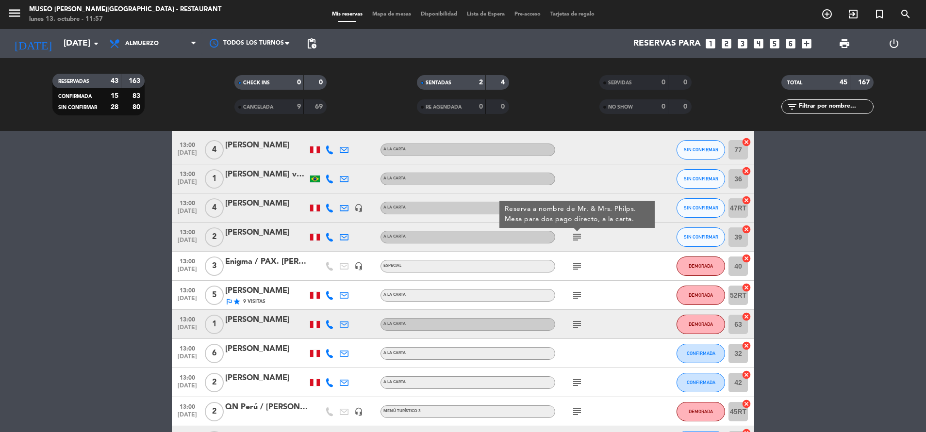
click at [580, 264] on icon "subject" at bounding box center [577, 266] width 12 height 12
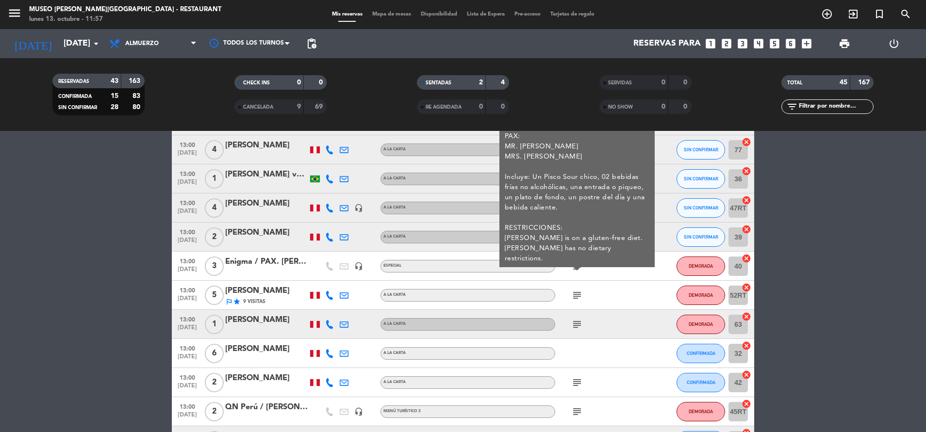
click at [574, 294] on icon "subject" at bounding box center [577, 296] width 12 height 12
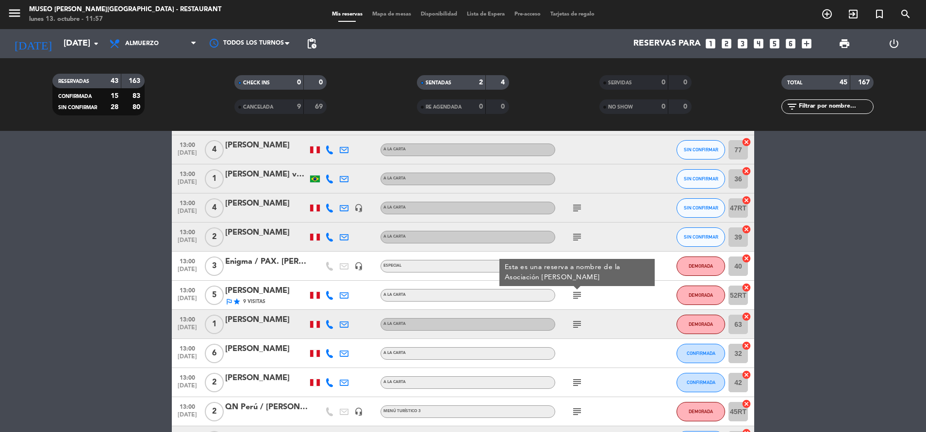
scroll to position [355, 0]
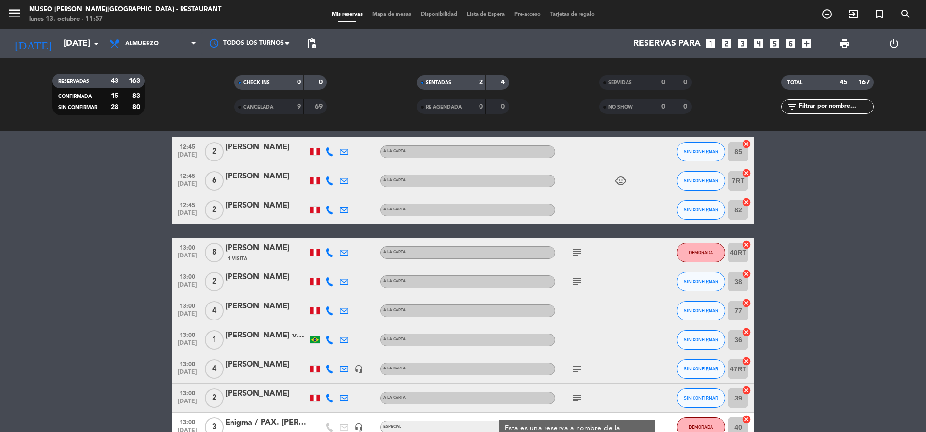
click at [577, 256] on icon "subject" at bounding box center [577, 253] width 12 height 12
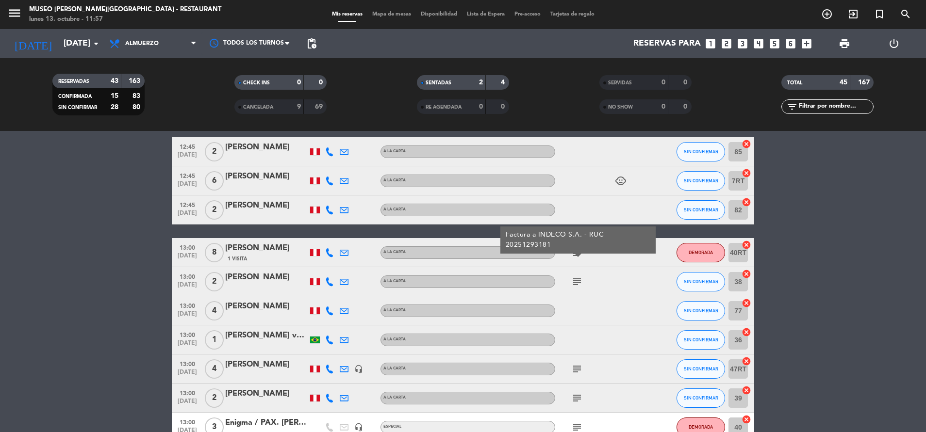
click at [577, 284] on icon "subject" at bounding box center [577, 282] width 12 height 12
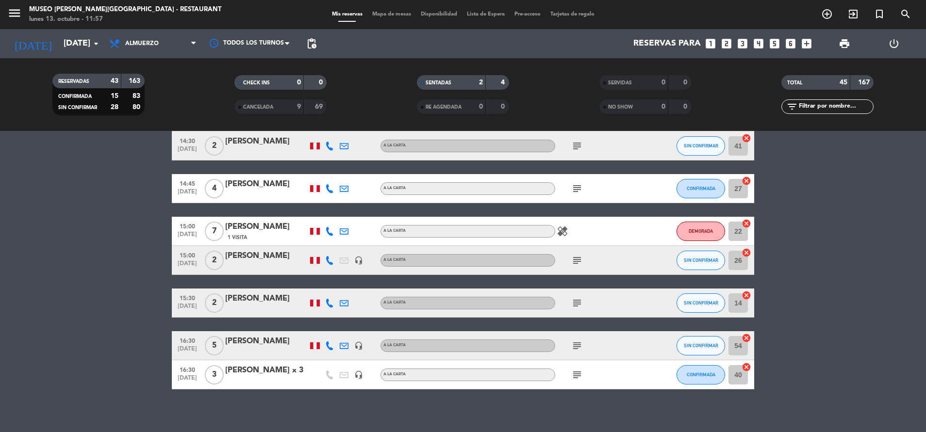
scroll to position [1292, 0]
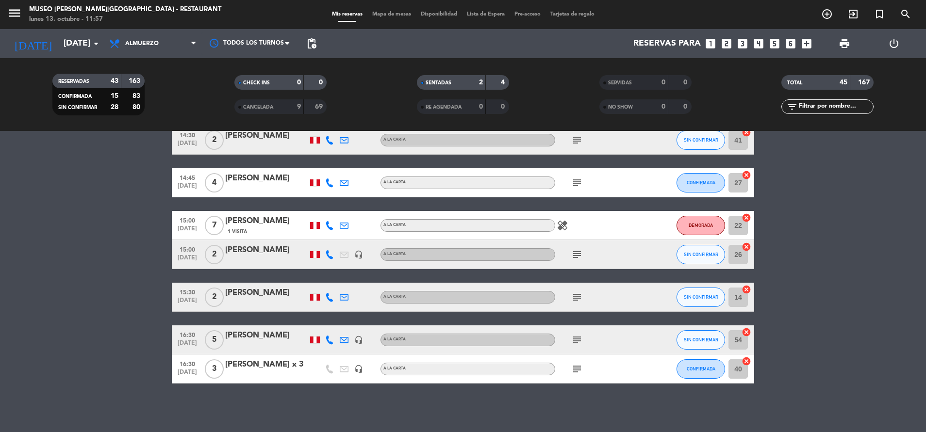
click at [576, 365] on icon "subject" at bounding box center [577, 369] width 12 height 12
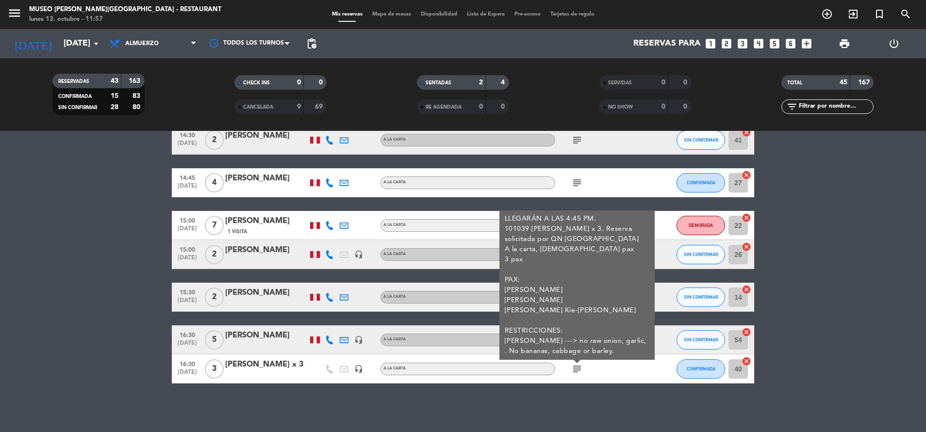
click at [576, 364] on icon "subject" at bounding box center [577, 369] width 12 height 12
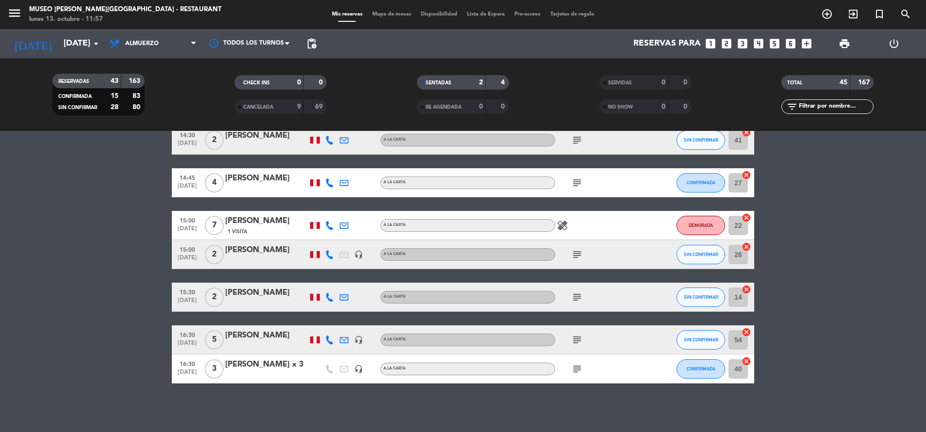
click at [575, 341] on icon "subject" at bounding box center [577, 340] width 12 height 12
click at [577, 296] on icon "subject" at bounding box center [577, 298] width 12 height 12
click at [579, 261] on div "subject" at bounding box center [598, 254] width 87 height 29
click at [578, 260] on div "subject" at bounding box center [598, 254] width 87 height 29
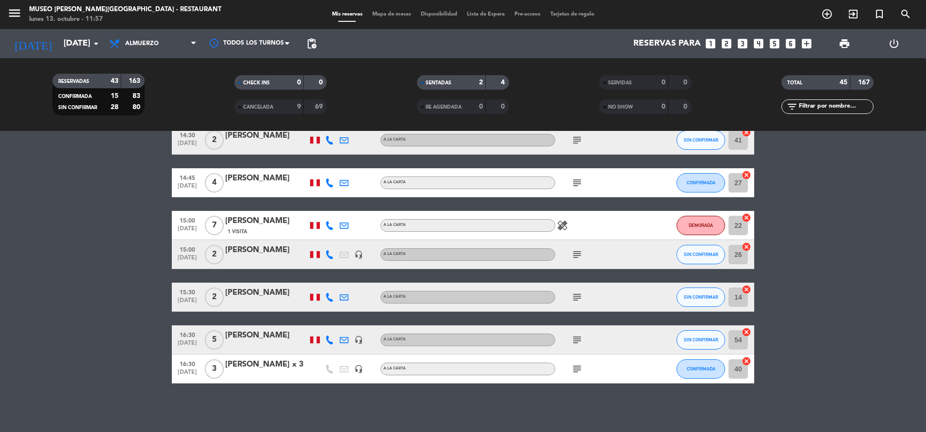
click at [578, 260] on icon "subject" at bounding box center [577, 255] width 12 height 12
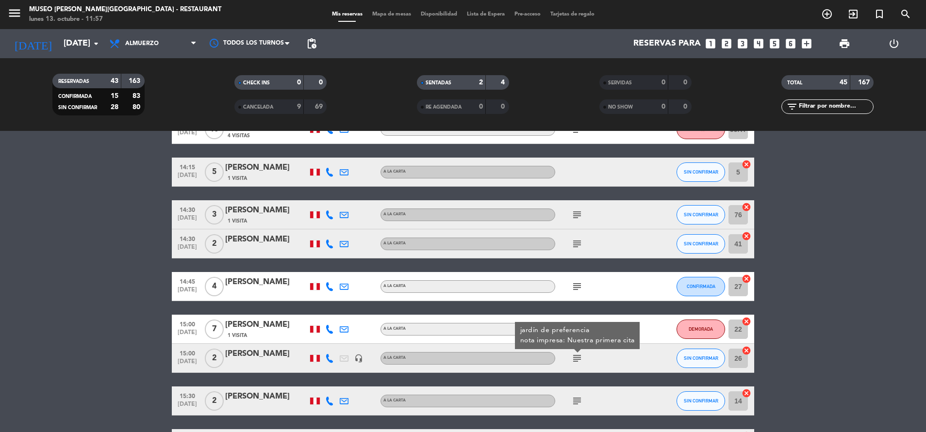
scroll to position [1188, 0]
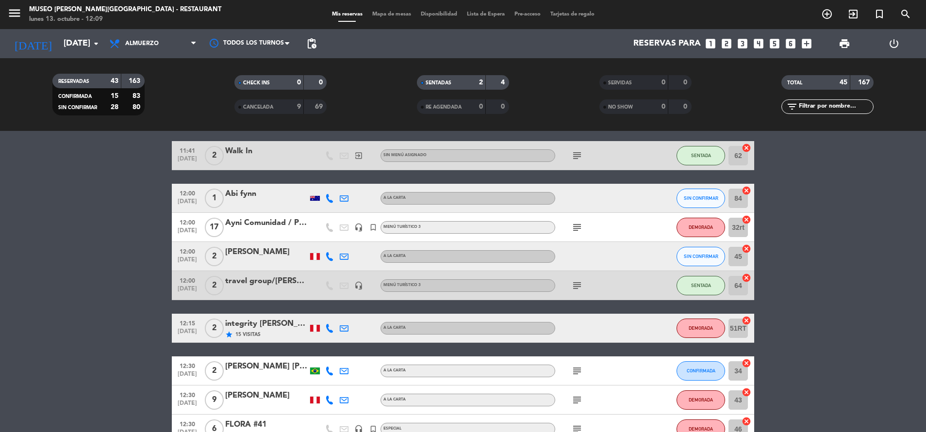
scroll to position [0, 0]
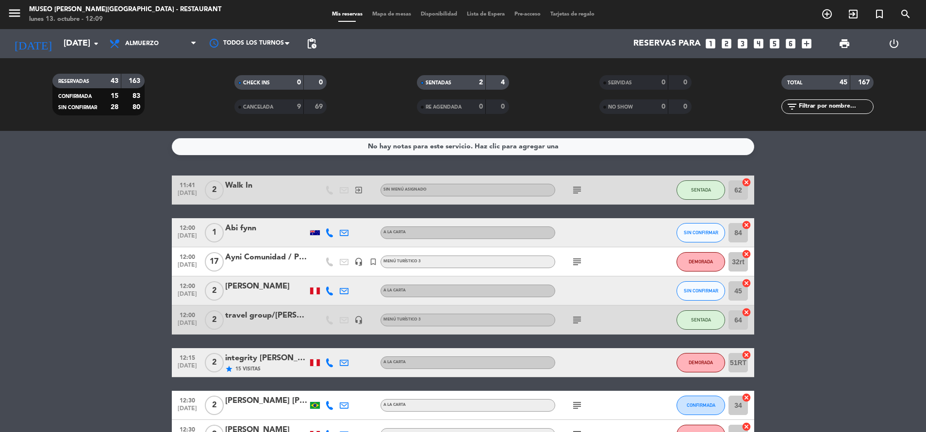
click at [573, 192] on icon "subject" at bounding box center [577, 190] width 12 height 12
